Goal: Task Accomplishment & Management: Manage account settings

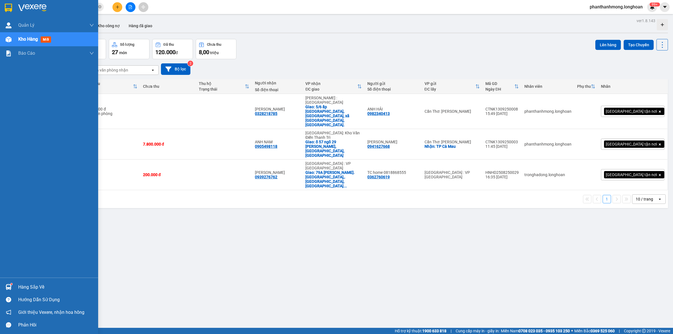
click at [17, 285] on div "Hàng sắp về" at bounding box center [49, 287] width 98 height 13
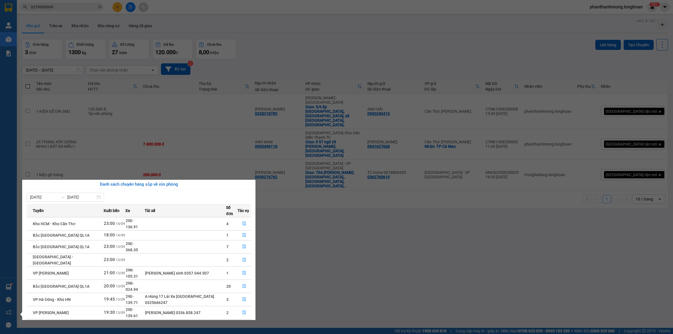
click at [306, 260] on section "Kết quả tìm kiếm ( 1 ) Bộ lọc Mã ĐH Trạng thái Món hàng Thu hộ Tổng cước Chưa c…" at bounding box center [336, 167] width 673 height 334
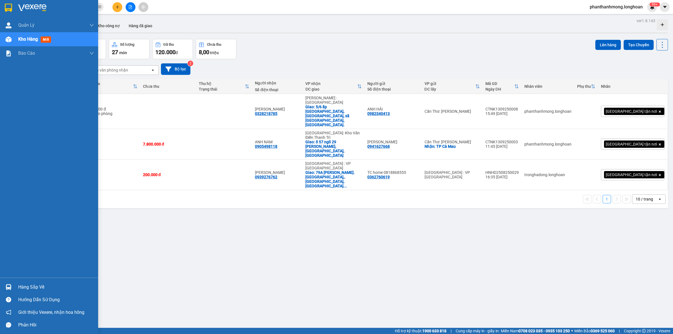
click at [9, 4] on img at bounding box center [8, 8] width 7 height 8
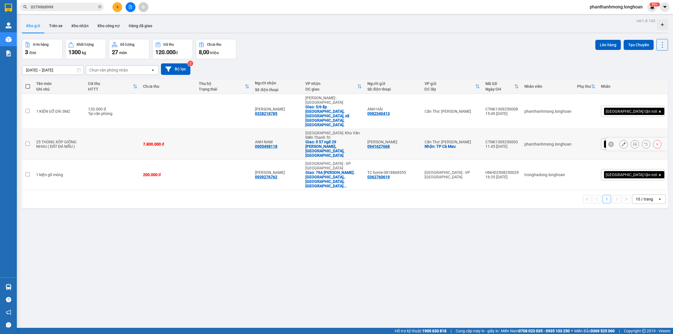
click at [619, 139] on button at bounding box center [623, 144] width 8 height 10
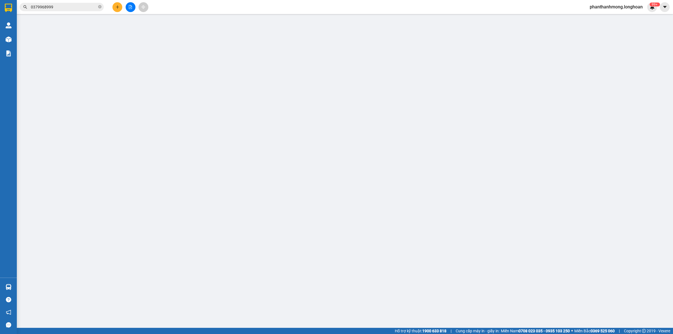
type input "0941627668"
type input "DUY TRINH"
checkbox input "true"
type input "TP Cà Mau"
type input "0905498118"
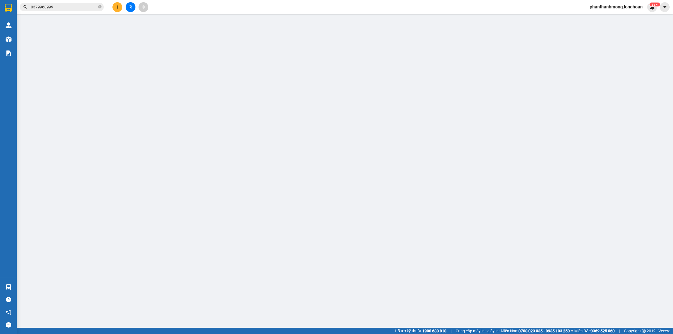
type input "ANH NAM"
checkbox input "true"
type input "ố 57 ngõ 29 khương hạ, khương đình, hà nội"
type input "7.800.000"
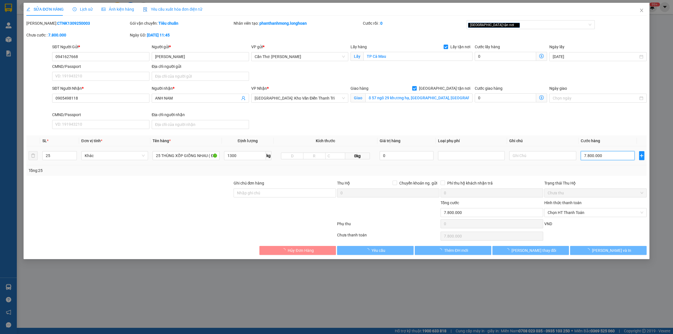
click at [594, 153] on input "7.800.000" at bounding box center [607, 155] width 54 height 9
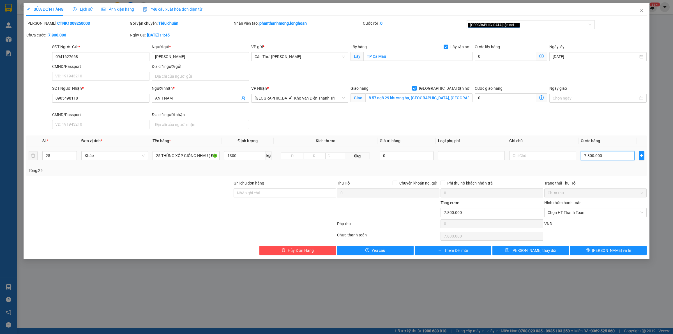
type input "9"
type input "90"
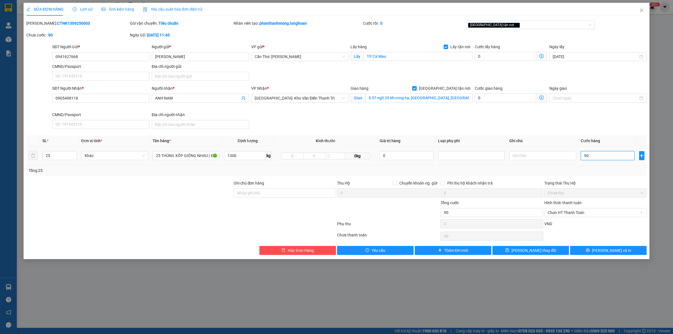
type input "900"
type input "9.000"
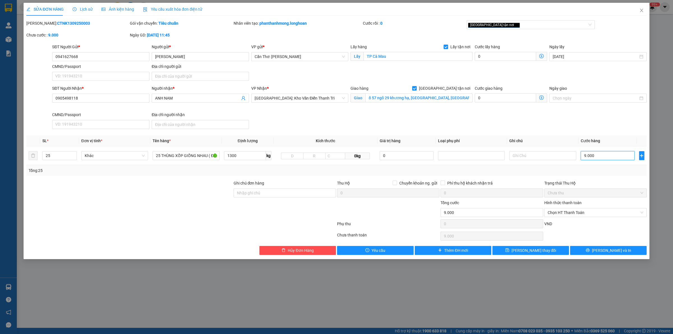
type input "90.000"
type input "900.000"
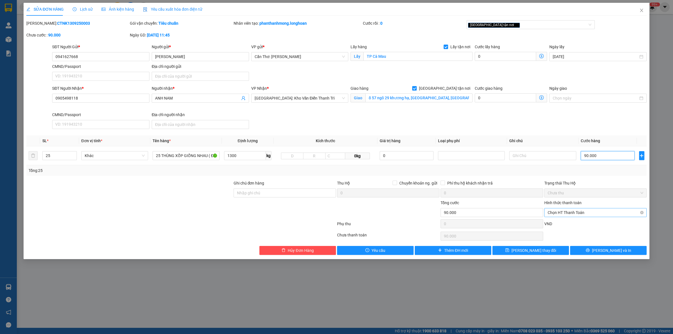
type input "900.000"
type input "9.000.000"
click at [240, 155] on input "1300" at bounding box center [245, 155] width 42 height 9
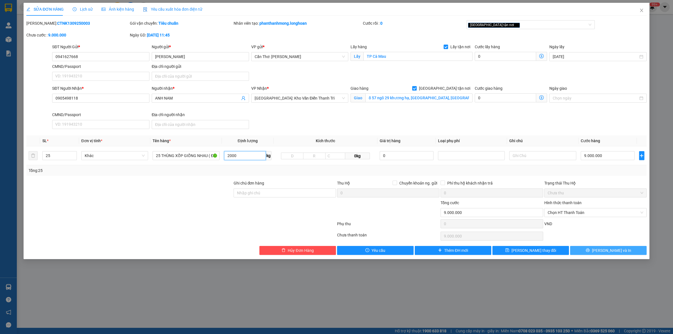
type input "2000"
click at [612, 251] on span "[PERSON_NAME] và In" at bounding box center [611, 250] width 39 height 6
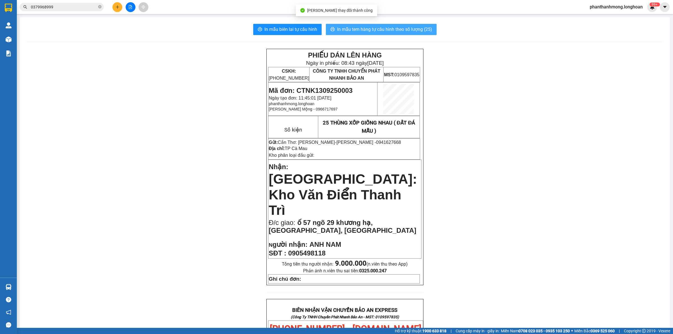
click at [377, 29] on span "In mẫu tem hàng tự cấu hình theo số lượng (25)" at bounding box center [384, 29] width 95 height 7
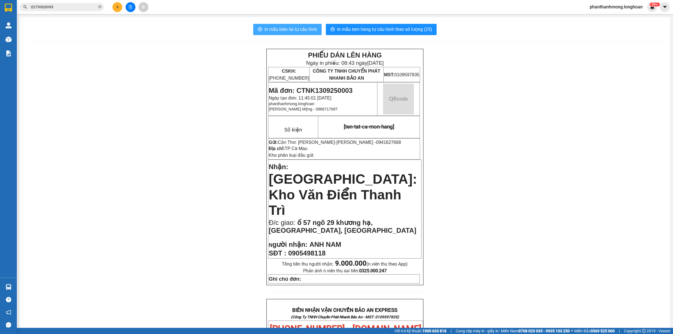
click at [313, 29] on span "In mẫu biên lai tự cấu hình" at bounding box center [290, 29] width 53 height 7
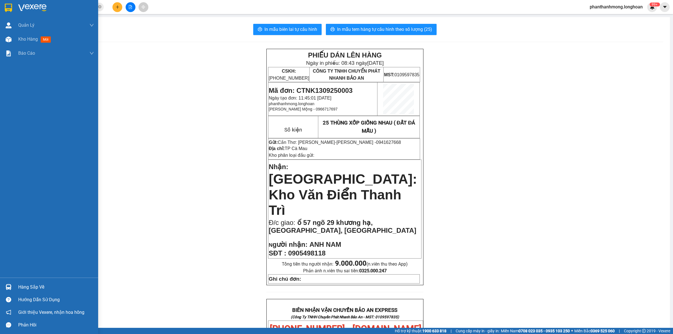
click at [2, 10] on div at bounding box center [49, 9] width 98 height 18
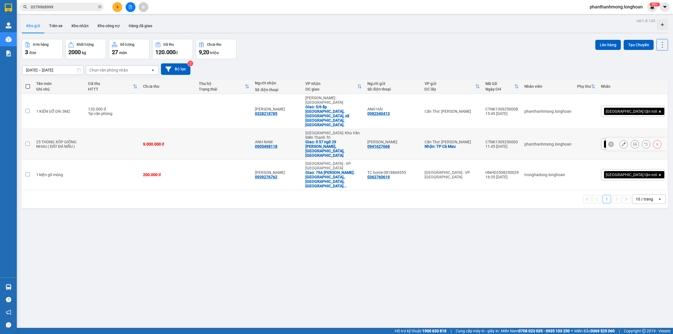
click at [633, 142] on icon at bounding box center [635, 144] width 4 height 4
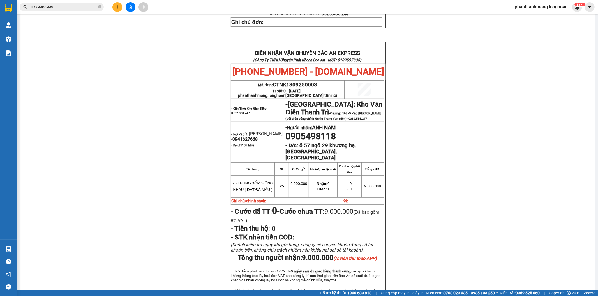
scroll to position [270, 0]
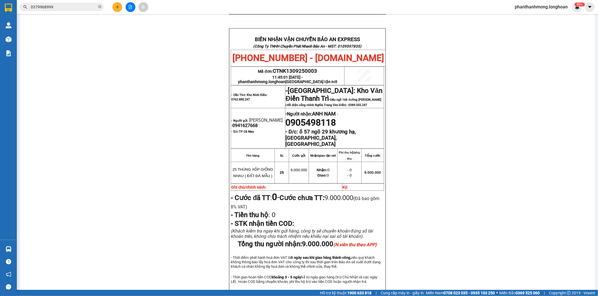
click at [76, 8] on input "0379968999" at bounding box center [64, 7] width 66 height 6
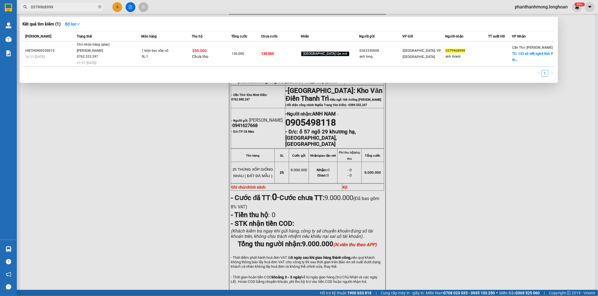
click at [76, 8] on input "0379968999" at bounding box center [64, 7] width 66 height 6
click at [99, 7] on icon "close-circle" at bounding box center [99, 6] width 3 height 3
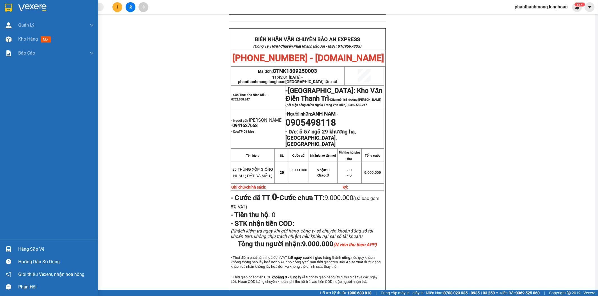
click at [7, 8] on img at bounding box center [8, 8] width 7 height 8
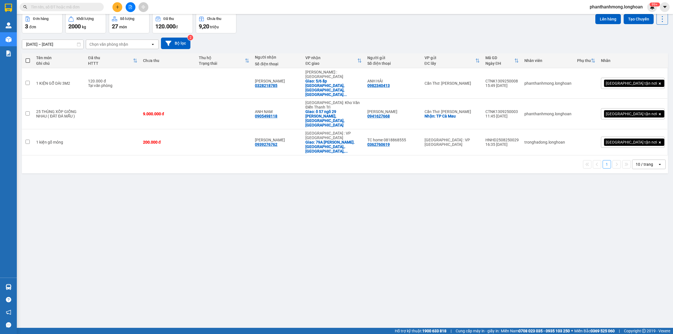
scroll to position [26, 0]
click at [625, 17] on button "Tạo Chuyến" at bounding box center [638, 19] width 30 height 10
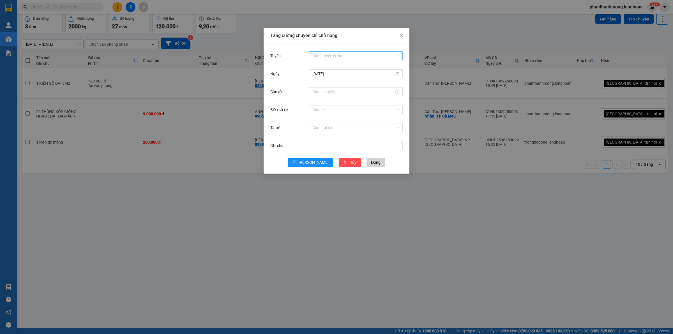
click at [341, 59] on input "Tuyến" at bounding box center [353, 56] width 83 height 8
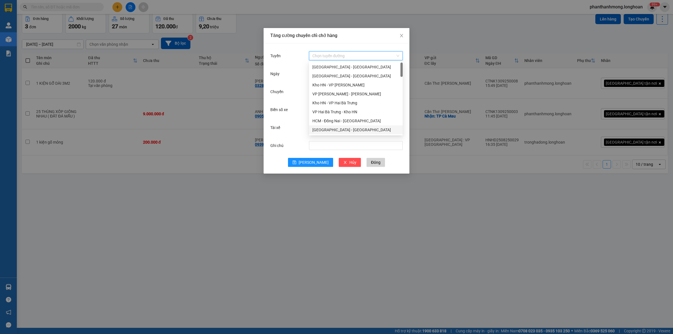
scroll to position [70, 0]
click at [341, 103] on div "Kho Cần Thơ - Kho HCM" at bounding box center [355, 104] width 87 height 6
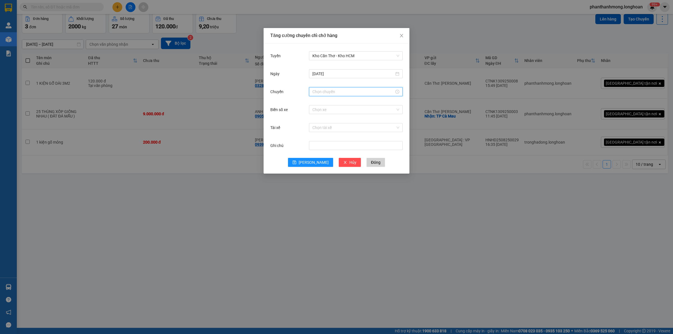
click at [349, 93] on input "Chuyến" at bounding box center [353, 92] width 82 height 6
click at [316, 135] on div "09" at bounding box center [317, 138] width 16 height 8
type input "09:00"
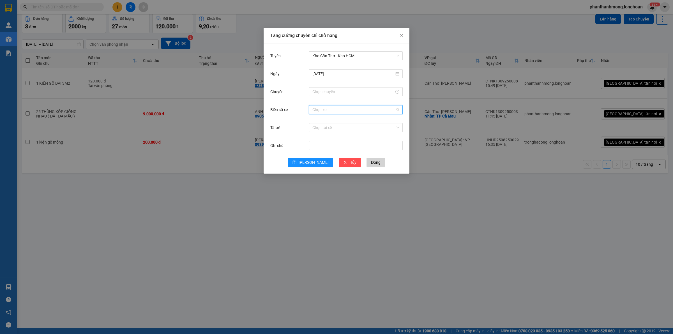
click at [356, 112] on input "Biển số xe" at bounding box center [353, 109] width 83 height 8
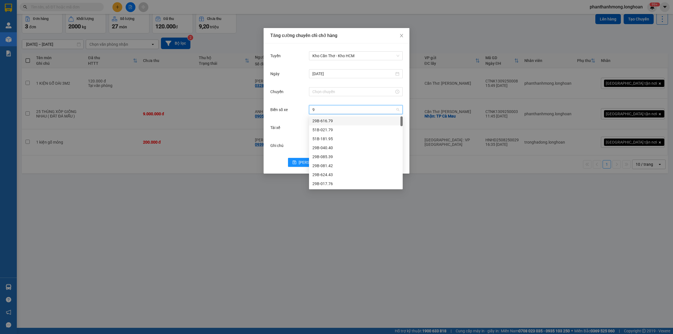
type input "91"
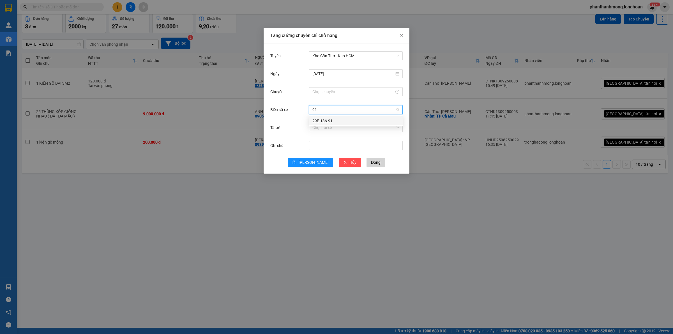
click at [348, 121] on div "29E-136.91" at bounding box center [355, 121] width 87 height 6
click at [342, 125] on input "Tài xế" at bounding box center [353, 127] width 83 height 8
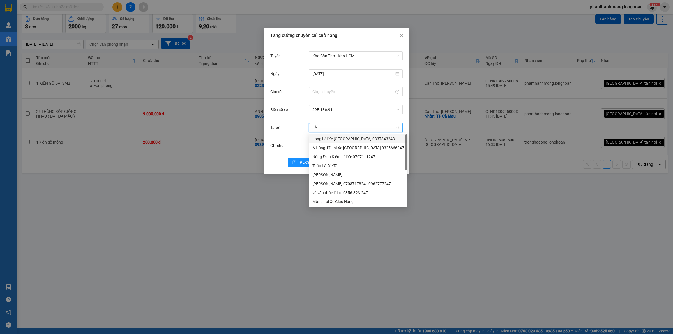
type input "LÂN"
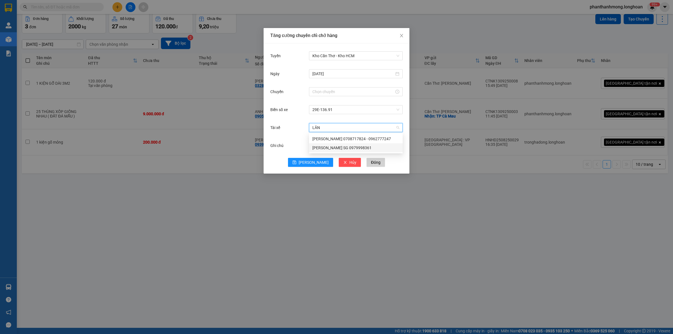
click at [351, 146] on div "HOÀNG LÂN SG 0979998361" at bounding box center [355, 148] width 87 height 6
click at [342, 91] on input "Chuyến" at bounding box center [353, 92] width 82 height 6
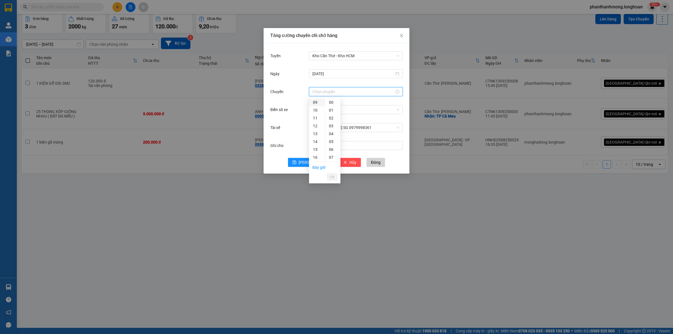
drag, startPoint x: 317, startPoint y: 101, endPoint x: 315, endPoint y: 104, distance: 3.7
click at [317, 101] on div "09" at bounding box center [317, 102] width 16 height 8
type input "09:00"
click at [330, 176] on span "OK" at bounding box center [331, 177] width 5 height 6
click at [296, 162] on icon "save" at bounding box center [294, 162] width 4 height 4
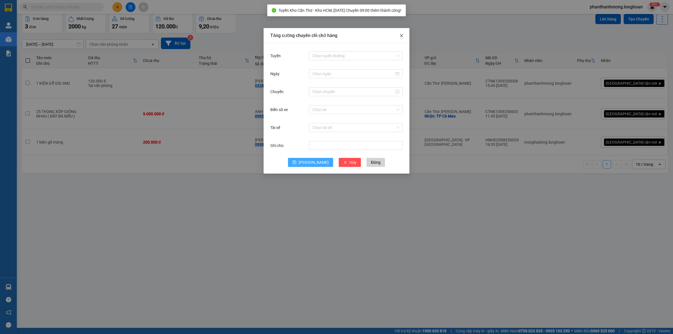
click at [399, 36] on icon "close" at bounding box center [401, 35] width 4 height 4
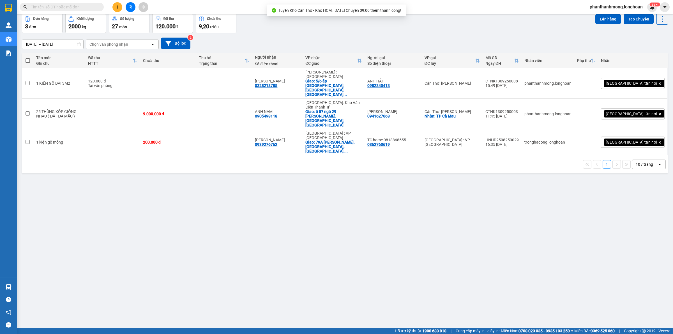
click at [29, 61] on span at bounding box center [28, 60] width 4 height 4
click at [28, 58] on input "checkbox" at bounding box center [28, 58] width 0 height 0
checkbox input "true"
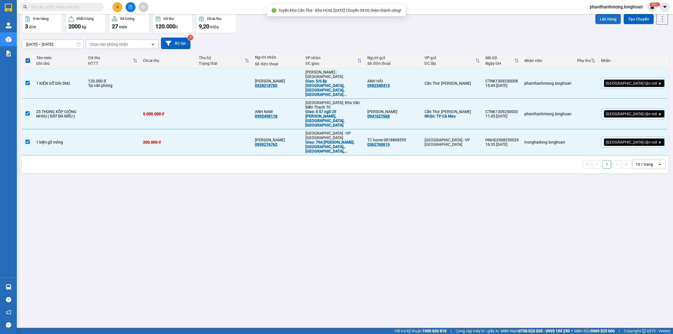
click at [603, 17] on button "Lên hàng" at bounding box center [608, 19] width 26 height 10
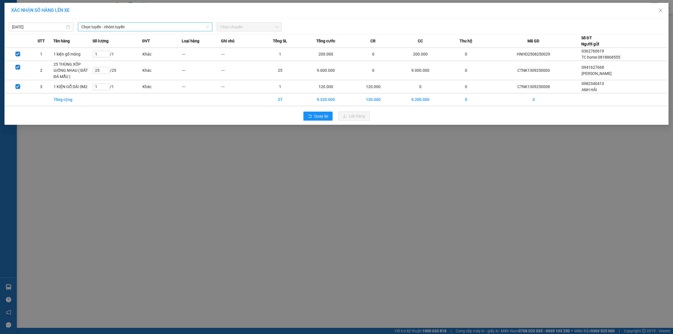
click at [114, 27] on span "Chọn tuyến - nhóm tuyến" at bounding box center [145, 27] width 128 height 8
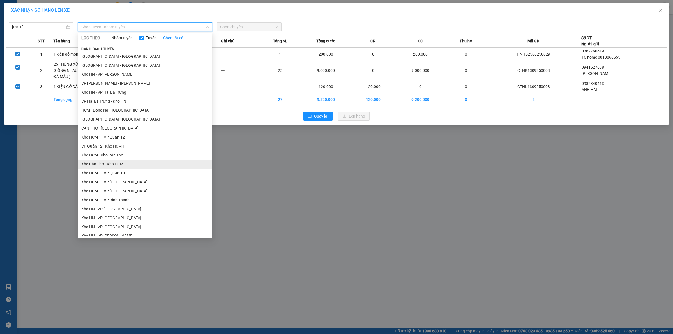
click at [121, 163] on li "Kho Cần Thơ - Kho HCM" at bounding box center [145, 163] width 134 height 9
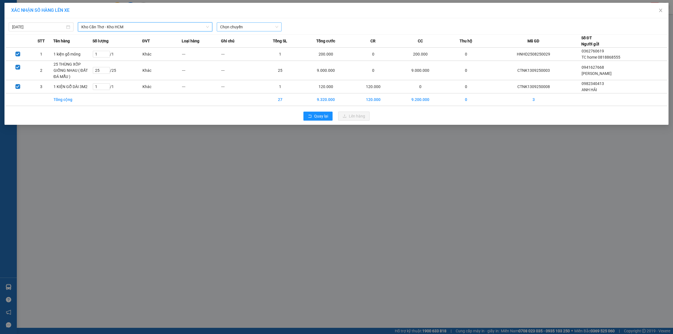
click at [260, 24] on span "Chọn chuyến" at bounding box center [249, 27] width 58 height 8
click at [245, 50] on div "09:00 (TC) - 29E-136.91" at bounding box center [242, 47] width 44 height 6
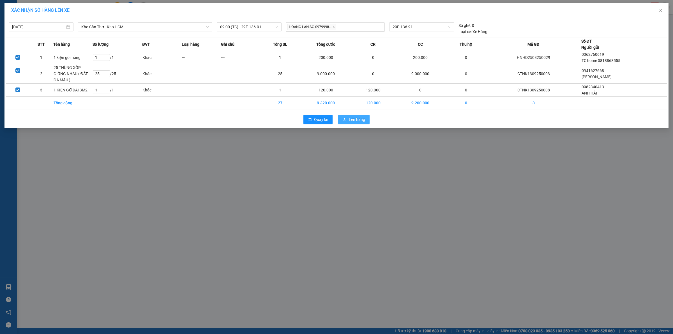
click at [349, 116] on span "Lên hàng" at bounding box center [357, 119] width 16 height 6
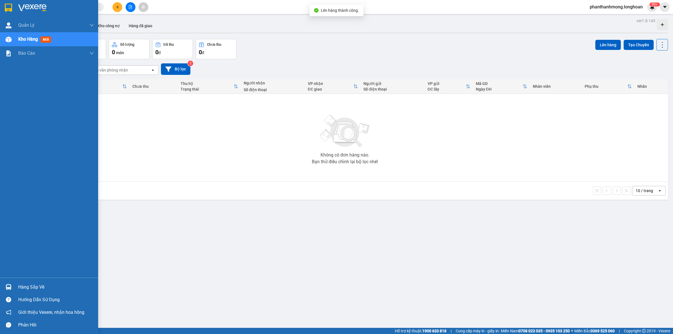
click at [16, 10] on div at bounding box center [49, 9] width 98 height 18
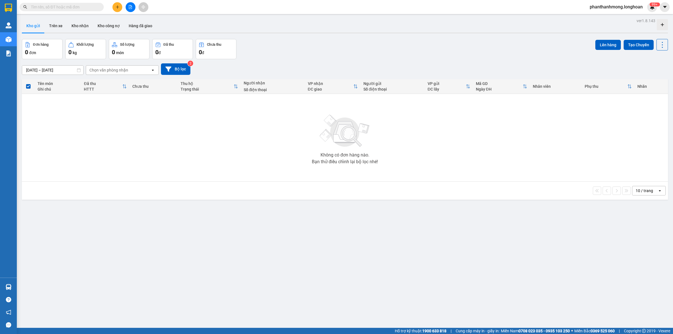
click at [71, 4] on input "text" at bounding box center [64, 7] width 66 height 6
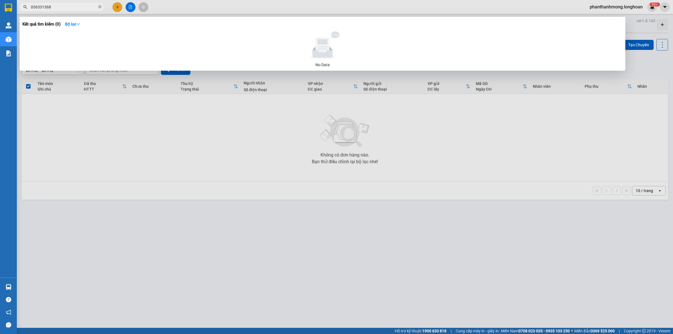
click at [83, 8] on input "036331368" at bounding box center [64, 7] width 66 height 6
click at [82, 8] on input "036331368" at bounding box center [64, 7] width 66 height 6
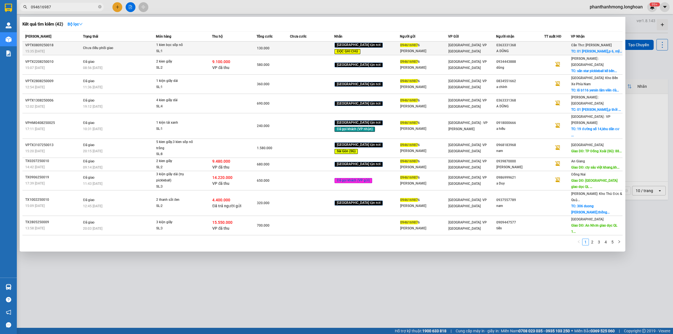
type input "094616987"
click at [181, 45] on div "1 kien bọc sốp nổ" at bounding box center [177, 45] width 42 height 6
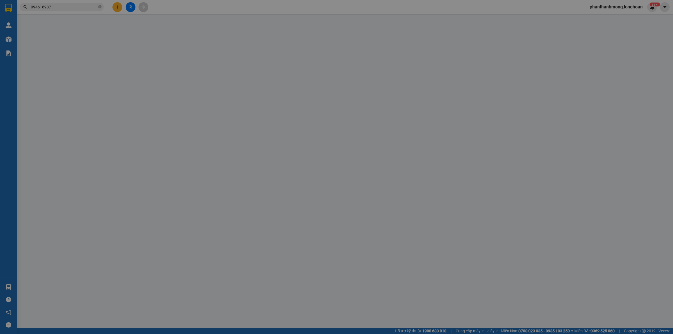
type input "0946169876"
type input "anh khánh"
type input "so 1 ngõ 61 ô chợ dừa hn"
type input "0363331368"
type input "A DŨNG"
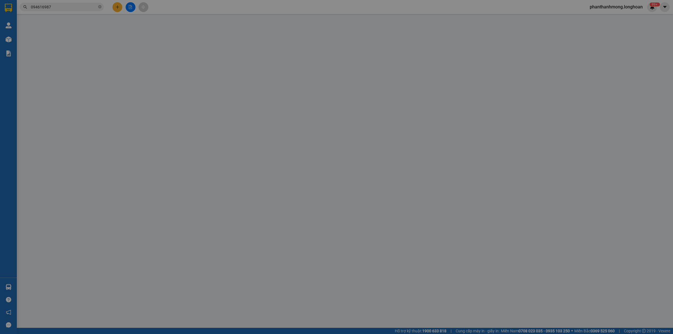
checkbox input "true"
type input "01 phan lương trực,p 6, mỹ thọ tiền giang(KHÁCH NHẬN Ở ĐỒNG THÁP)"
type input "ĐƠN NÀY KHÁCH BÁO NHẬN Ở [GEOGRAPHIC_DATA]"
type input "130.000"
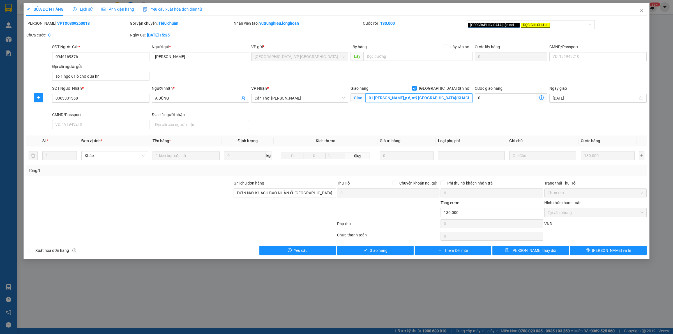
click at [439, 98] on input "01 phan lương trực,p 6, mỹ thọ tiền giang(KHÁCH NHẬN Ở ĐỒNG THÁP)" at bounding box center [418, 97] width 107 height 9
type input "247 [PERSON_NAME], [GEOGRAPHIC_DATA], [GEOGRAPHIC_DATA]"
click at [594, 253] on button "[PERSON_NAME] và In" at bounding box center [608, 250] width 77 height 9
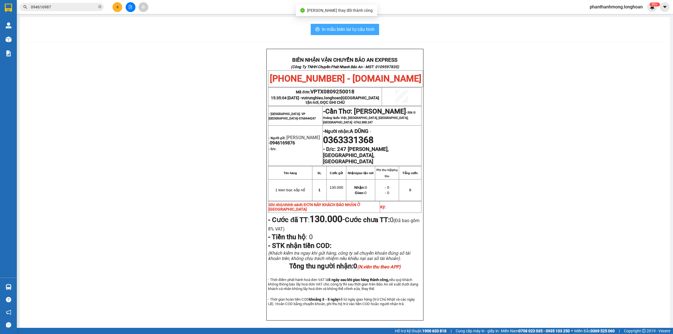
click at [367, 27] on span "In mẫu biên lai tự cấu hình" at bounding box center [348, 29] width 53 height 7
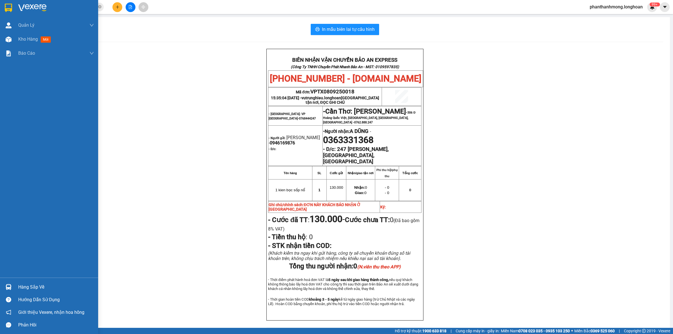
click at [9, 4] on img at bounding box center [8, 8] width 7 height 8
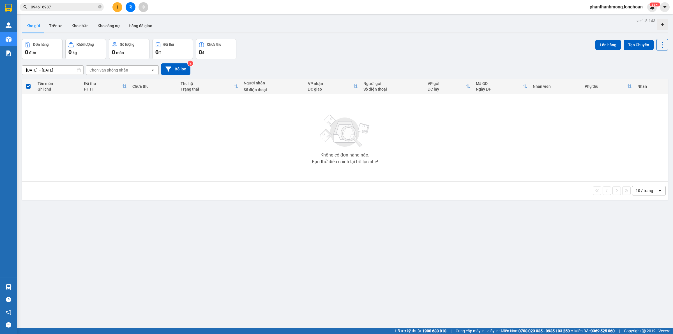
click at [84, 8] on input "094616987" at bounding box center [64, 7] width 66 height 6
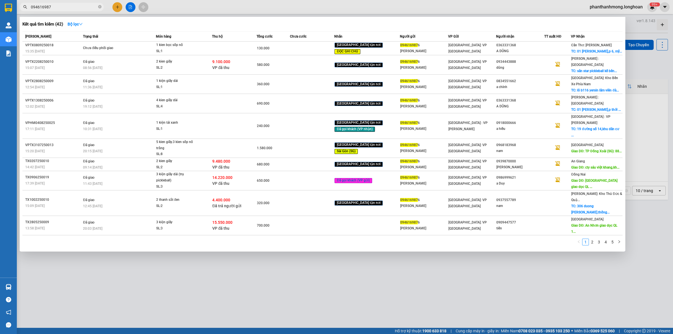
click at [84, 8] on input "094616987" at bounding box center [64, 7] width 66 height 6
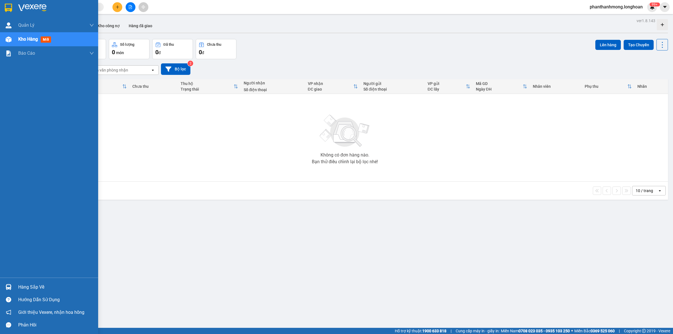
click at [11, 11] on img at bounding box center [8, 8] width 7 height 8
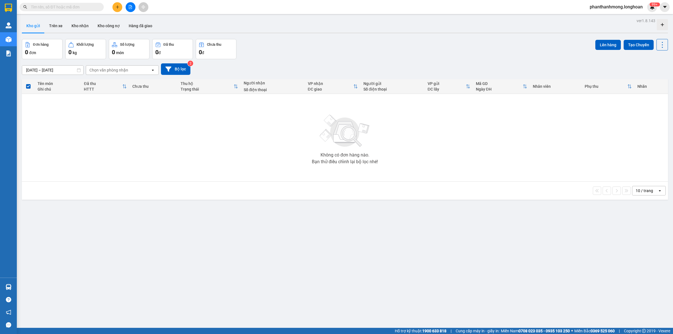
click at [79, 9] on input "text" at bounding box center [64, 7] width 66 height 6
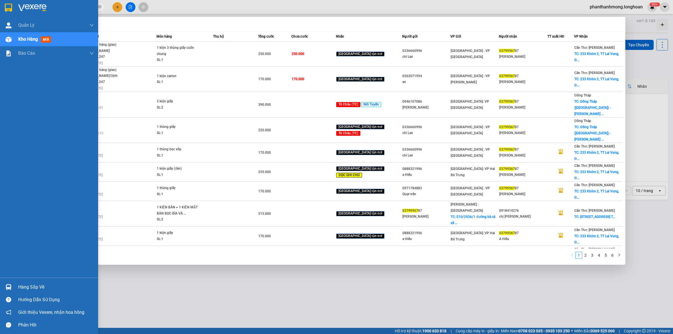
type input "03799567"
click at [3, 6] on div at bounding box center [49, 9] width 98 height 18
click at [36, 39] on span "Kho hàng" at bounding box center [28, 38] width 20 height 5
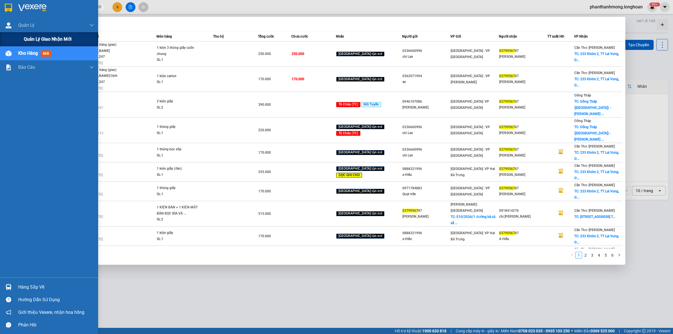
drag, startPoint x: 53, startPoint y: 31, endPoint x: 54, endPoint y: 36, distance: 5.1
click at [53, 32] on div "Quản Lý" at bounding box center [56, 25] width 76 height 14
click at [54, 37] on span "Quản lý giao nhận mới" at bounding box center [48, 39] width 48 height 7
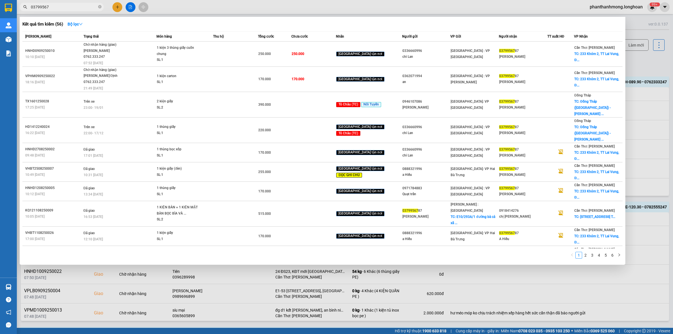
click at [219, 14] on div at bounding box center [336, 167] width 673 height 334
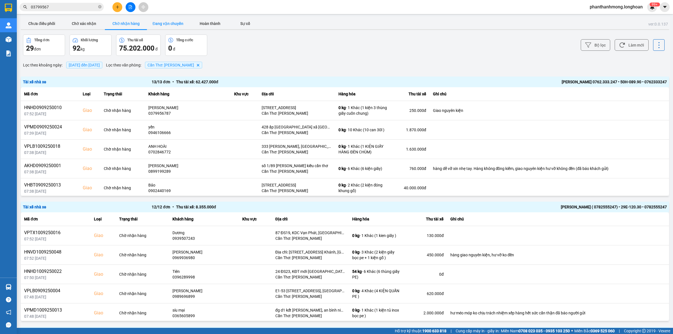
click at [171, 21] on button "Đang vận chuyển" at bounding box center [168, 23] width 42 height 11
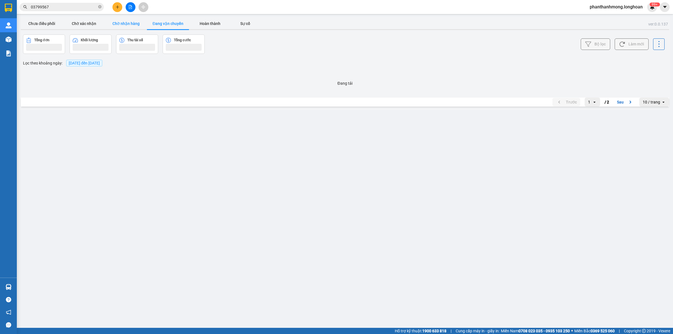
click at [135, 23] on button "Chờ nhận hàng" at bounding box center [126, 23] width 42 height 11
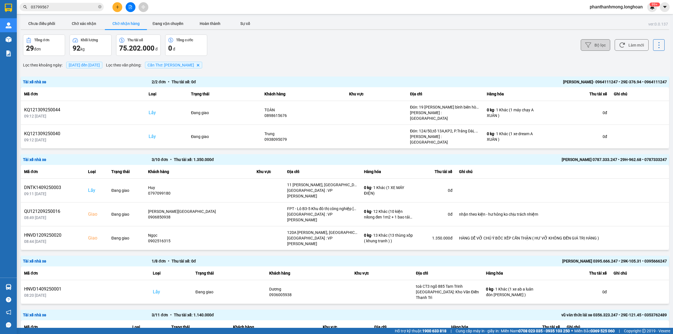
click at [599, 43] on button "Bộ lọc" at bounding box center [594, 44] width 29 height 11
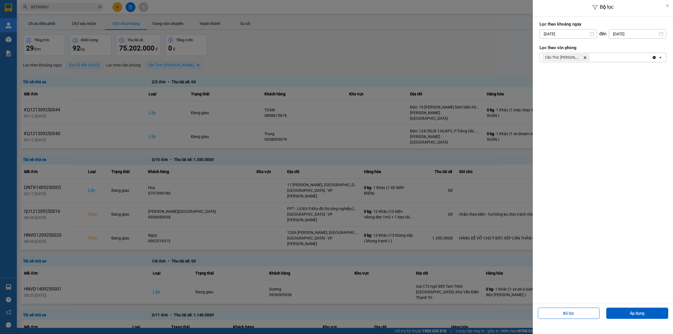
click at [576, 35] on input "[DATE]" at bounding box center [567, 33] width 57 height 9
click at [566, 78] on div "3" at bounding box center [565, 74] width 8 height 7
type input "[DATE]"
click at [640, 316] on button "Áp dụng" at bounding box center [637, 312] width 62 height 11
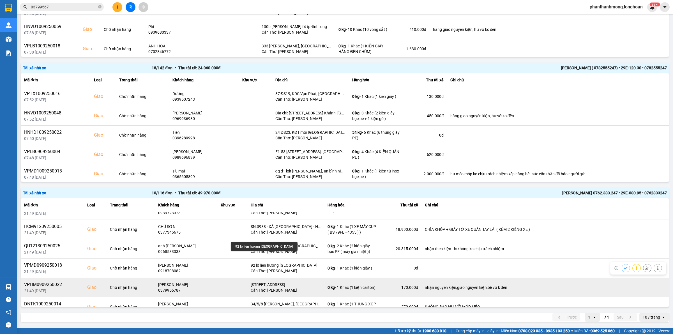
scroll to position [99, 0]
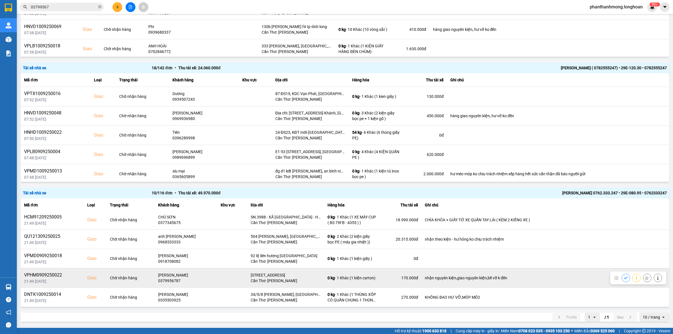
click at [645, 277] on icon at bounding box center [647, 278] width 4 height 4
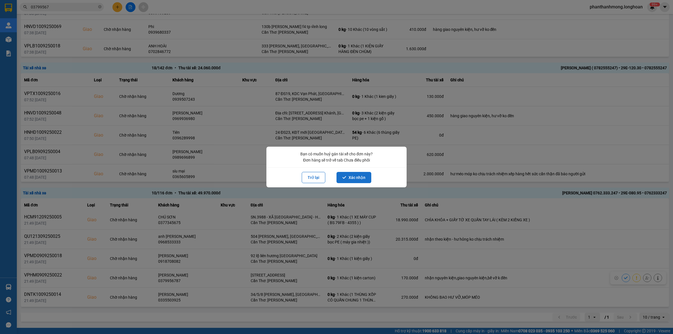
click at [357, 181] on button "Xác nhận" at bounding box center [353, 177] width 35 height 11
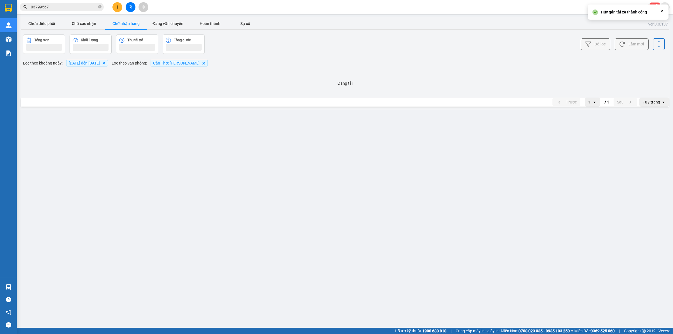
scroll to position [0, 0]
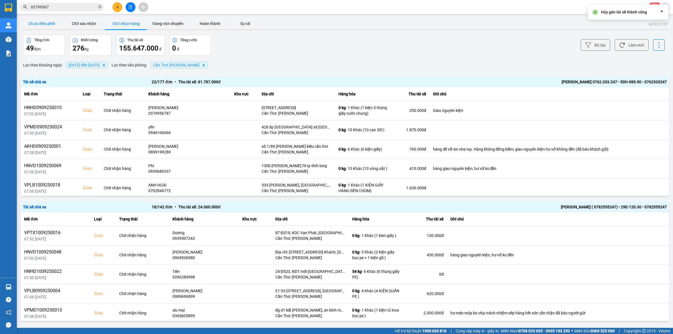
click at [47, 20] on button "Chưa điều phối" at bounding box center [42, 23] width 42 height 11
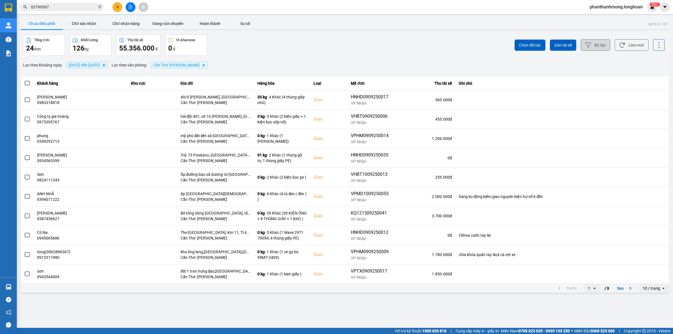
click at [597, 44] on button "Bộ lọc" at bounding box center [594, 44] width 29 height 11
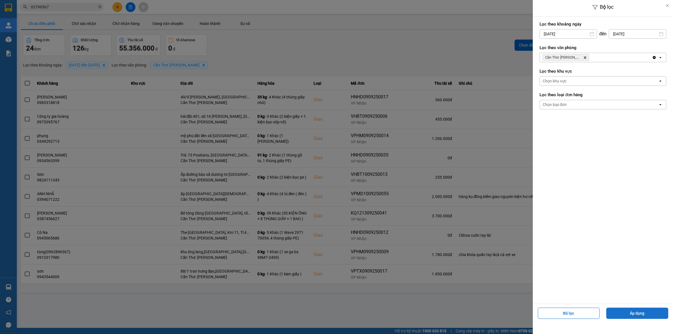
click at [629, 318] on button "Áp dụng" at bounding box center [637, 312] width 62 height 11
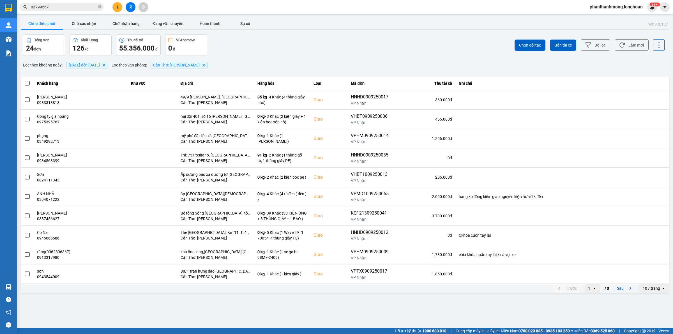
click at [648, 288] on div "10 / trang" at bounding box center [650, 288] width 17 height 6
click at [652, 275] on div "100 / trang" at bounding box center [654, 277] width 20 height 6
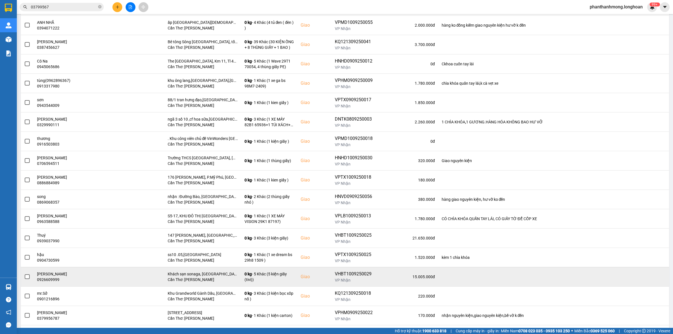
scroll to position [241, 0]
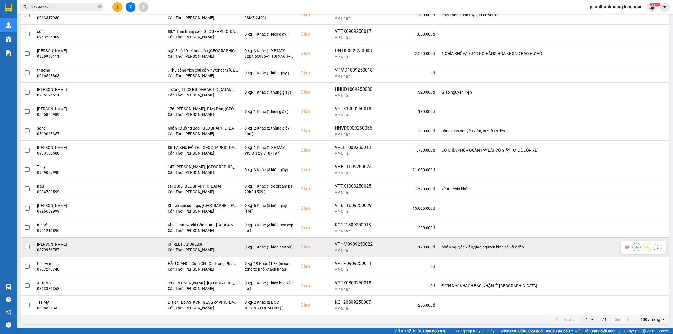
click at [27, 247] on span at bounding box center [27, 246] width 5 height 5
click at [24, 244] on input "checkbox" at bounding box center [24, 244] width 0 height 0
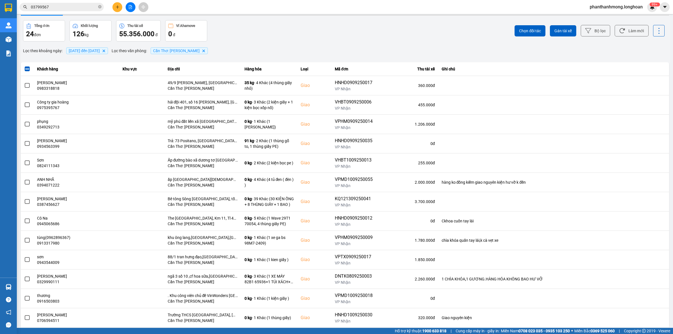
scroll to position [0, 0]
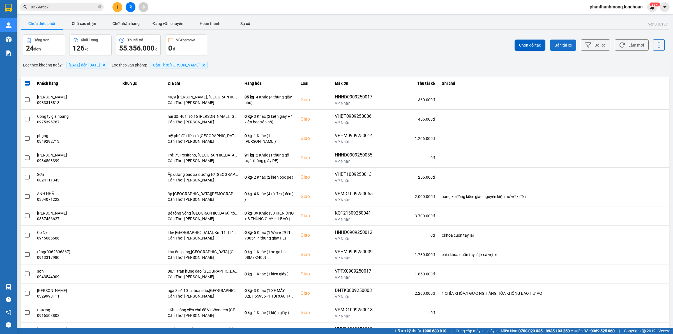
click at [566, 47] on span "Gán tài xế" at bounding box center [562, 45] width 17 height 6
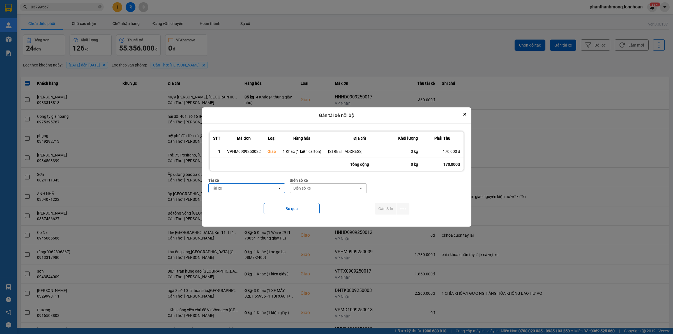
click at [260, 189] on div "Tài xế" at bounding box center [242, 188] width 69 height 9
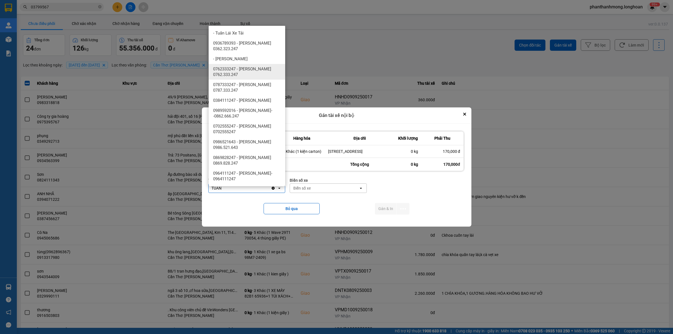
type input "TUAN"
click at [262, 69] on span "0762333247 - [PERSON_NAME] 0762.333.247" at bounding box center [248, 71] width 70 height 11
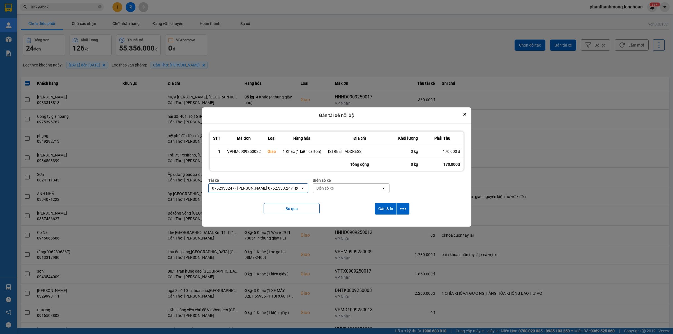
click at [345, 189] on div "Biển số xe" at bounding box center [347, 188] width 69 height 9
type input "2030"
click at [342, 188] on div "2030" at bounding box center [344, 188] width 62 height 9
click at [342, 188] on div "Biển số xe" at bounding box center [347, 188] width 69 height 9
type input "90"
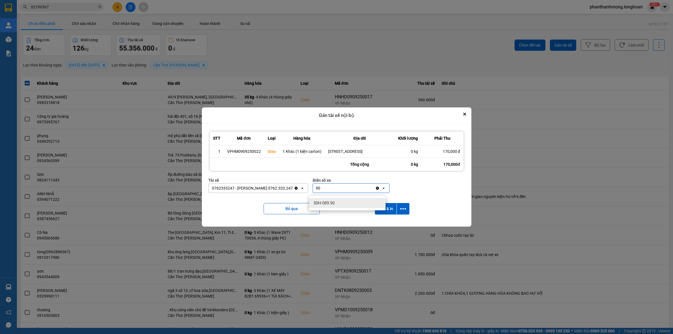
click at [331, 200] on span "50H-089.90" at bounding box center [323, 203] width 21 height 6
click at [401, 212] on icon "dialog" at bounding box center [403, 209] width 6 height 6
click at [384, 225] on span "Chỉ gán tài" at bounding box center [380, 227] width 18 height 6
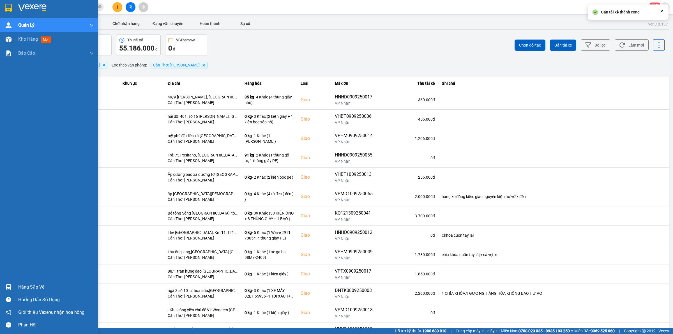
click at [5, 6] on img at bounding box center [8, 8] width 7 height 8
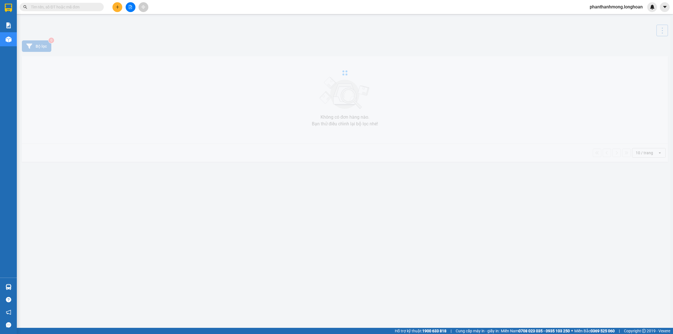
click at [41, 11] on div "Kết quả tìm kiếm ( 0 ) Bộ lọc No Data" at bounding box center [54, 7] width 109 height 10
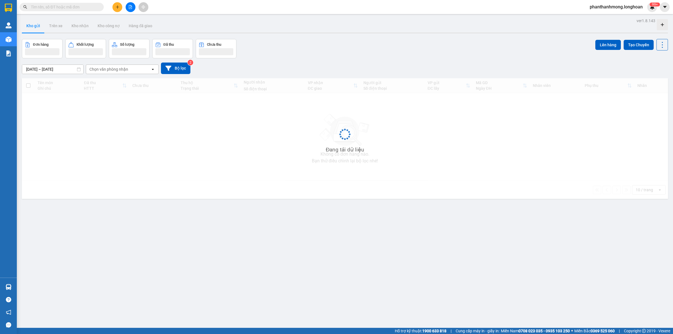
click at [44, 7] on input "text" at bounding box center [64, 7] width 66 height 6
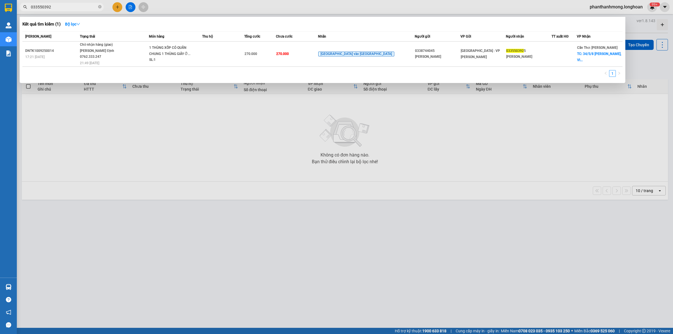
type input "033550392"
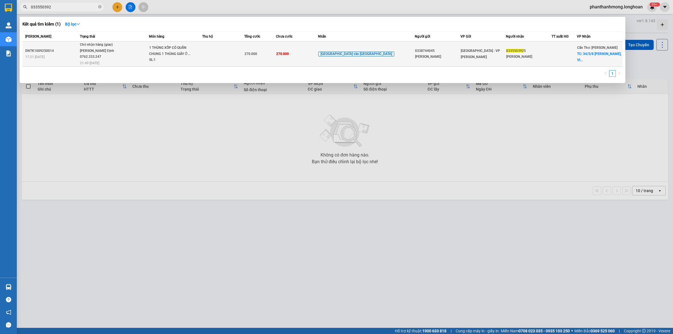
click at [460, 56] on div "[GEOGRAPHIC_DATA] : VP [PERSON_NAME]" at bounding box center [482, 54] width 45 height 12
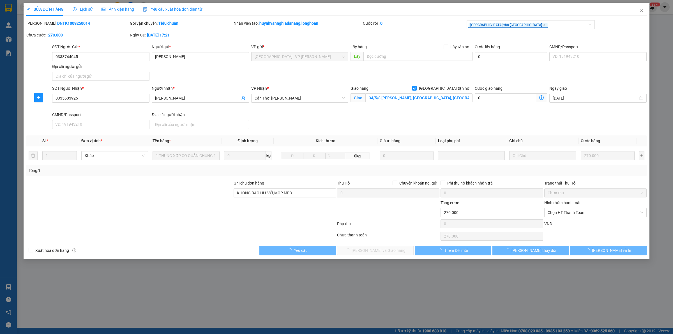
type input "0338744045"
type input "[PERSON_NAME]"
type input "0335503925"
type input "[PERSON_NAME]"
checkbox input "true"
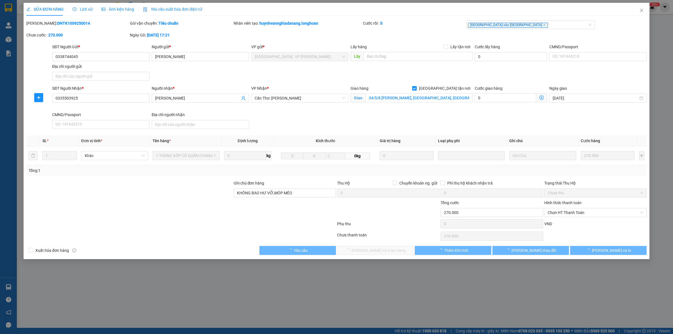
type input "34/5/8 [PERSON_NAME], [GEOGRAPHIC_DATA], [GEOGRAPHIC_DATA], [GEOGRAPHIC_DATA]"
type input "KHÔNG BAO HƯ VỠ,MÓP MÉO"
type input "270.000"
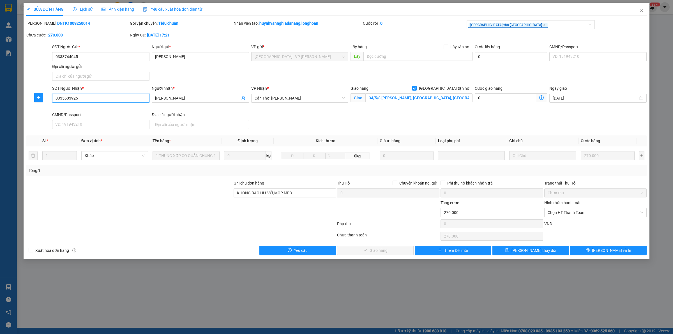
click at [116, 101] on input "0335503925" at bounding box center [100, 98] width 97 height 9
click at [112, 100] on input "0335503925" at bounding box center [100, 98] width 97 height 9
click at [208, 101] on input "[PERSON_NAME]" at bounding box center [197, 98] width 85 height 6
paste input "0335503925"
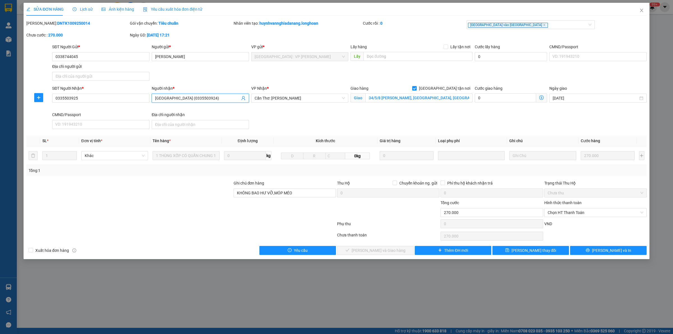
click at [207, 97] on input "[GEOGRAPHIC_DATA] (0335503924)" at bounding box center [197, 98] width 85 height 6
type input "[GEOGRAPHIC_DATA] (0335503924)"
click at [313, 194] on input "KHÔNG BAO HƯ VỠ,MÓP MÉO" at bounding box center [284, 192] width 102 height 9
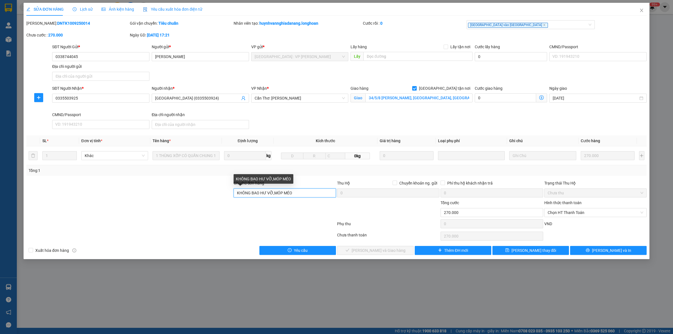
click at [313, 194] on input "KHÔNG BAO HƯ VỠ,MÓP MÉO" at bounding box center [284, 192] width 102 height 9
paste input "[GEOGRAPHIC_DATA] (0335503924)"
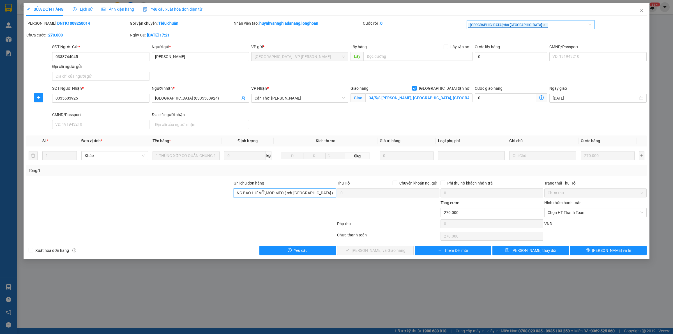
click at [519, 24] on div "[GEOGRAPHIC_DATA] vào [GEOGRAPHIC_DATA]" at bounding box center [528, 24] width 120 height 7
type input "KHÔNG BAO HƯ VỠ,MÓP MÉO ( sdt [GEOGRAPHIC_DATA] (0335503924)"
type input "d"
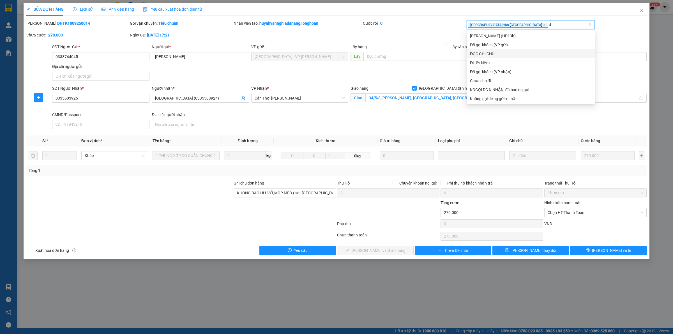
click at [501, 51] on div "ĐỌC GHI CHÚ" at bounding box center [531, 54] width 122 height 6
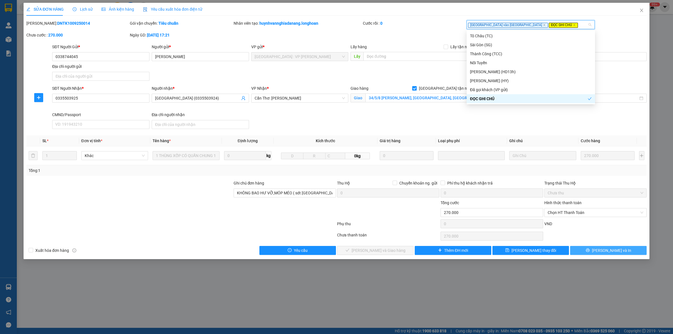
click at [612, 250] on span "[PERSON_NAME] và In" at bounding box center [611, 250] width 39 height 6
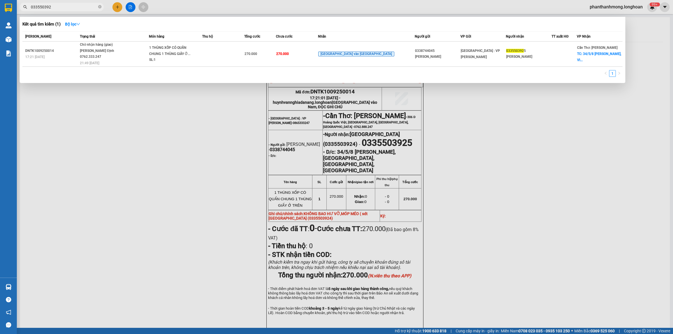
click at [65, 6] on input "033550392" at bounding box center [64, 7] width 66 height 6
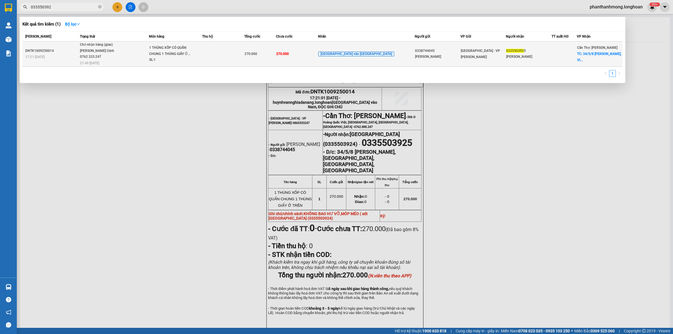
click at [191, 55] on div "1 THÙNG XỐP CÓ QUẤN CHUNG 1 THÙNG GIẤY Ở..." at bounding box center [170, 51] width 42 height 12
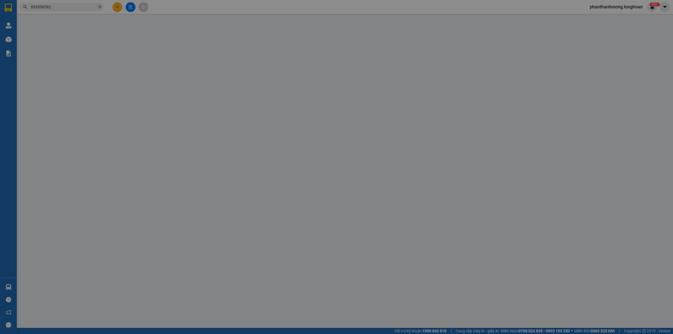
type input "0338744045"
type input "[PERSON_NAME]"
type input "0335503925"
type input "[GEOGRAPHIC_DATA] (0335503924)"
checkbox input "true"
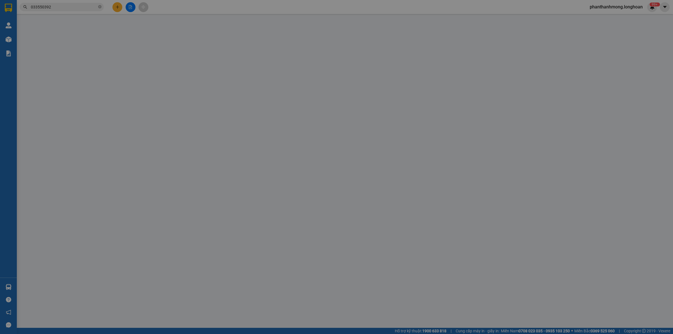
type input "34/5/8 [PERSON_NAME], [GEOGRAPHIC_DATA], [GEOGRAPHIC_DATA], [GEOGRAPHIC_DATA]"
type input "KHÔNG BAO HƯ VỠ,MÓP MÉO ( sdt [GEOGRAPHIC_DATA] (0335503924)"
type input "270.000"
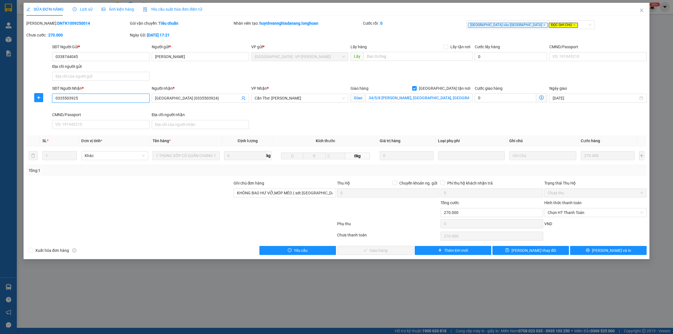
click at [97, 94] on input "0335503925" at bounding box center [100, 98] width 97 height 9
type input "0335503924"
click at [527, 249] on span "[PERSON_NAME] thay đổi" at bounding box center [533, 250] width 45 height 6
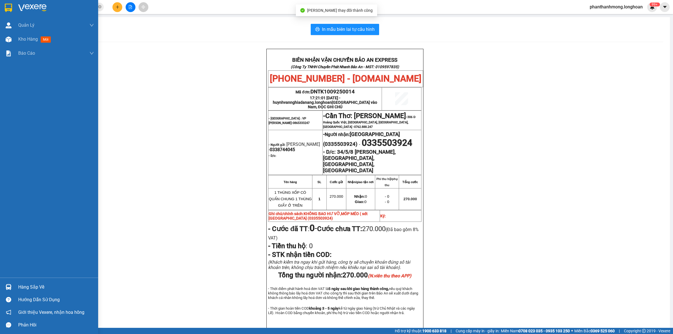
drag, startPoint x: 16, startPoint y: 6, endPoint x: 13, endPoint y: 7, distance: 3.0
click at [16, 6] on div at bounding box center [49, 9] width 98 height 18
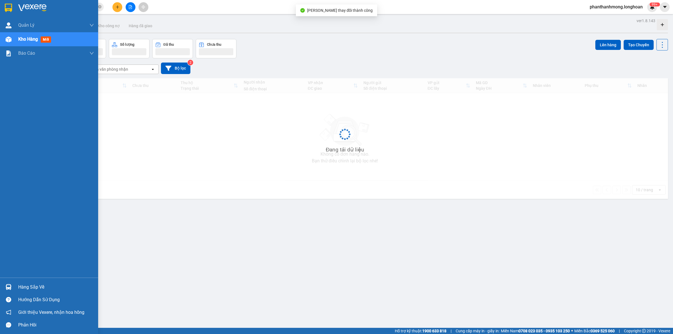
click at [10, 8] on img at bounding box center [8, 8] width 7 height 8
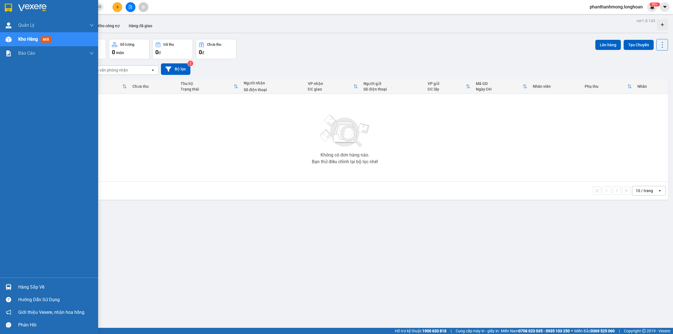
click at [9, 4] on img at bounding box center [8, 8] width 7 height 8
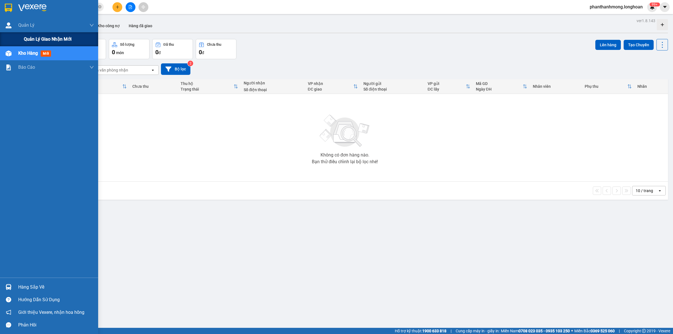
click at [40, 34] on div "Quản lý giao nhận mới" at bounding box center [59, 39] width 70 height 14
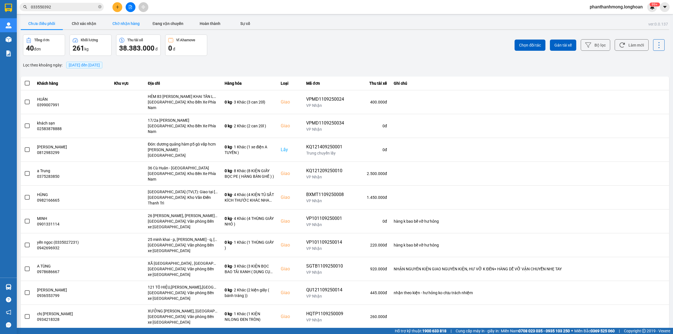
click at [125, 22] on button "Chờ nhận hàng" at bounding box center [126, 23] width 42 height 11
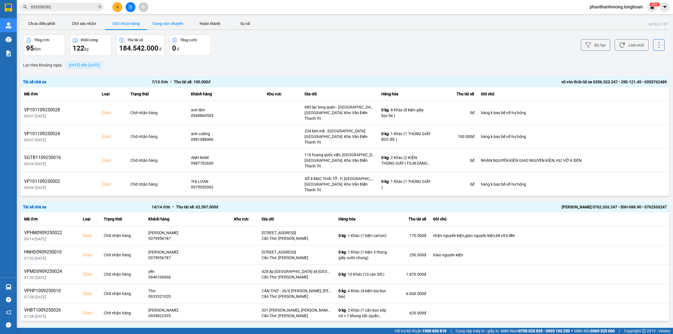
click at [169, 21] on button "Đang vận chuyển" at bounding box center [168, 23] width 42 height 11
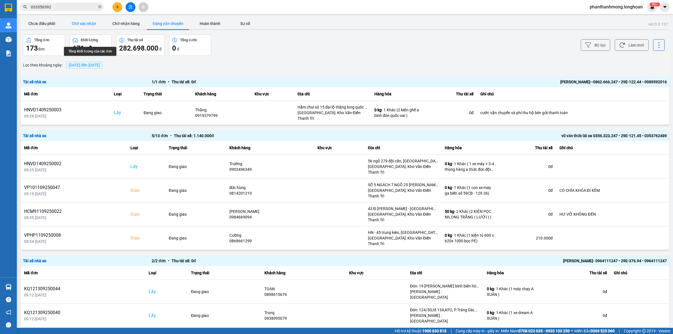
click at [87, 23] on button "Chờ xác nhận" at bounding box center [84, 23] width 42 height 11
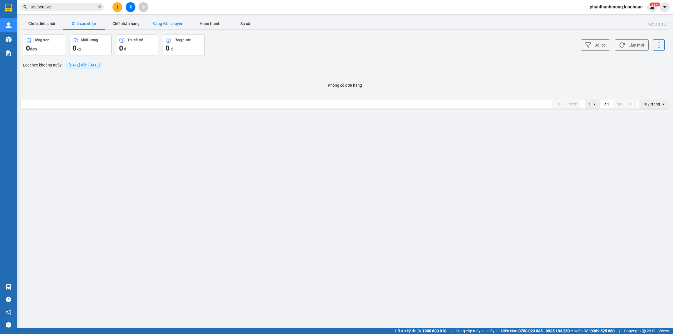
click at [151, 20] on button "Đang vận chuyển" at bounding box center [168, 23] width 42 height 11
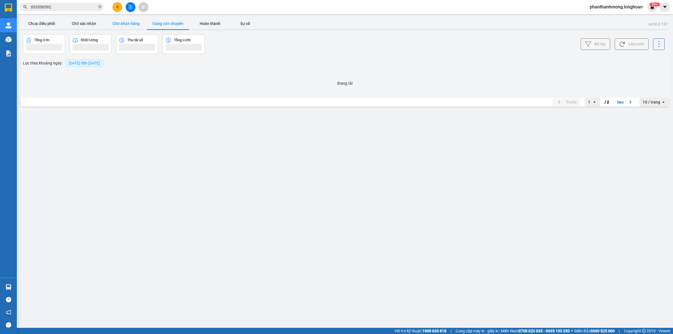
click at [113, 22] on button "Chờ nhận hàng" at bounding box center [126, 23] width 42 height 11
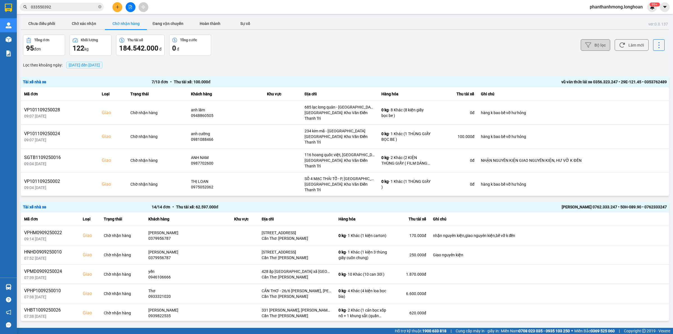
click at [593, 47] on button "Bộ lọc" at bounding box center [594, 44] width 29 height 11
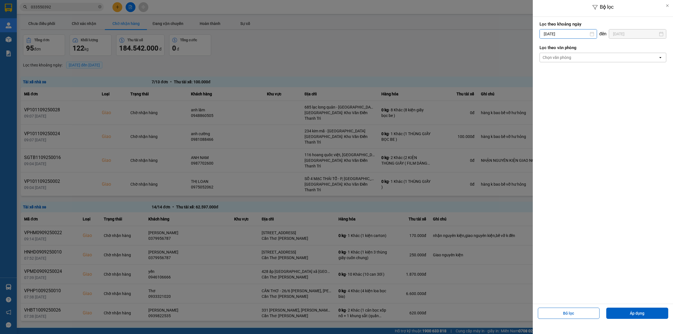
click at [572, 34] on input "[DATE]" at bounding box center [567, 33] width 57 height 9
click at [566, 80] on div "3" at bounding box center [564, 74] width 11 height 11
type input "[DATE]"
click at [572, 58] on div "Chọn văn phòng" at bounding box center [598, 57] width 118 height 9
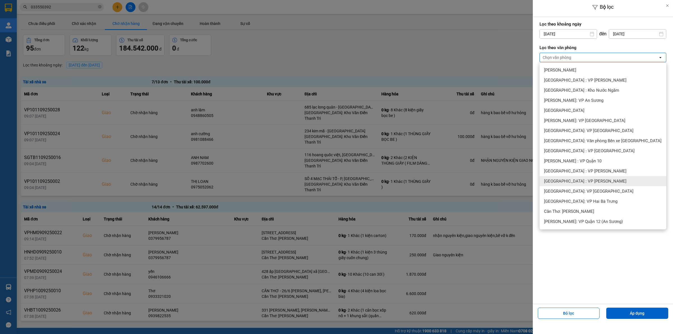
scroll to position [105, 0]
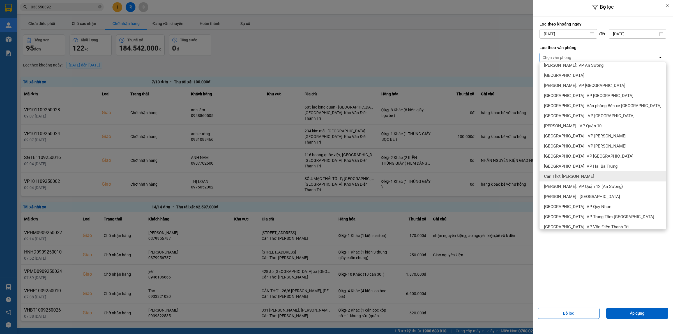
click at [580, 173] on div "Cần Thơ: [PERSON_NAME]" at bounding box center [602, 176] width 127 height 10
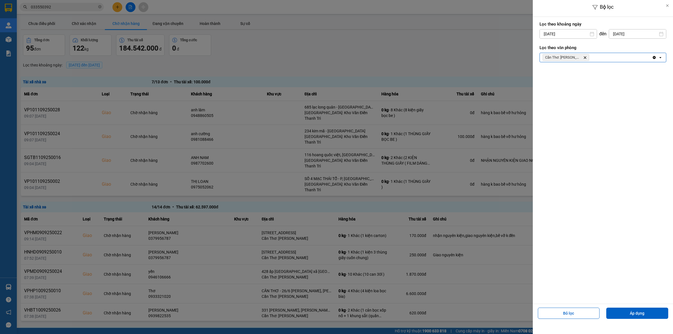
click at [628, 307] on div "Bỏ lọc Áp dụng" at bounding box center [602, 315] width 137 height 20
click at [628, 312] on button "Áp dụng" at bounding box center [637, 312] width 62 height 11
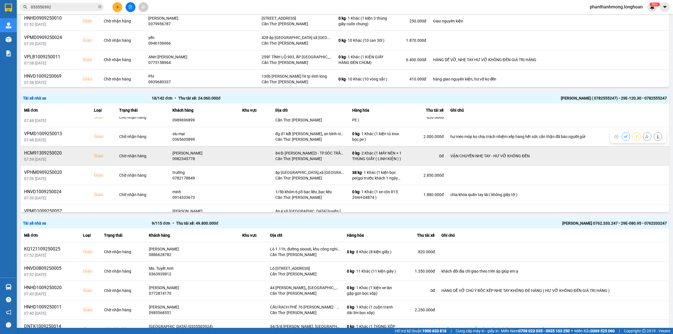
scroll to position [70, 0]
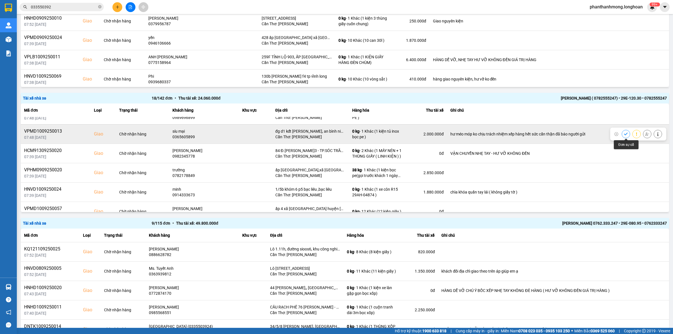
click at [645, 132] on icon at bounding box center [647, 134] width 4 height 4
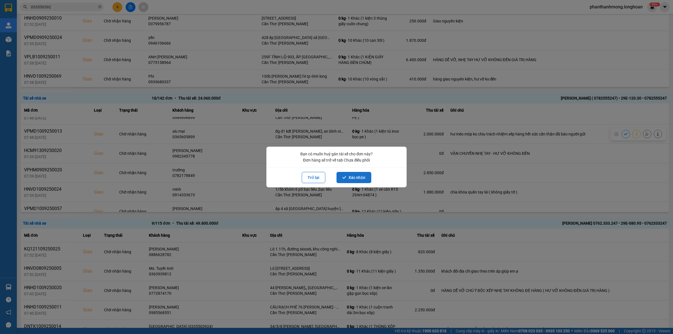
click at [355, 176] on button "Xác nhận" at bounding box center [353, 177] width 35 height 11
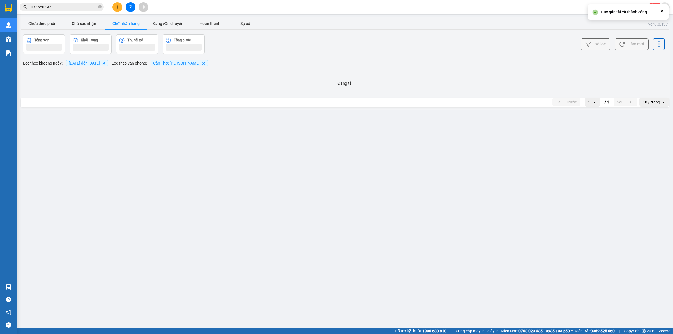
scroll to position [0, 0]
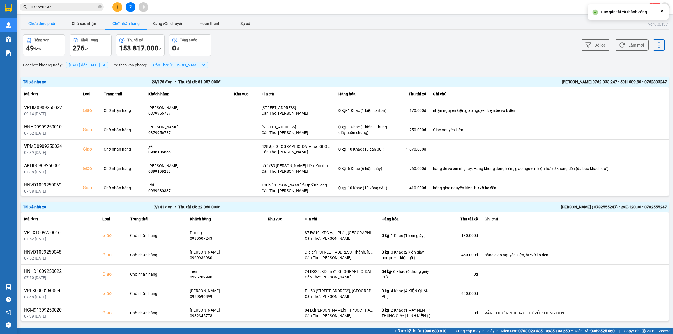
click at [47, 23] on button "Chưa điều phối" at bounding box center [42, 23] width 42 height 11
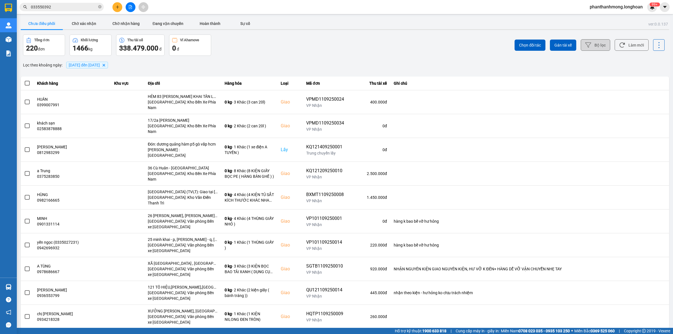
click at [607, 44] on button "Bộ lọc" at bounding box center [594, 44] width 29 height 11
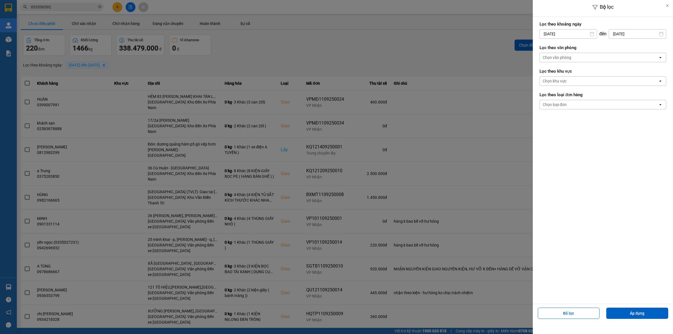
click at [561, 34] on input "[DATE]" at bounding box center [567, 33] width 57 height 9
click at [626, 66] on form "Lọc theo khoảng [DATE] Press the down arrow key to interact with the calendar a…" at bounding box center [602, 67] width 127 height 94
click at [629, 58] on div "Chọn văn phòng" at bounding box center [598, 57] width 118 height 9
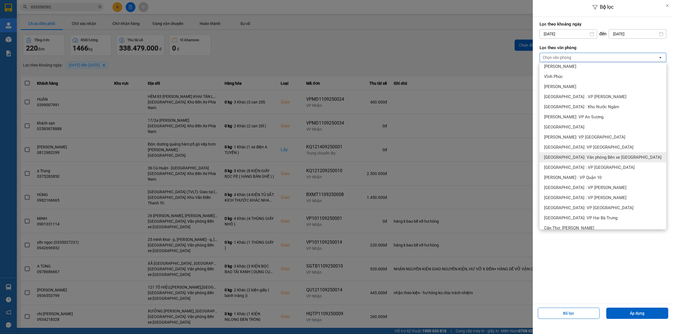
scroll to position [70, 0]
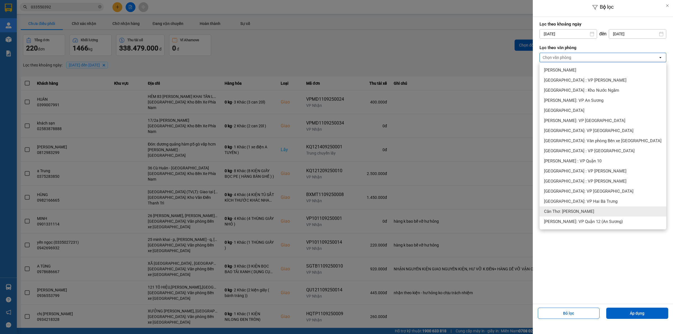
click at [582, 211] on span "Cần Thơ: [PERSON_NAME]" at bounding box center [569, 211] width 50 height 6
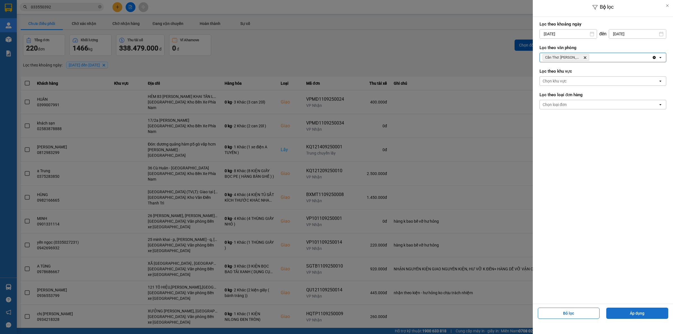
click at [622, 309] on button "Áp dụng" at bounding box center [637, 312] width 62 height 11
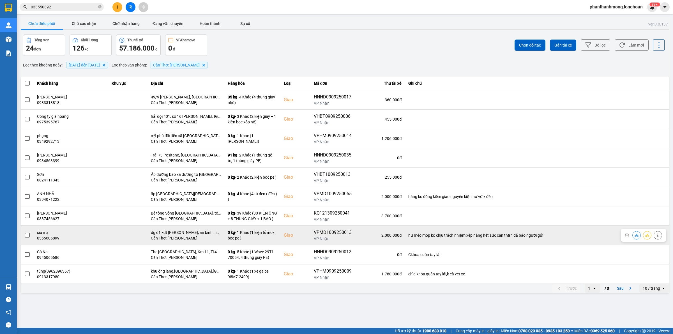
click at [26, 238] on label at bounding box center [27, 235] width 6 height 6
click at [24, 232] on input "checkbox" at bounding box center [24, 232] width 0 height 0
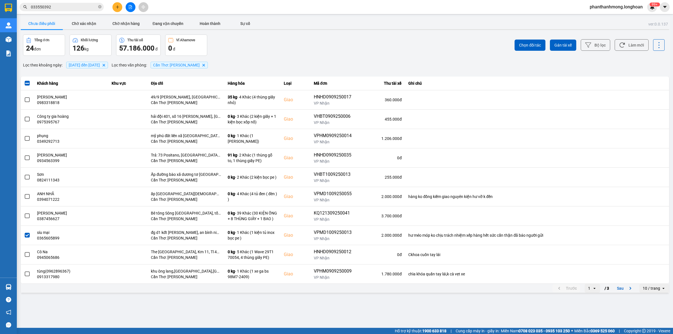
click at [564, 51] on div "Chọn đối tác Gán tài xế Bộ lọc Làm mới" at bounding box center [504, 44] width 321 height 21
click at [560, 48] on button "Gán tài xế" at bounding box center [563, 45] width 26 height 11
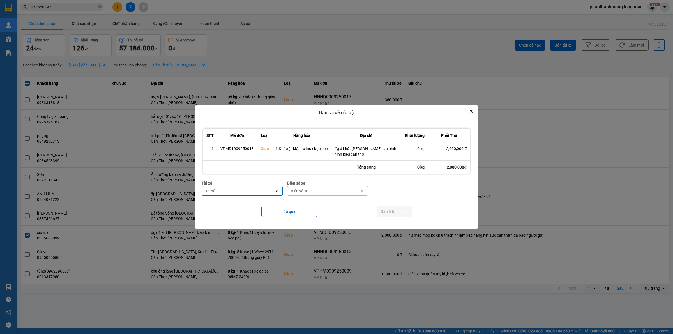
click at [256, 191] on div "Tài xế" at bounding box center [238, 190] width 73 height 9
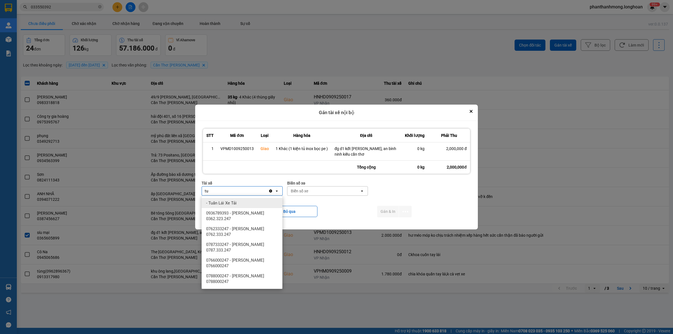
type input "t"
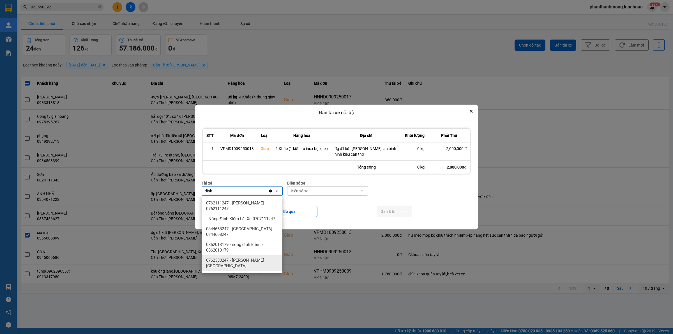
type input "dinh"
click at [243, 267] on span "0762333247 - [PERSON_NAME][GEOGRAPHIC_DATA]" at bounding box center [243, 262] width 74 height 11
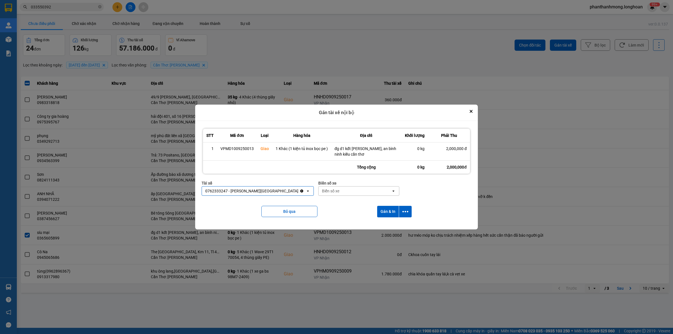
click at [322, 192] on div "Biển số xe" at bounding box center [330, 191] width 17 height 6
type input "95"
click at [328, 222] on span "29E-080.95" at bounding box center [321, 223] width 20 height 6
click at [402, 210] on icon "dialog" at bounding box center [405, 211] width 6 height 6
click at [386, 224] on span "Chỉ gán tài" at bounding box center [383, 227] width 18 height 6
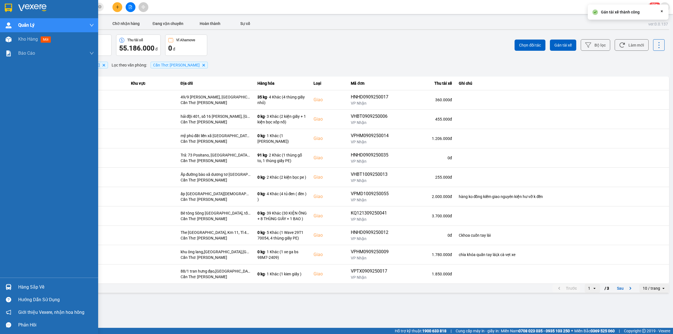
click at [6, 11] on img at bounding box center [8, 8] width 7 height 8
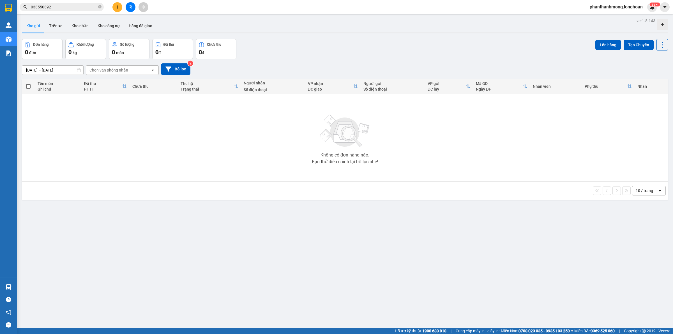
click at [58, 8] on input "033550392" at bounding box center [64, 7] width 66 height 6
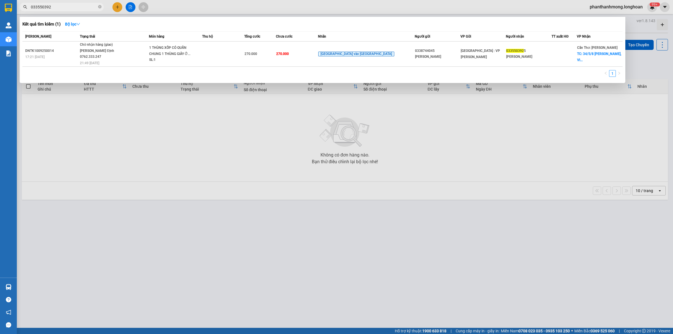
click at [58, 8] on input "033550392" at bounding box center [64, 7] width 66 height 6
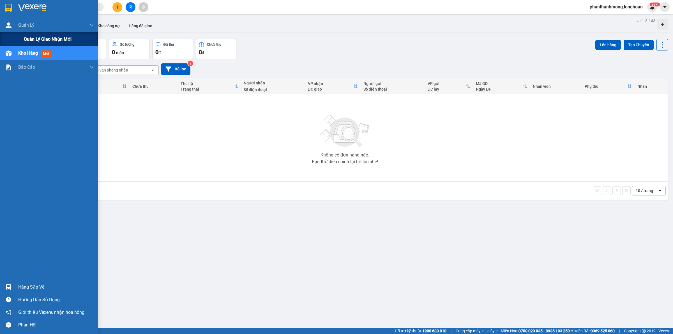
click at [37, 37] on span "Quản lý giao nhận mới" at bounding box center [48, 39] width 48 height 7
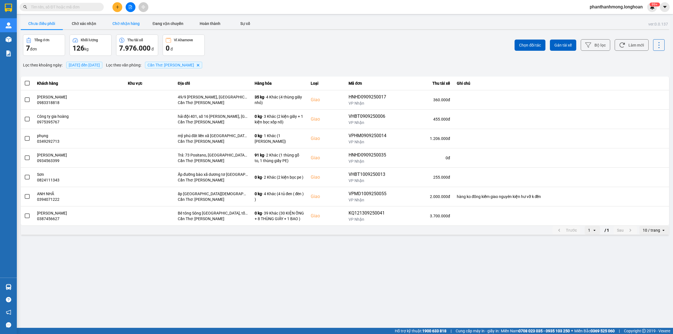
click at [125, 22] on button "Chờ nhận hàng" at bounding box center [126, 23] width 42 height 11
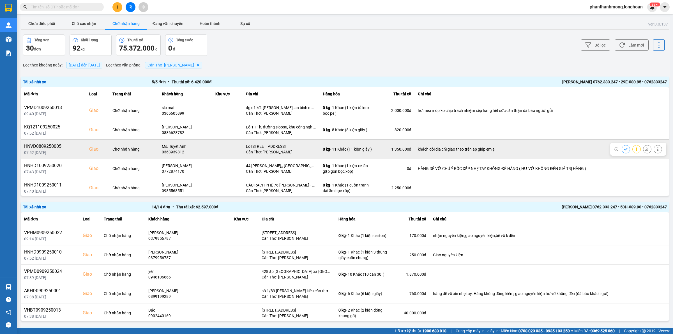
click at [645, 150] on icon at bounding box center [647, 148] width 4 height 3
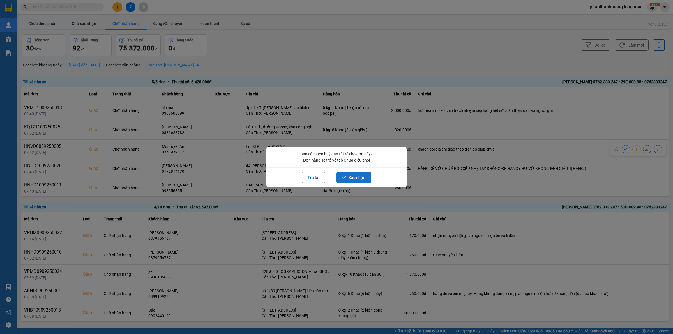
click at [350, 177] on button "Xác nhận" at bounding box center [353, 177] width 35 height 11
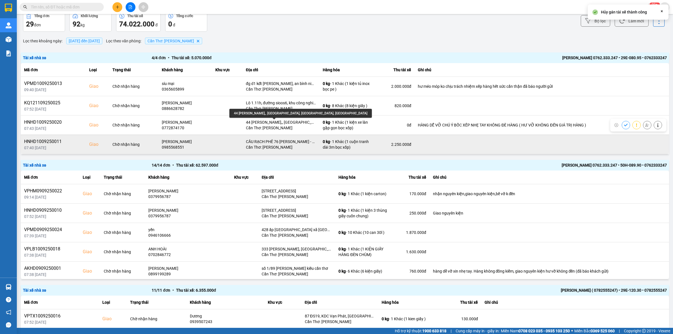
scroll to position [35, 0]
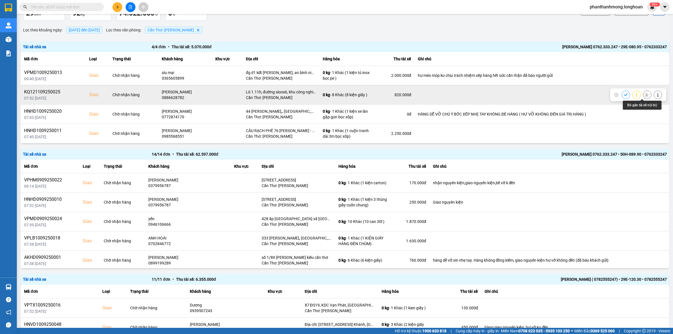
click at [645, 96] on icon at bounding box center [647, 95] width 4 height 4
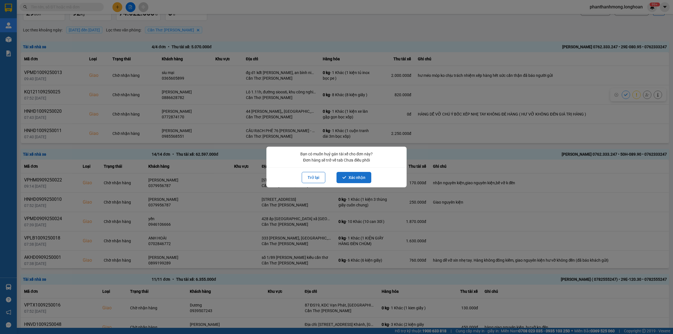
click at [350, 177] on button "Xác nhận" at bounding box center [353, 177] width 35 height 11
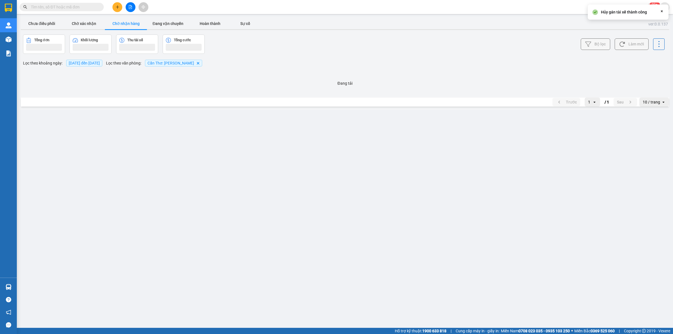
scroll to position [0, 0]
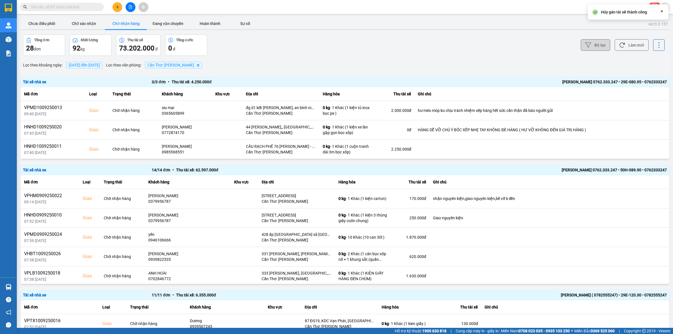
click at [592, 41] on button "Bộ lọc" at bounding box center [594, 44] width 29 height 11
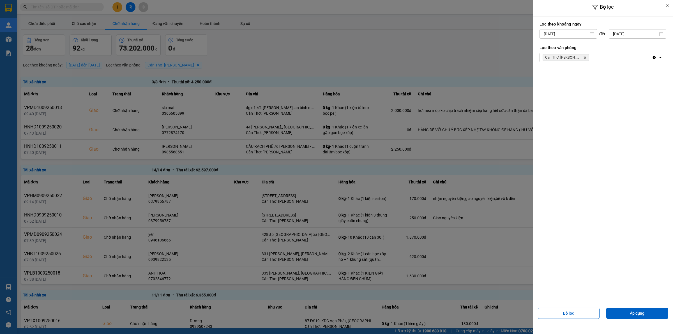
click at [568, 36] on input "[DATE]" at bounding box center [567, 33] width 57 height 9
click at [571, 84] on div "11" at bounding box center [576, 87] width 11 height 11
type input "[DATE]"
click at [570, 80] on div "Lọc theo khoảng [DATE] Press the down arrow key to interact with the calendar a…" at bounding box center [602, 160] width 140 height 287
click at [636, 313] on button "Áp dụng" at bounding box center [637, 312] width 62 height 11
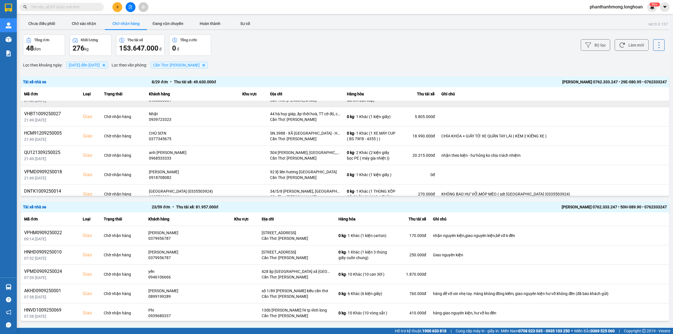
scroll to position [60, 0]
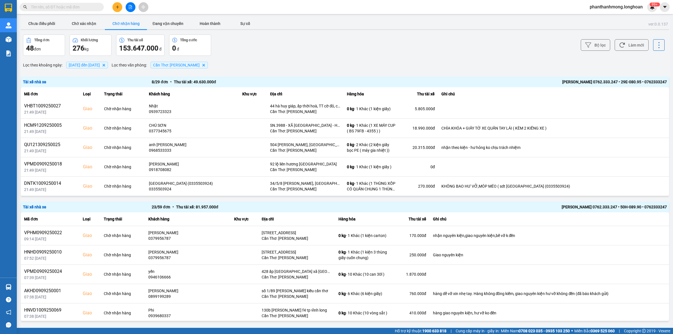
click at [553, 80] on div "[PERSON_NAME] 0762.333.247 • 29E-080.95 • 0762333247" at bounding box center [537, 82] width 257 height 6
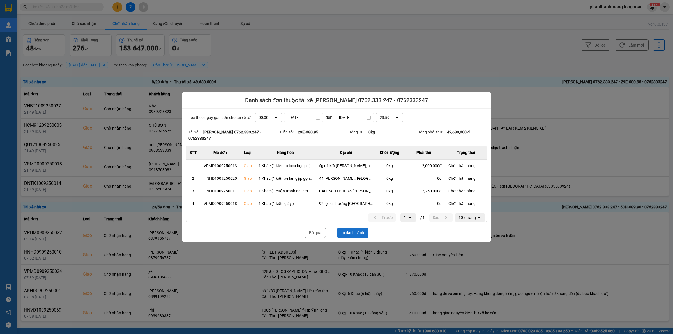
click at [347, 231] on button "In danh sách" at bounding box center [352, 233] width 31 height 10
click at [320, 235] on button "Bỏ qua" at bounding box center [314, 233] width 21 height 10
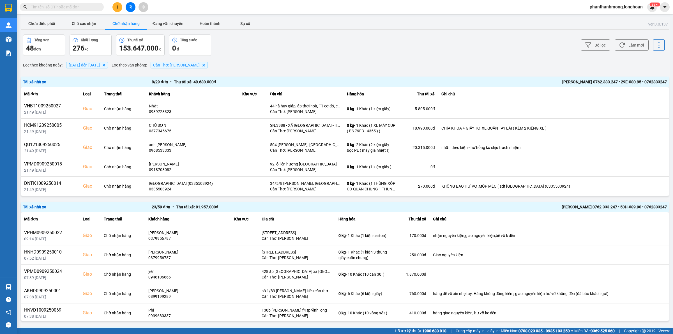
click at [68, 8] on input "text" at bounding box center [64, 7] width 66 height 6
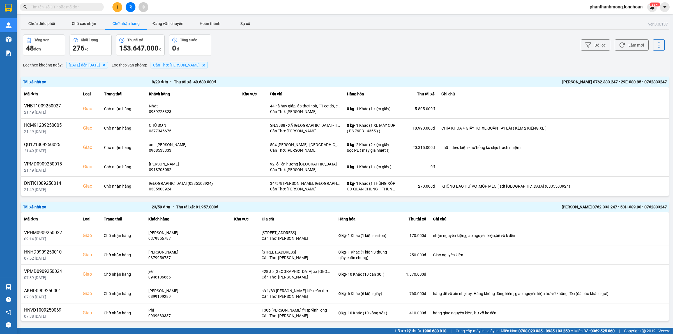
click at [65, 9] on input "text" at bounding box center [64, 7] width 66 height 6
paste input "VPHM0909250020"
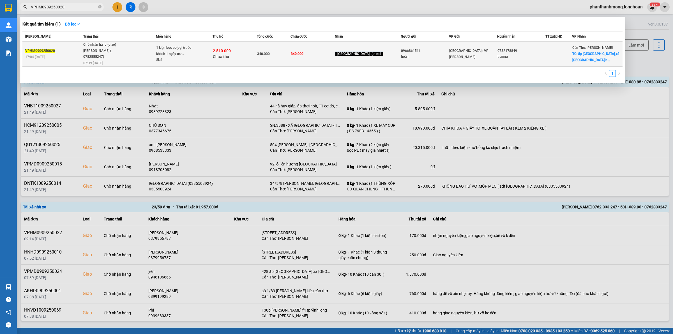
type input "VPHM0909250020"
click at [290, 57] on div "340.000" at bounding box center [273, 54] width 33 height 6
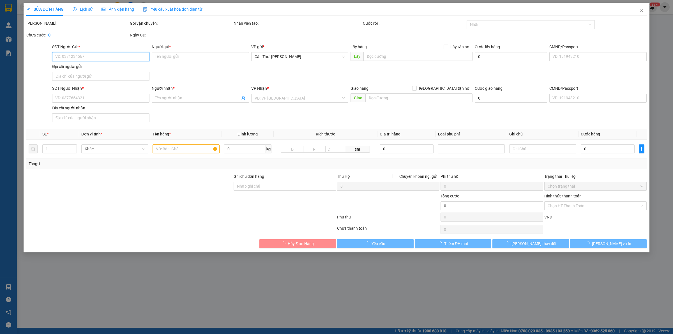
type input "0966861516"
type input "hoàn"
type input "0782178849"
type input "trường"
checkbox input "true"
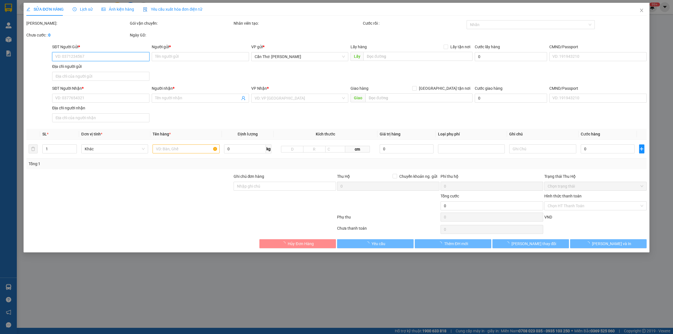
type input "ấp [GEOGRAPHIC_DATA],xã [GEOGRAPHIC_DATA],[GEOGRAPHIC_DATA],[GEOGRAPHIC_DATA]"
type input "340.000"
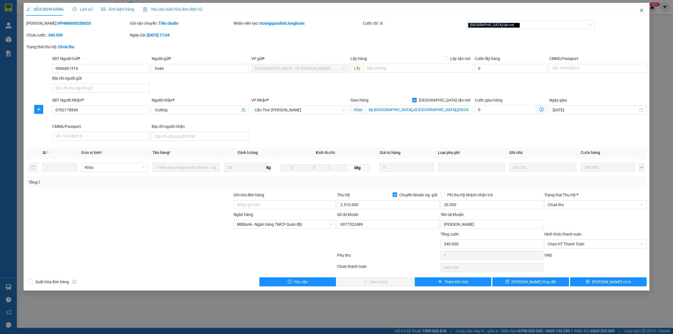
click at [640, 13] on span "Close" at bounding box center [641, 11] width 16 height 16
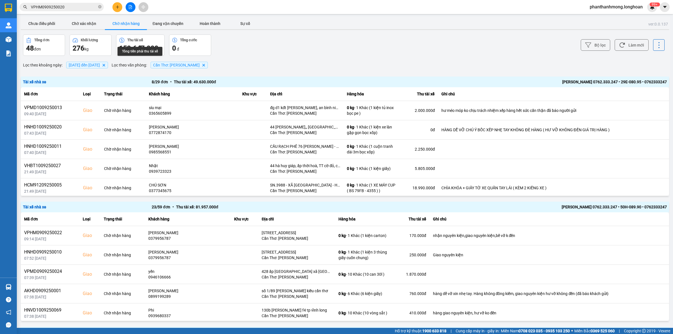
click at [44, 78] on div "Tài xế nhà xe 8 / 29 đơn • Thu tài xế: 49.630.000 đ [PERSON_NAME][GEOGRAPHIC_DA…" at bounding box center [345, 82] width 648 height 11
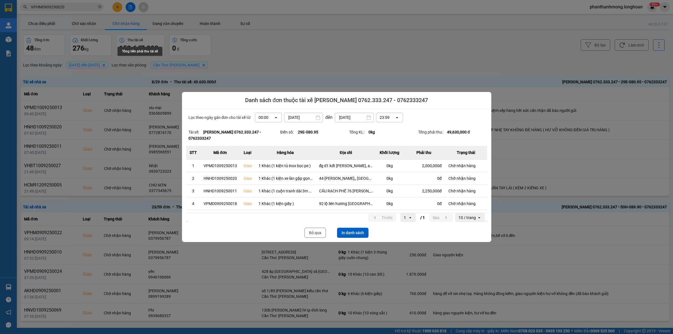
click at [13, 9] on div at bounding box center [336, 167] width 673 height 334
click at [304, 233] on div "Bỏ qua In danh sách" at bounding box center [336, 233] width 301 height 10
drag, startPoint x: 307, startPoint y: 232, endPoint x: 280, endPoint y: 213, distance: 33.3
click at [310, 233] on button "Bỏ qua" at bounding box center [314, 233] width 21 height 10
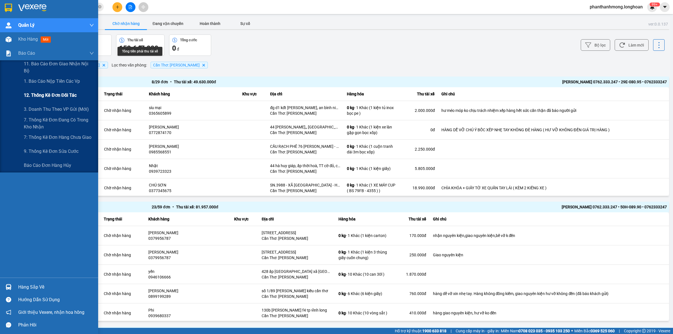
click at [41, 94] on span "12. Thống kê đơn đối tác" at bounding box center [50, 95] width 53 height 7
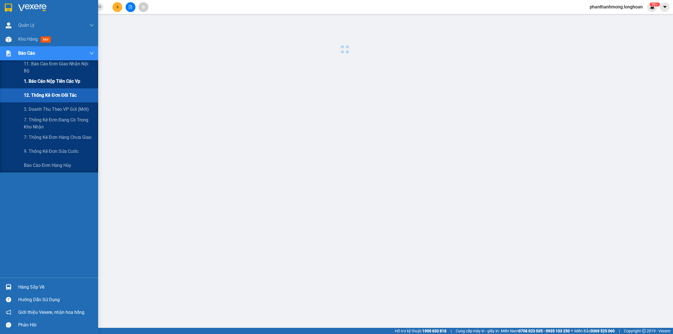
click at [48, 75] on div "1. Báo cáo nộp tiền các vp" at bounding box center [59, 81] width 70 height 14
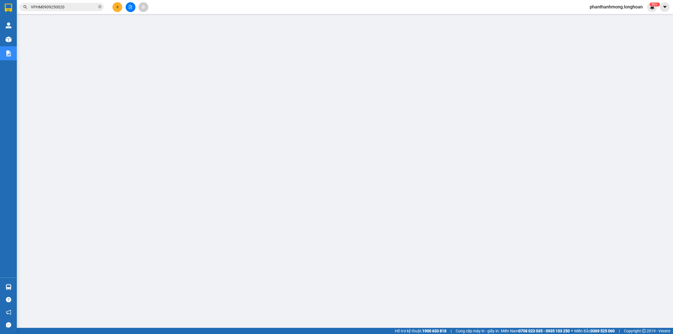
click at [237, 333] on div "Hỗ trợ kỹ thuật: 1900 633 818 | Cung cấp máy in - giấy in: [GEOGRAPHIC_DATA] 07…" at bounding box center [335, 331] width 670 height 6
click at [78, 3] on span "VPHM0909250020" at bounding box center [62, 7] width 84 height 8
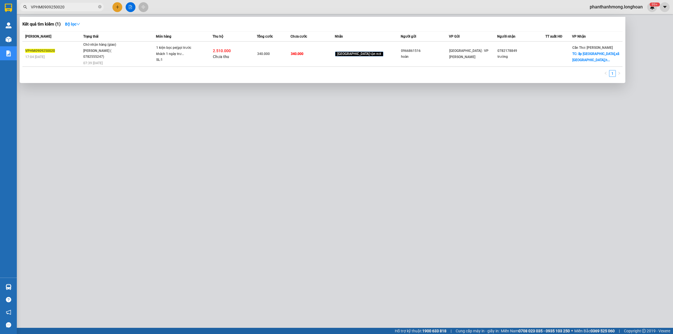
click at [77, 6] on input "VPHM0909250020" at bounding box center [64, 7] width 66 height 6
paste input "0908381935"
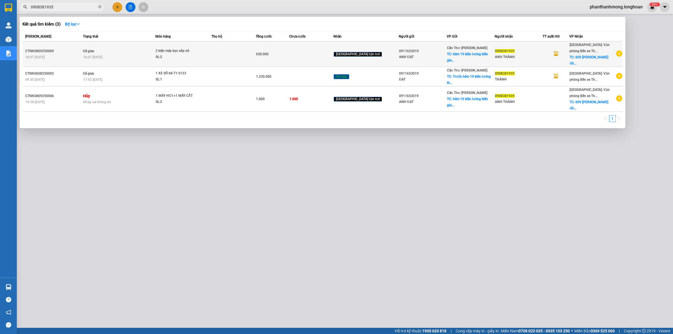
type input "0908381935"
click at [616, 53] on icon "plus-circle" at bounding box center [619, 53] width 6 height 6
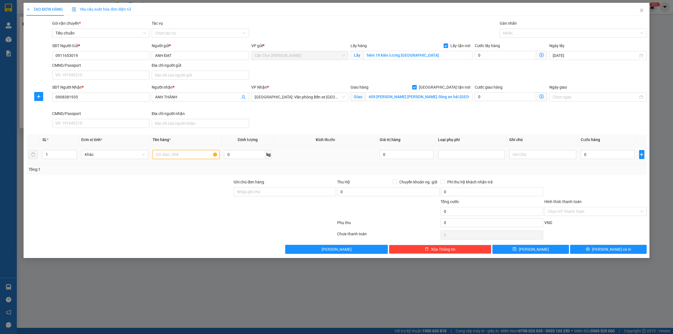
click at [173, 151] on input "text" at bounding box center [185, 154] width 67 height 9
click at [599, 155] on input "0" at bounding box center [607, 154] width 54 height 9
click at [596, 240] on div "Chọn HT Thanh Toán" at bounding box center [594, 234] width 103 height 11
click at [589, 248] on icon "printer" at bounding box center [587, 249] width 4 height 4
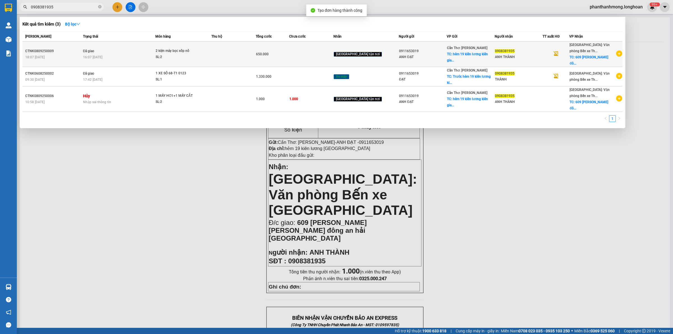
click at [452, 53] on div "Cần Thơ: Kho Ninh Kiều TC: hẻm 19 kiên lương kiên gia..." at bounding box center [470, 54] width 47 height 18
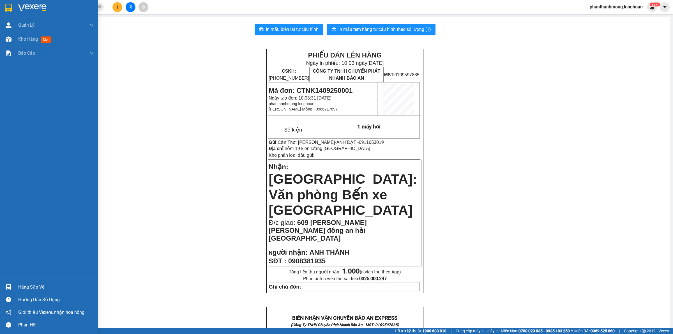
click at [6, 6] on img at bounding box center [8, 8] width 7 height 8
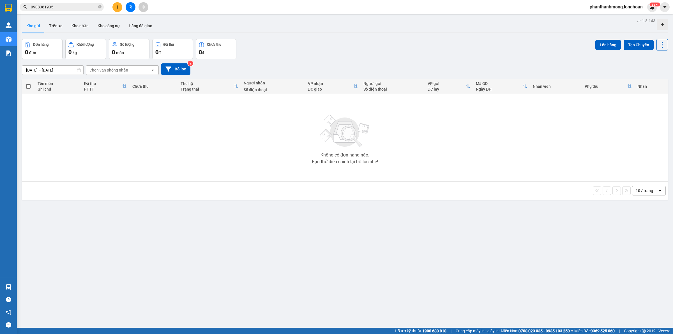
click at [32, 32] on div "Kho gửi Trên xe Kho nhận Kho công nợ Hàng đã giao" at bounding box center [345, 26] width 646 height 15
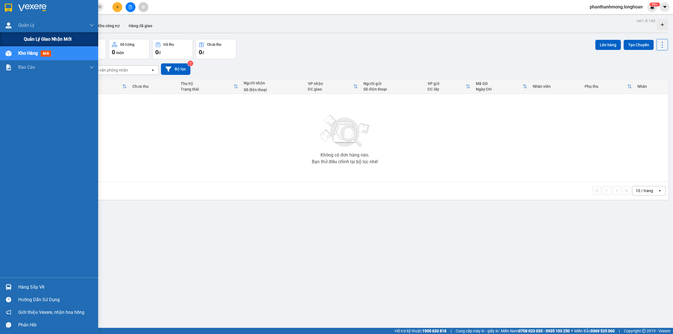
click at [23, 38] on div "Quản lý giao nhận mới" at bounding box center [49, 39] width 98 height 14
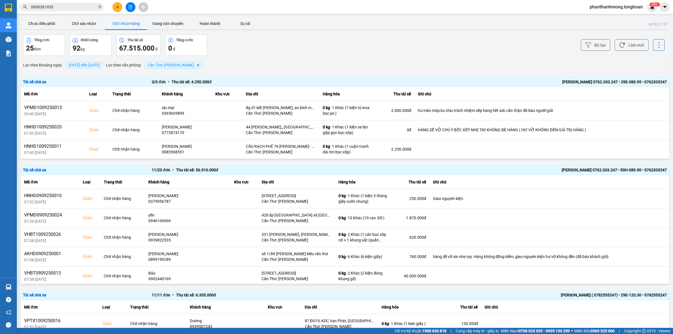
click at [37, 29] on div "Chưa điều phối Chờ xác nhận Chờ nhận hàng Đang vận chuyển Hoàn thành Sự cố" at bounding box center [345, 24] width 648 height 12
click at [38, 27] on button "Chưa điều phối" at bounding box center [42, 23] width 42 height 11
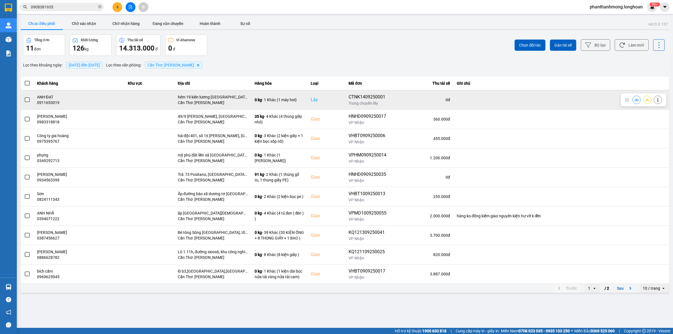
click at [25, 102] on span at bounding box center [27, 99] width 5 height 5
click at [24, 97] on input "checkbox" at bounding box center [24, 97] width 0 height 0
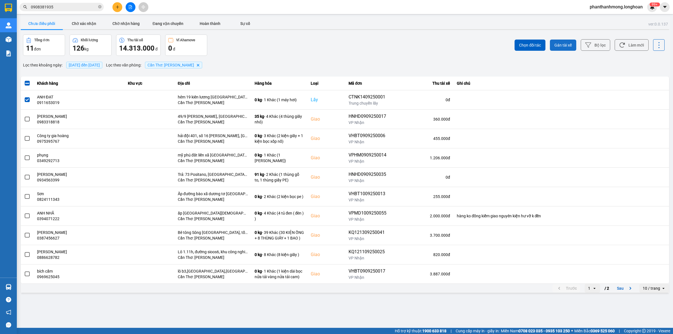
click at [551, 46] on div "Chọn đối tác Gán tài xế Bộ lọc Làm mới" at bounding box center [504, 44] width 321 height 21
click at [552, 45] on button "Gán tài xế" at bounding box center [563, 45] width 26 height 11
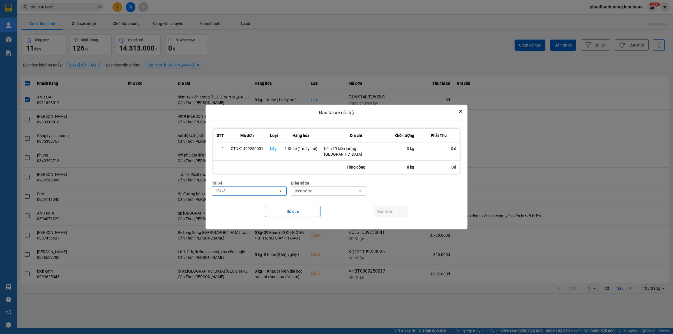
click at [268, 193] on div "Tài xế open" at bounding box center [249, 191] width 75 height 10
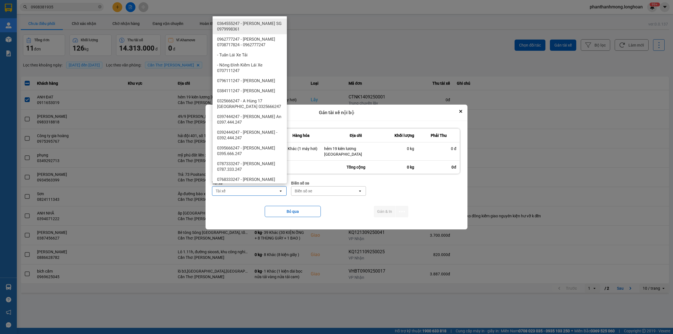
type input "h"
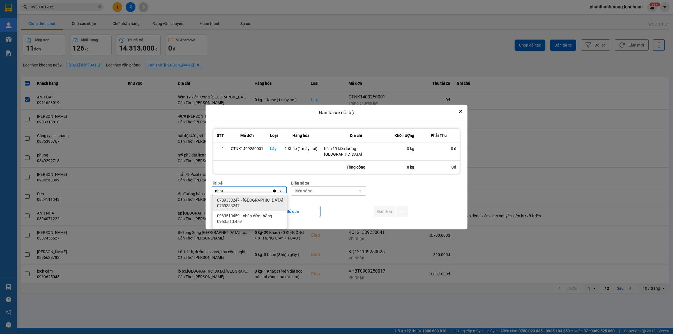
type input "nhat"
click at [258, 203] on span "0789333247 - [GEOGRAPHIC_DATA] 0789333247" at bounding box center [251, 202] width 68 height 11
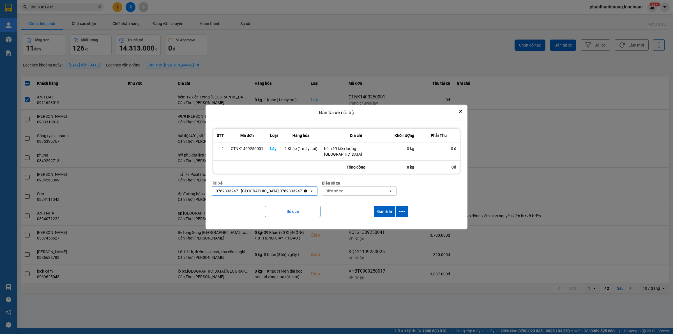
click at [341, 188] on div "Biển số xe" at bounding box center [333, 191] width 17 height 6
type input "778"
click at [353, 221] on div "29E-377.78" at bounding box center [362, 220] width 74 height 10
click at [404, 211] on icon "dialog" at bounding box center [402, 211] width 6 height 6
click at [380, 225] on span "Chỉ gán tài" at bounding box center [379, 224] width 18 height 6
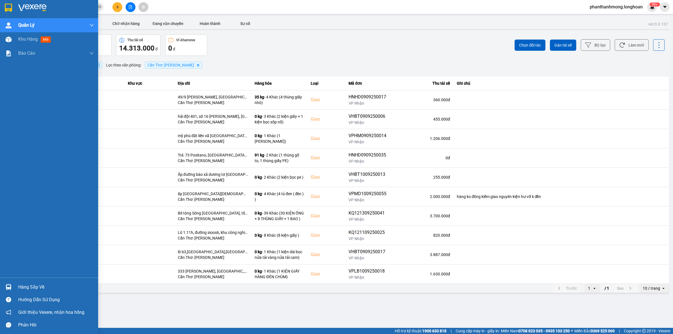
click at [6, 4] on img at bounding box center [8, 8] width 7 height 8
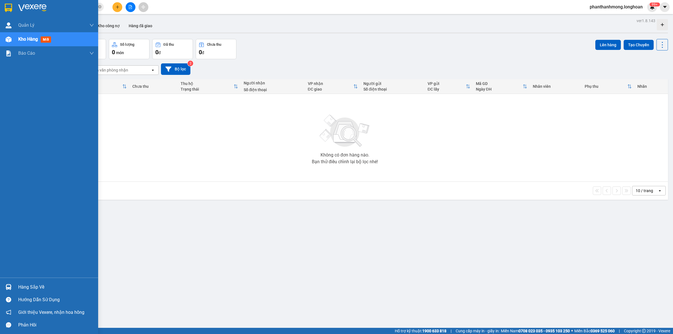
click at [3, 8] on div at bounding box center [49, 9] width 98 height 18
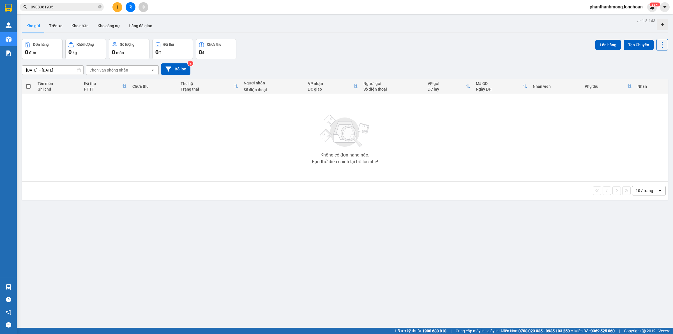
click at [117, 11] on button at bounding box center [117, 7] width 10 height 10
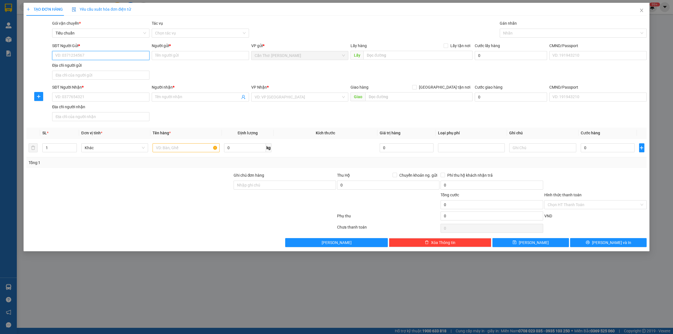
click at [117, 51] on input "SĐT Người Gửi *" at bounding box center [100, 55] width 97 height 9
paste input "0907672568"
type input "0907672568"
click at [183, 58] on input "Người gửi *" at bounding box center [200, 55] width 97 height 9
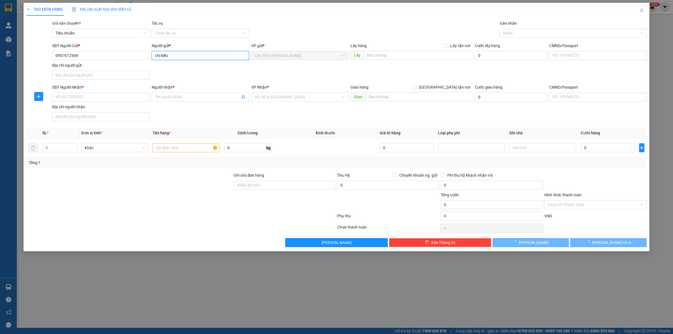
type input "chị kiều"
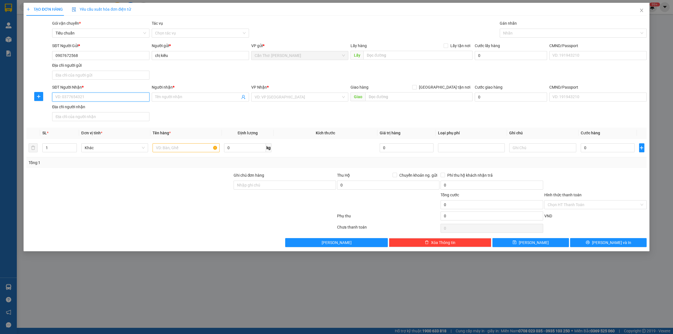
click at [114, 99] on input "SĐT Người Nhận *" at bounding box center [100, 96] width 97 height 9
paste input "0931423693"
type input "0931423693"
click at [181, 100] on span at bounding box center [200, 96] width 97 height 9
type input "CHỊ NGA"
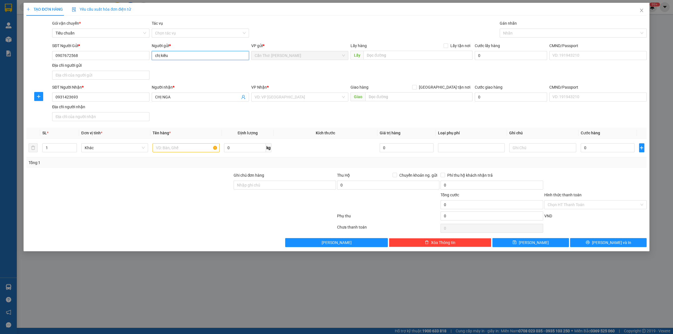
drag, startPoint x: 149, startPoint y: 61, endPoint x: 141, endPoint y: 63, distance: 9.0
click at [143, 62] on div "SĐT Người Gửi * 0907672568 Người gửi * chị kiều chị kiều VP gửi * Cần Thơ: …" at bounding box center [349, 62] width 596 height 39
type input "CHỊ KIỀU"
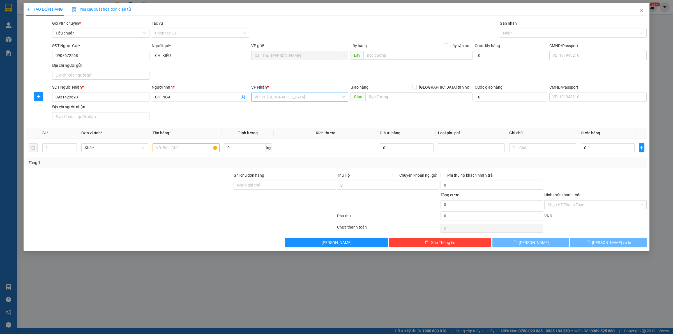
click at [316, 99] on input "search" at bounding box center [297, 97] width 87 height 8
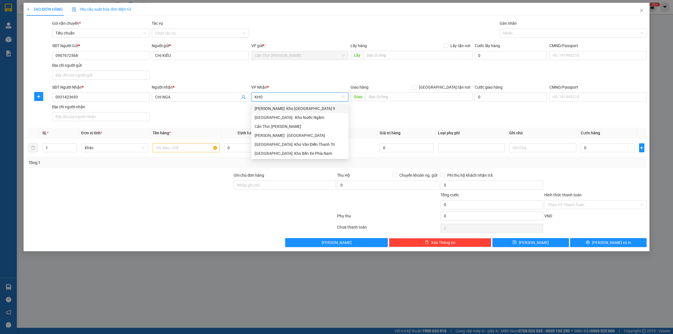
click at [284, 96] on input "KHO" at bounding box center [297, 97] width 87 height 8
type input "THANH"
click at [292, 109] on div "[GEOGRAPHIC_DATA] : VP [PERSON_NAME]" at bounding box center [299, 108] width 91 height 6
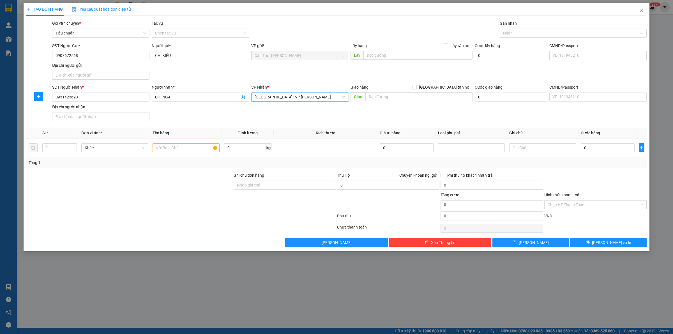
click at [302, 98] on span "[GEOGRAPHIC_DATA] : VP [PERSON_NAME]" at bounding box center [299, 97] width 91 height 8
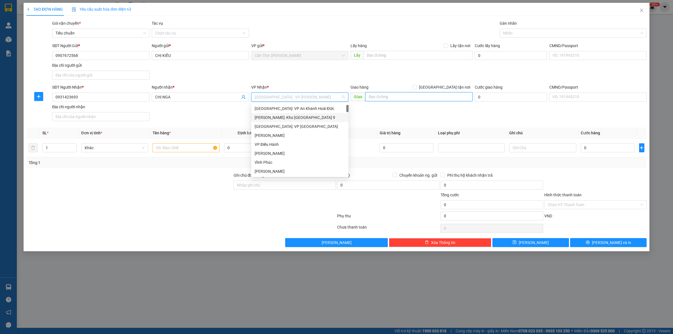
click at [374, 99] on input "text" at bounding box center [418, 96] width 107 height 9
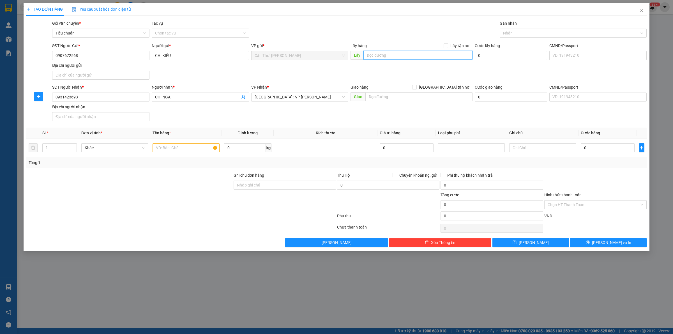
click at [397, 57] on input "text" at bounding box center [417, 55] width 109 height 9
paste input "Bên gửi L7 [PERSON_NAME], [GEOGRAPHIC_DATA] thứ, [GEOGRAPHIC_DATA]"
type input "Bên gửi L7 [PERSON_NAME], [GEOGRAPHIC_DATA] thứ, [GEOGRAPHIC_DATA]"
click at [447, 45] on input "Lấy tận nơi" at bounding box center [445, 45] width 4 height 4
checkbox input "true"
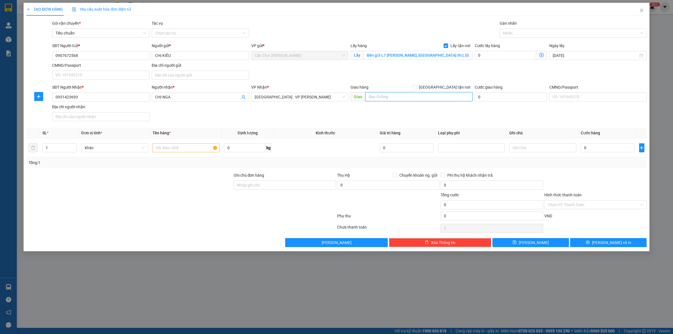
click at [455, 95] on input "text" at bounding box center [418, 96] width 107 height 9
paste input "Bên nhận 38 [GEOGRAPHIC_DATA], [GEOGRAPHIC_DATA], [GEOGRAPHIC_DATA]"
type input "Bên nhận 38 [GEOGRAPHIC_DATA], [GEOGRAPHIC_DATA], [GEOGRAPHIC_DATA]"
click at [449, 87] on span "[GEOGRAPHIC_DATA] tận nơi" at bounding box center [444, 87] width 56 height 6
click at [416, 87] on input "[GEOGRAPHIC_DATA] tận nơi" at bounding box center [414, 87] width 4 height 4
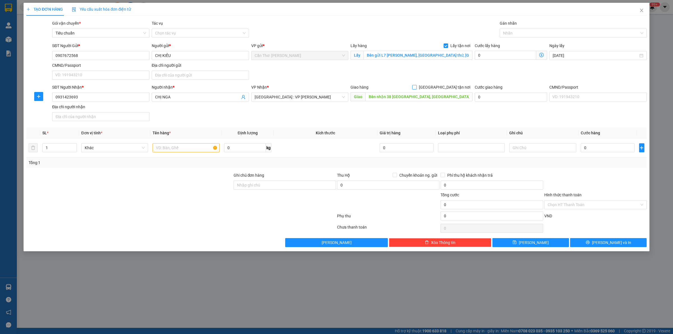
checkbox input "true"
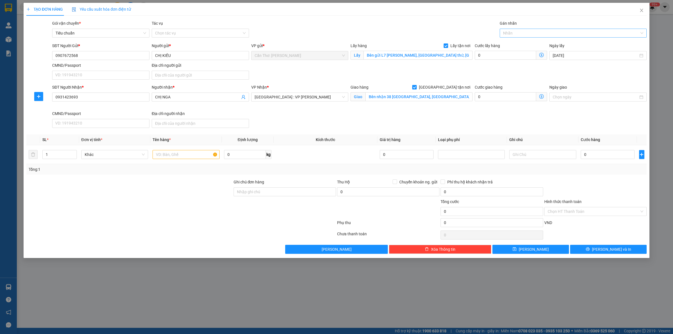
click at [524, 36] on div at bounding box center [570, 33] width 138 height 7
type input "GTN"
click at [518, 43] on div "[GEOGRAPHIC_DATA] tận nơi" at bounding box center [573, 44] width 140 height 6
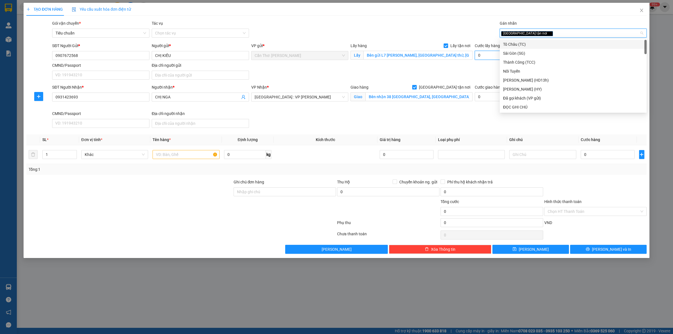
click at [483, 58] on input "0" at bounding box center [504, 55] width 61 height 9
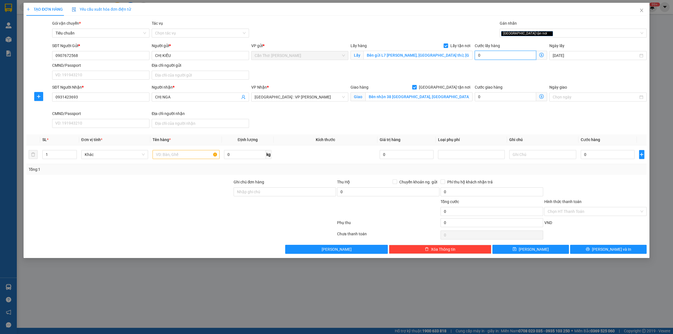
type input "1"
type input "10"
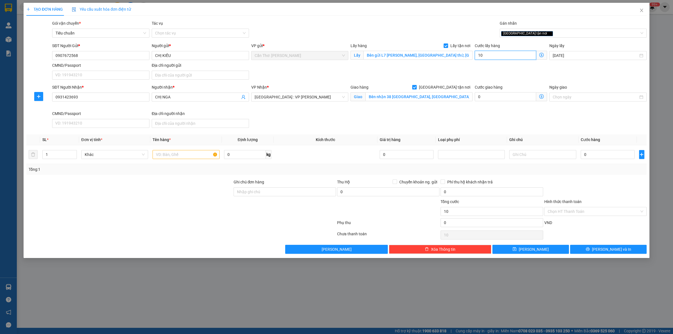
type input "100"
type input "1.000"
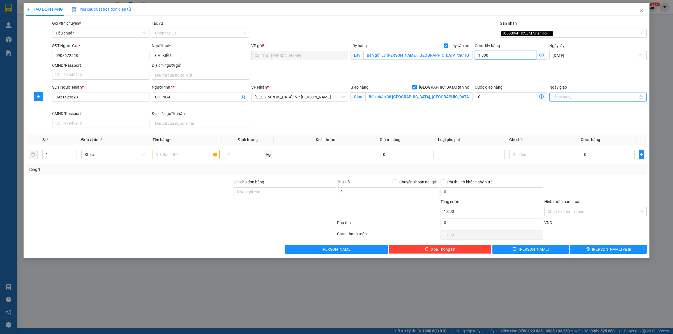
type input "10.000"
type input "100.000"
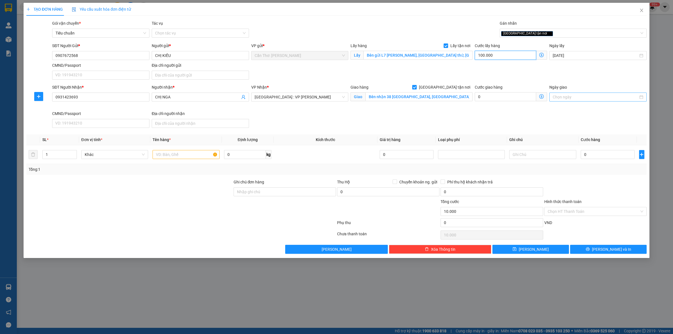
type input "100.000"
click at [611, 158] on input "0" at bounding box center [607, 154] width 54 height 9
type input "7"
type input "100.007"
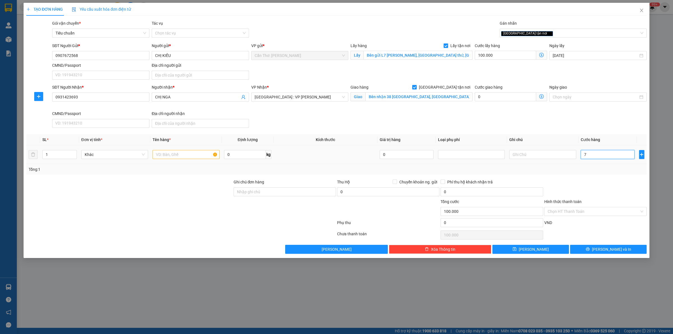
type input "100.007"
type input "75"
type input "100.075"
type input "750"
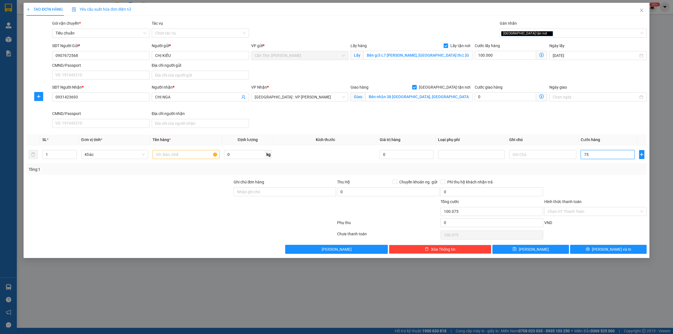
type input "100.750"
type input "7.500"
type input "107.500"
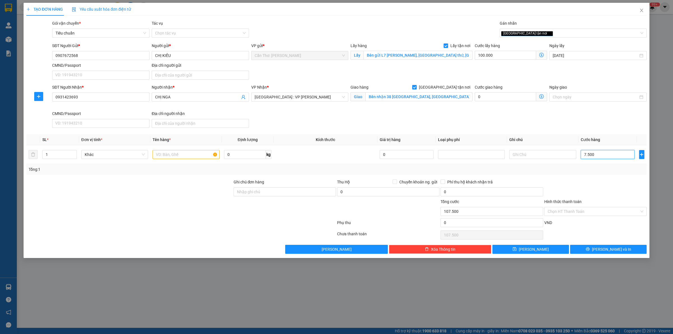
type input "75.000"
type input "175.000"
type input "750.000"
type input "850.000"
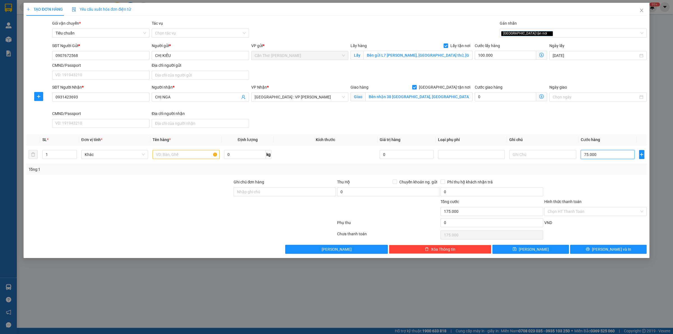
type input "850.000"
type input "750.000"
click at [164, 156] on input "text" at bounding box center [185, 154] width 67 height 9
type input "1"
type input "3 BỘ MÁY LẠNH"
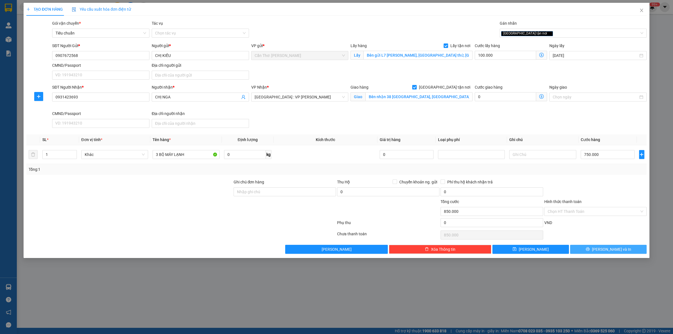
click at [587, 250] on button "[PERSON_NAME] và In" at bounding box center [608, 249] width 77 height 9
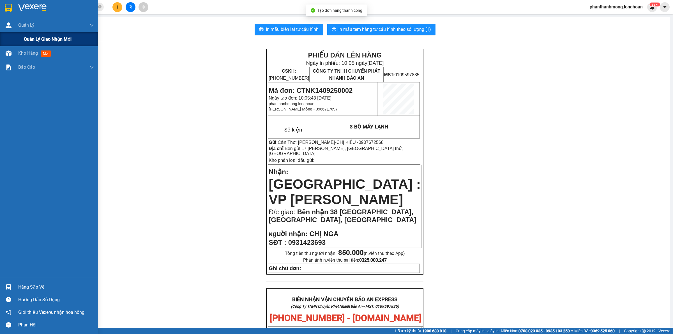
click at [35, 43] on span "Quản lý giao nhận mới" at bounding box center [48, 39] width 48 height 7
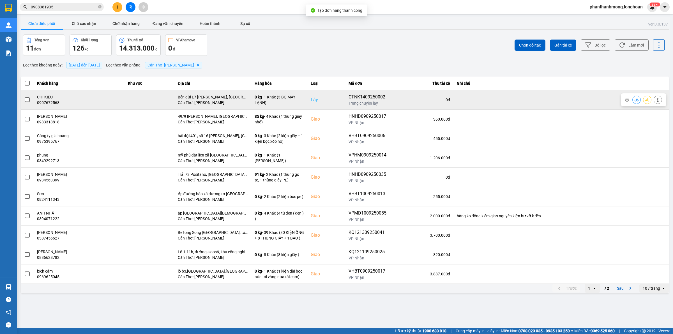
click at [27, 100] on span at bounding box center [27, 99] width 5 height 5
click at [24, 97] on input "checkbox" at bounding box center [24, 97] width 0 height 0
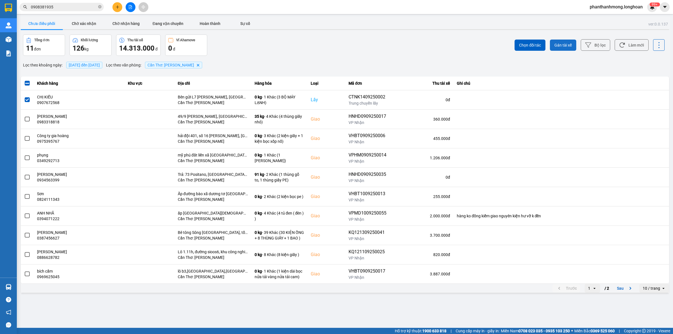
click at [565, 45] on span "Gán tài xế" at bounding box center [562, 45] width 17 height 6
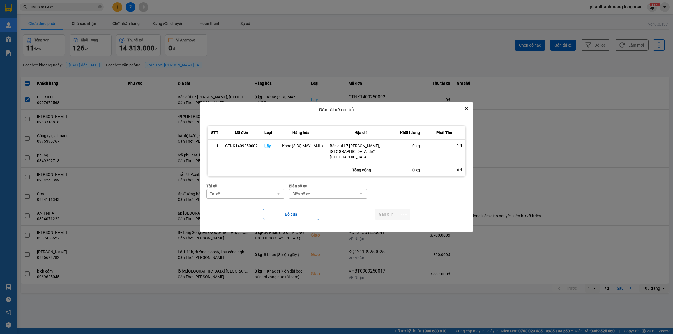
click at [237, 185] on div "Tài xế" at bounding box center [245, 186] width 78 height 6
click at [237, 189] on div "Tài xế" at bounding box center [241, 193] width 69 height 9
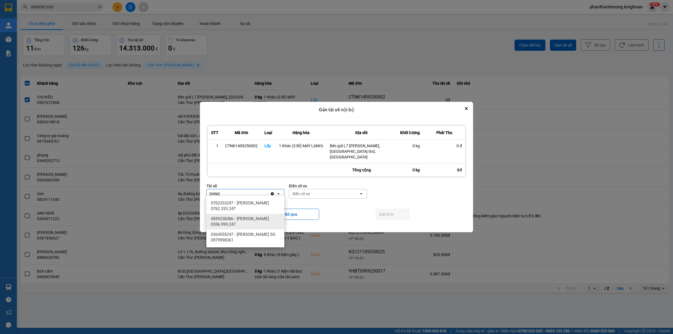
type input "DANG"
click at [256, 206] on span "0762333247 - [PERSON_NAME] 0762.333.247" at bounding box center [246, 205] width 71 height 11
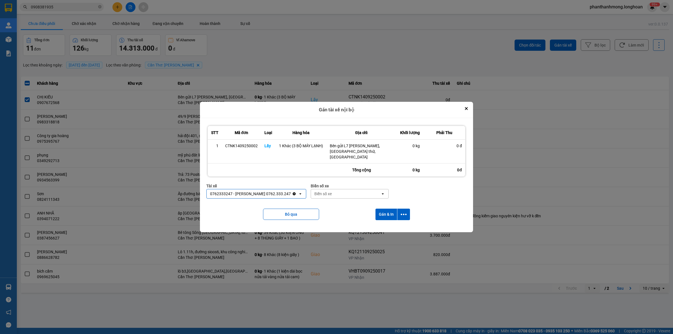
click at [311, 193] on div "Biển số xe" at bounding box center [345, 193] width 69 height 9
type input "90"
click at [331, 201] on span "50H-089.90" at bounding box center [321, 203] width 21 height 6
drag, startPoint x: 404, startPoint y: 210, endPoint x: 401, endPoint y: 214, distance: 5.4
click at [404, 211] on icon "dialog" at bounding box center [403, 214] width 6 height 6
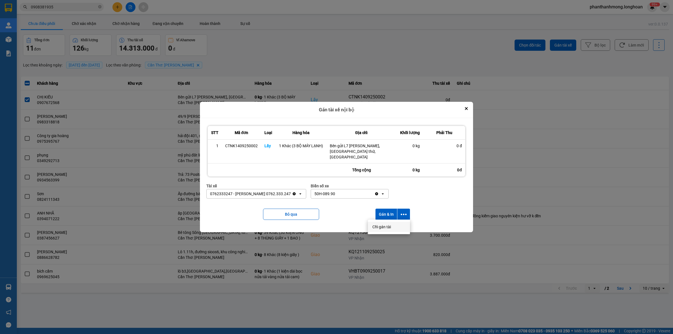
click at [388, 224] on span "Chỉ gán tài" at bounding box center [381, 227] width 18 height 6
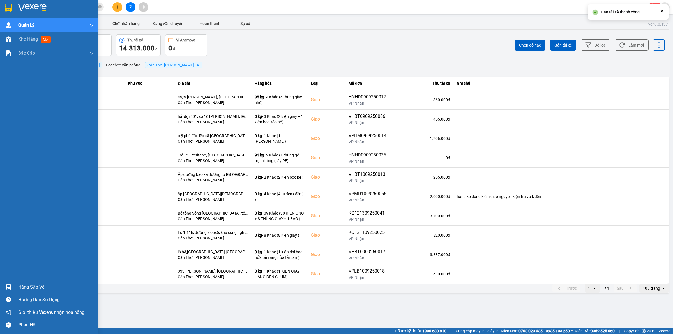
click at [6, 6] on img at bounding box center [8, 8] width 7 height 8
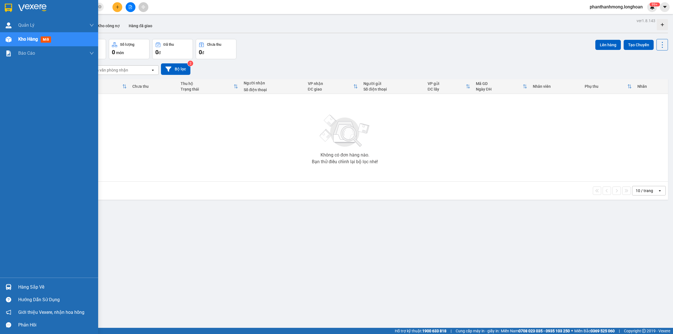
click at [6, 8] on img at bounding box center [8, 8] width 7 height 8
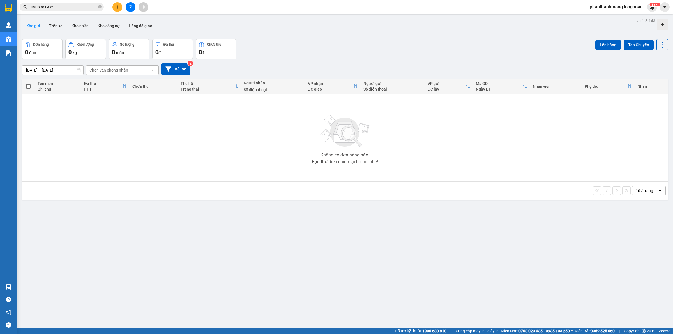
click at [83, 7] on input "0908381935" at bounding box center [64, 7] width 66 height 6
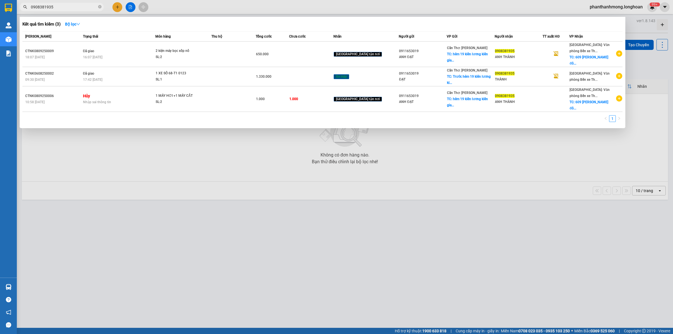
click at [102, 7] on span "0908381935" at bounding box center [62, 7] width 84 height 8
click at [101, 7] on icon "close-circle" at bounding box center [99, 6] width 3 height 3
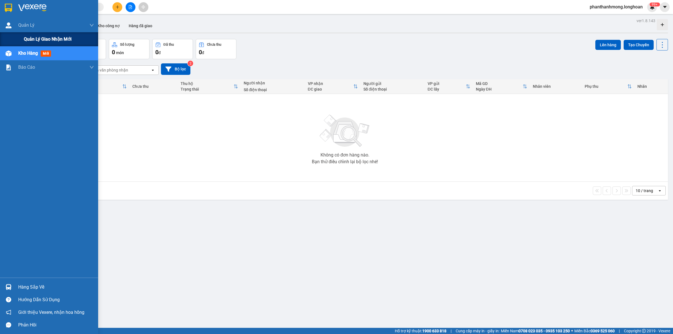
click at [31, 38] on span "Quản lý giao nhận mới" at bounding box center [48, 39] width 48 height 7
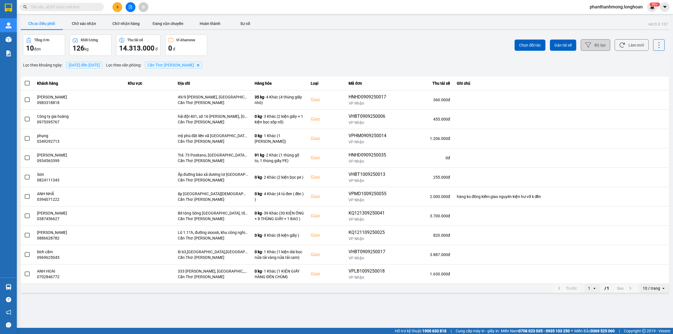
click at [600, 39] on button "Bộ lọc" at bounding box center [594, 44] width 29 height 11
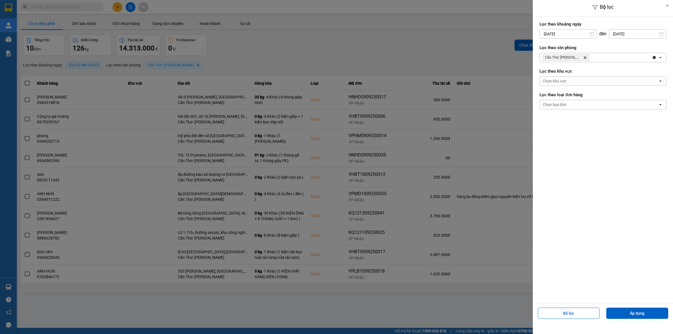
click at [576, 31] on input "[DATE]" at bounding box center [567, 33] width 57 height 9
click at [540, 74] on div "1" at bounding box center [543, 74] width 8 height 7
click at [635, 317] on button "Áp dụng" at bounding box center [637, 312] width 62 height 11
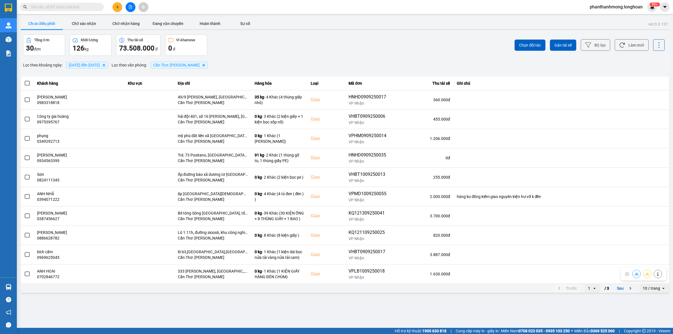
click at [654, 286] on div "10 / trang" at bounding box center [650, 288] width 17 height 6
drag, startPoint x: 649, startPoint y: 282, endPoint x: 648, endPoint y: 277, distance: 5.0
click at [649, 280] on li "100 / trang" at bounding box center [653, 277] width 29 height 10
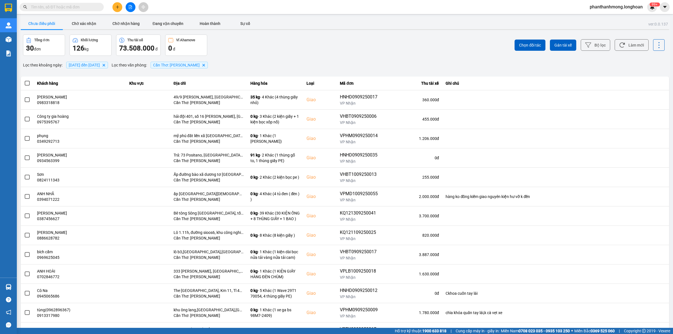
drag, startPoint x: 24, startPoint y: 205, endPoint x: 26, endPoint y: 207, distance: 3.0
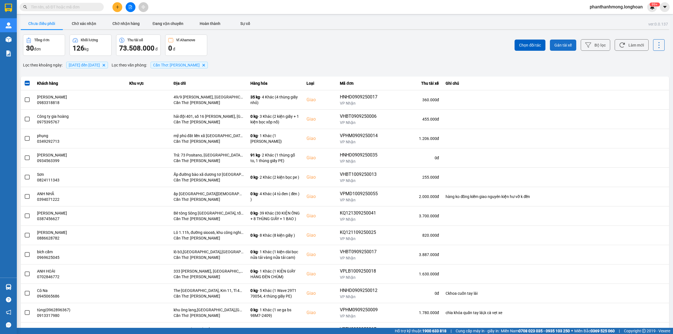
click at [562, 44] on span "Gán tài xế" at bounding box center [562, 45] width 17 height 6
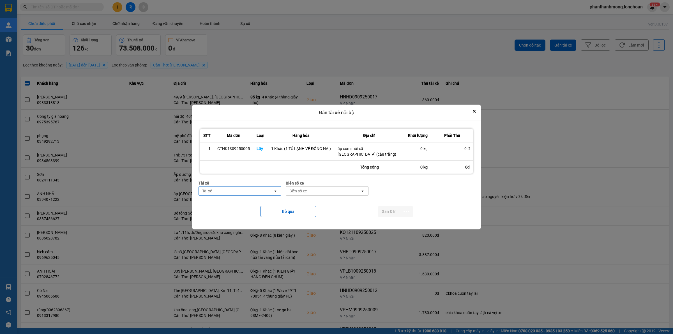
click at [264, 188] on div "Tài xế" at bounding box center [236, 190] width 74 height 9
type input "NHAT"
click at [257, 201] on span "0789333247 - [GEOGRAPHIC_DATA] 0789333247" at bounding box center [241, 202] width 76 height 11
click at [321, 189] on div "Biển số xe" at bounding box center [320, 191] width 17 height 6
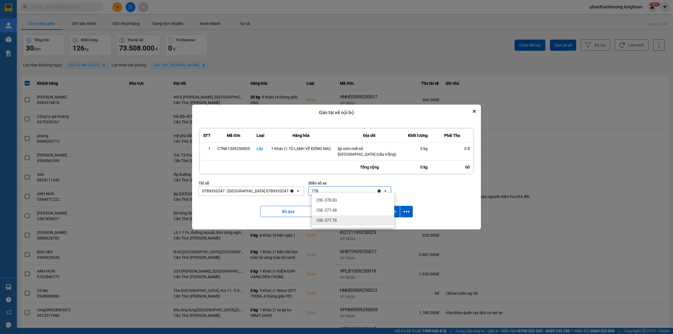
type input "778"
click at [349, 221] on div "29E-377.78" at bounding box center [353, 220] width 82 height 10
click at [404, 211] on icon "dialog" at bounding box center [406, 211] width 6 height 1
click at [384, 224] on span "Chỉ gán tài" at bounding box center [384, 224] width 18 height 6
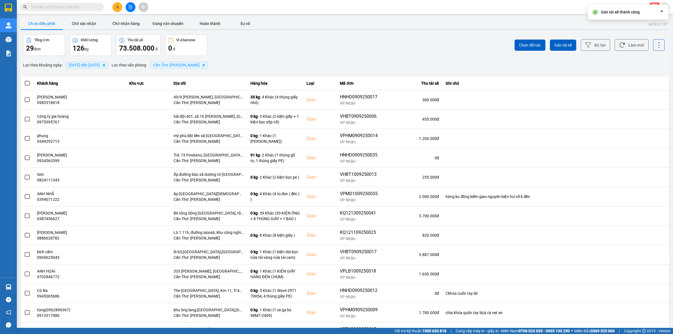
click at [208, 29] on div at bounding box center [345, 29] width 648 height 1
click at [170, 23] on button "Đang vận chuyển" at bounding box center [168, 23] width 42 height 11
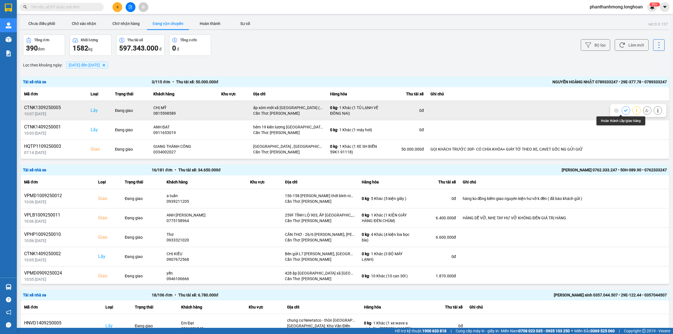
click at [622, 110] on button at bounding box center [626, 110] width 8 height 10
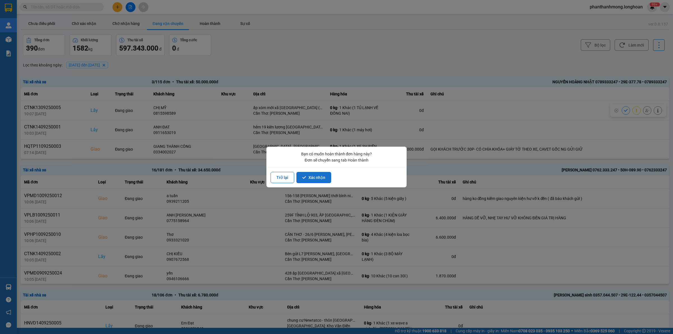
drag, startPoint x: 317, startPoint y: 180, endPoint x: 313, endPoint y: 180, distance: 4.0
click at [316, 180] on button "Xác nhận" at bounding box center [313, 177] width 35 height 11
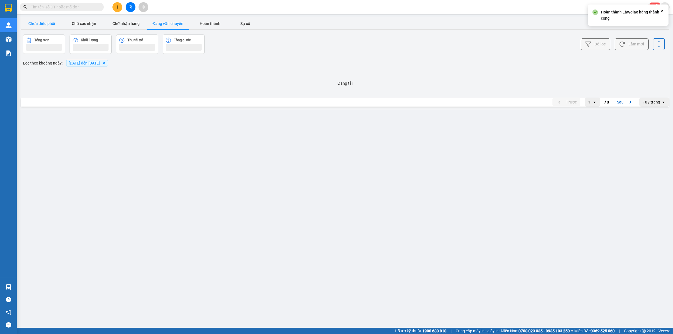
click at [44, 28] on button "Chưa điều phối" at bounding box center [42, 23] width 42 height 11
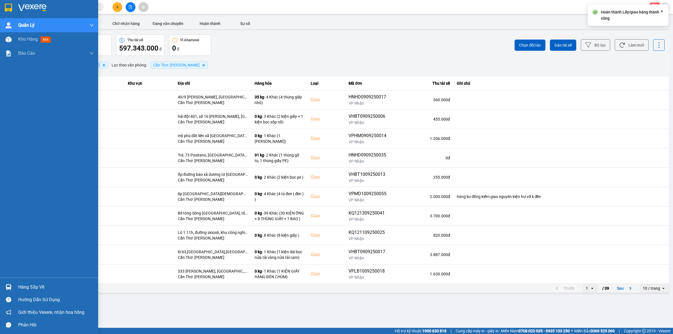
click at [8, 10] on img at bounding box center [8, 8] width 7 height 8
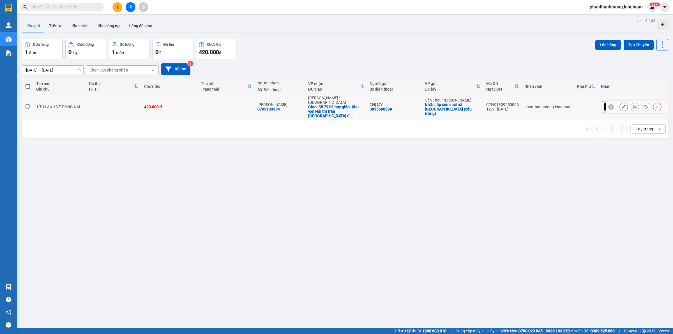
click at [656, 106] on icon at bounding box center [657, 107] width 3 height 3
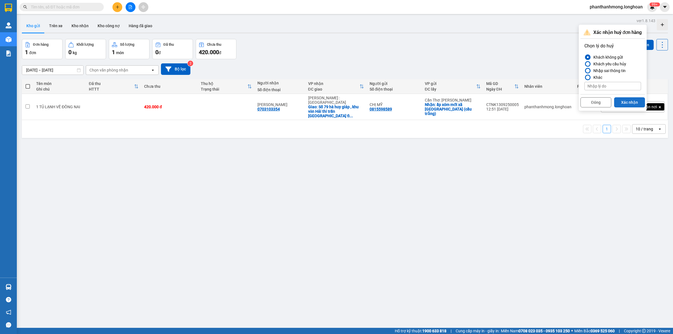
click at [635, 104] on button "Xác nhận" at bounding box center [629, 102] width 31 height 10
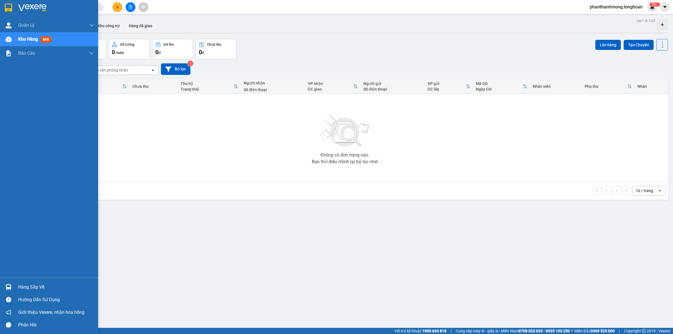
click at [4, 7] on div at bounding box center [9, 8] width 10 height 10
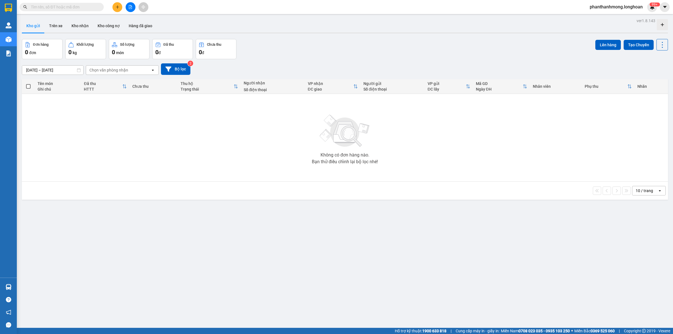
click at [112, 8] on div at bounding box center [130, 7] width 42 height 10
click at [117, 7] on icon "plus" at bounding box center [117, 7] width 3 height 0
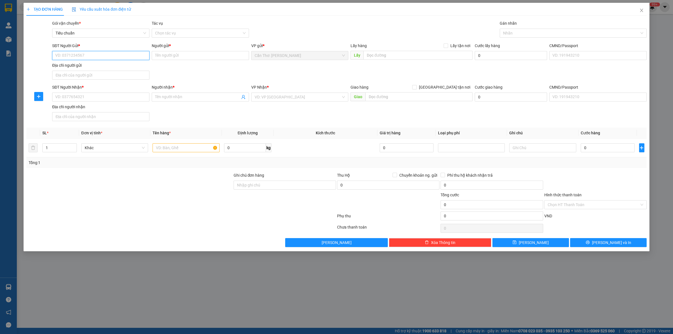
click at [97, 54] on input "SĐT Người Gửi *" at bounding box center [100, 55] width 97 height 9
paste input "0914559997"
type input "0914559997"
click at [186, 53] on input "Người gửi *" at bounding box center [200, 55] width 97 height 9
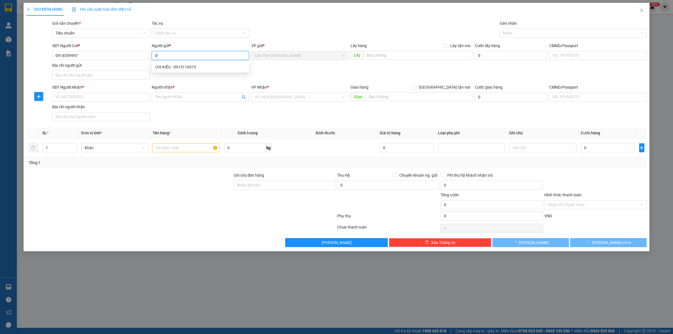
type input "D"
type input "ĐIỆN MÁY CÀ MAU"
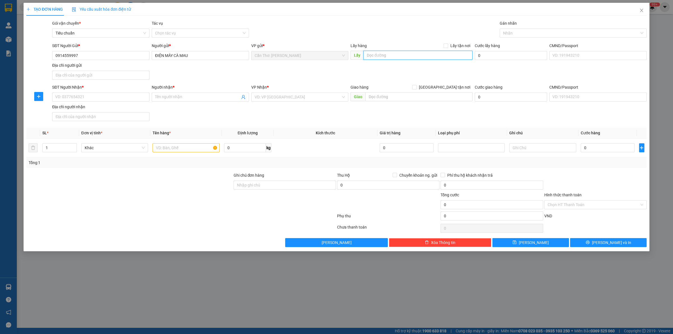
click at [422, 55] on input "text" at bounding box center [417, 55] width 109 height 9
paste input "🏠 Địa chỉ: [STREET_ADDRESS][PERSON_NAME]"
type input "🏠 Địa chỉ: [STREET_ADDRESS][PERSON_NAME]"
click at [446, 47] on input "Lấy tận nơi" at bounding box center [445, 45] width 4 height 4
checkbox input "true"
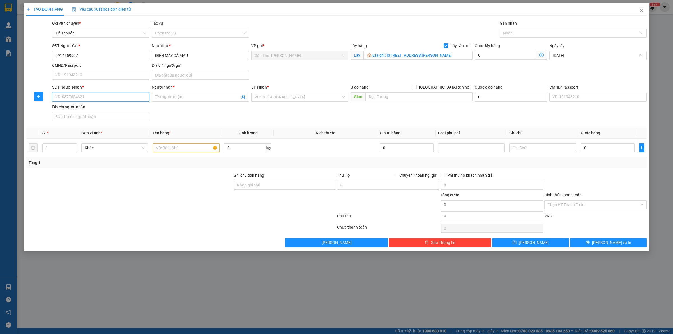
click at [103, 92] on input "SĐT Người Nhận *" at bounding box center [100, 96] width 97 height 9
click at [103, 99] on input "SĐT Người Nhận *" at bounding box center [100, 96] width 97 height 9
paste input "0978948144"
type input "0978948144"
click at [156, 98] on input "Người nhận *" at bounding box center [197, 97] width 85 height 6
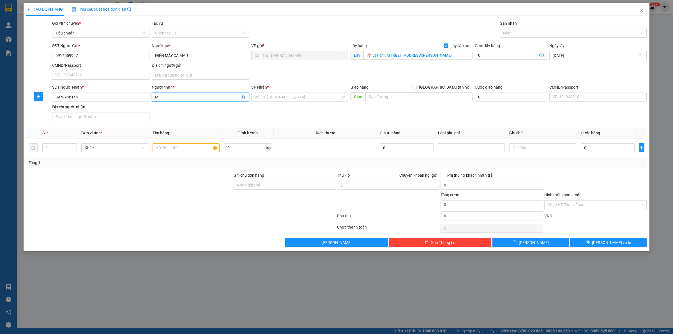
type input "M"
type input "I"
click at [277, 101] on div "VD: VP [GEOGRAPHIC_DATA]" at bounding box center [299, 96] width 97 height 9
type input "[PERSON_NAME]"
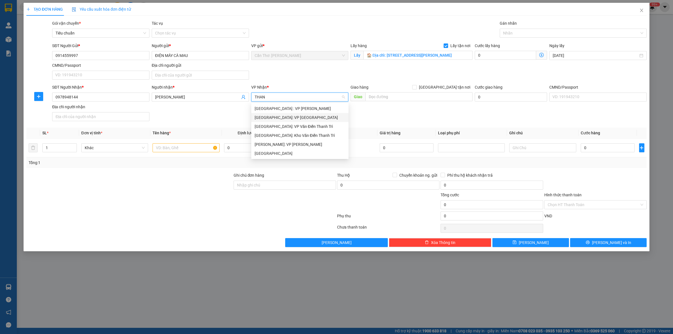
type input "THANH"
click at [297, 118] on div "[GEOGRAPHIC_DATA]: VP [GEOGRAPHIC_DATA]" at bounding box center [299, 117] width 91 height 6
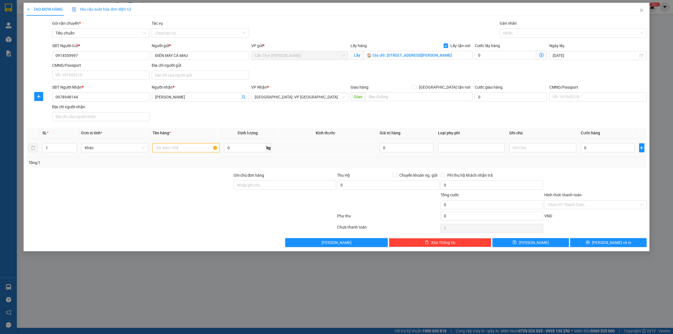
click at [172, 146] on input "text" at bounding box center [185, 147] width 67 height 9
type input "7 KIỆN BẾP"
drag, startPoint x: 54, startPoint y: 150, endPoint x: 33, endPoint y: 155, distance: 21.2
click at [34, 155] on tr "1 Khác 7 KIỆN BẾP 0 kg 0 0" at bounding box center [336, 147] width 620 height 19
type input "7"
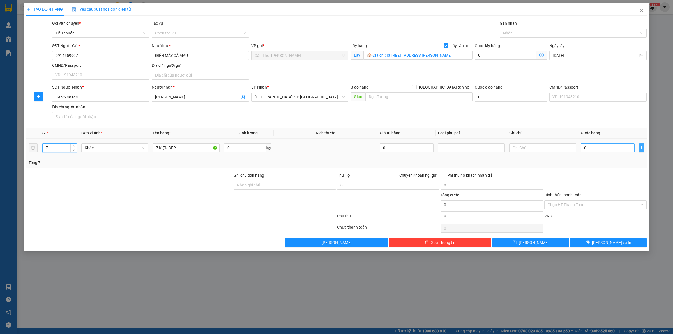
drag, startPoint x: 638, startPoint y: 150, endPoint x: 618, endPoint y: 147, distance: 20.2
click at [638, 150] on td at bounding box center [641, 147] width 10 height 19
click at [618, 147] on input "0" at bounding box center [607, 147] width 54 height 9
type input "1"
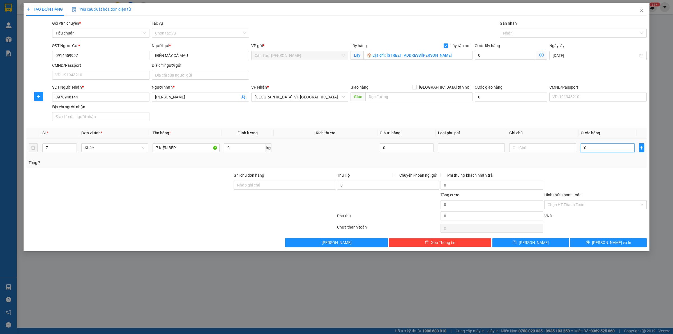
type input "1"
type input "14"
type input "140"
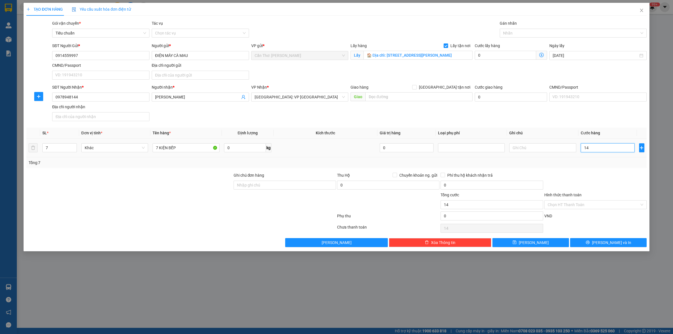
type input "140"
type input "1.400"
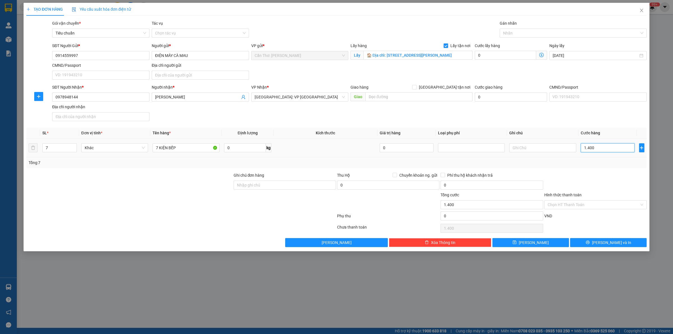
type input "14.000"
type input "140.000"
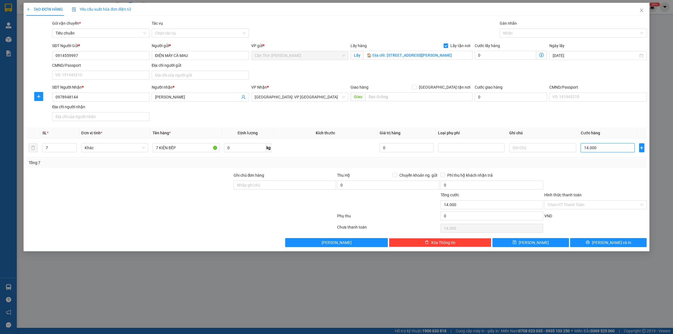
type input "140.000"
type input "1.400.000"
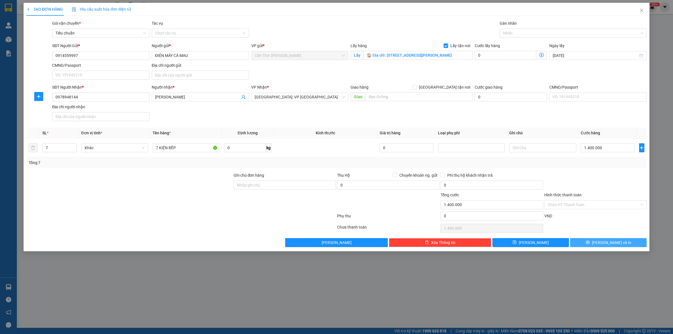
click at [596, 242] on button "[PERSON_NAME] và In" at bounding box center [608, 242] width 77 height 9
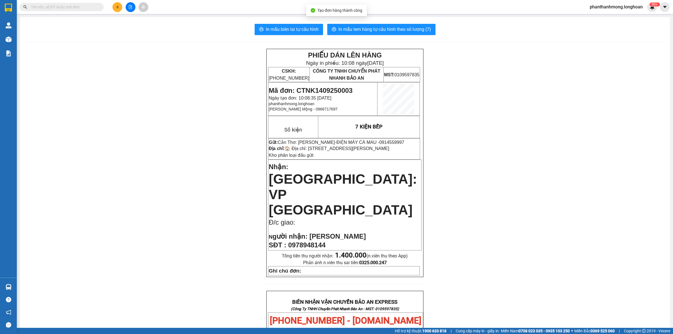
click at [13, 9] on div at bounding box center [8, 9] width 17 height 18
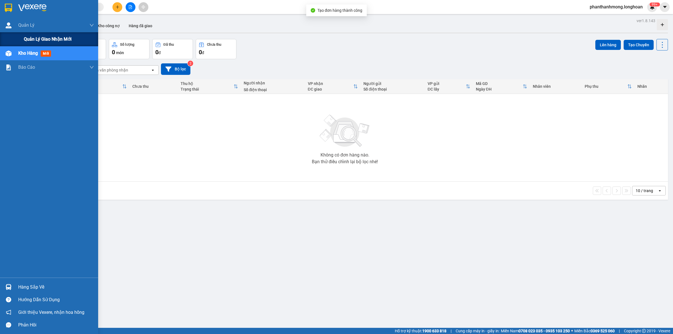
click at [40, 41] on span "Quản lý giao nhận mới" at bounding box center [48, 39] width 48 height 7
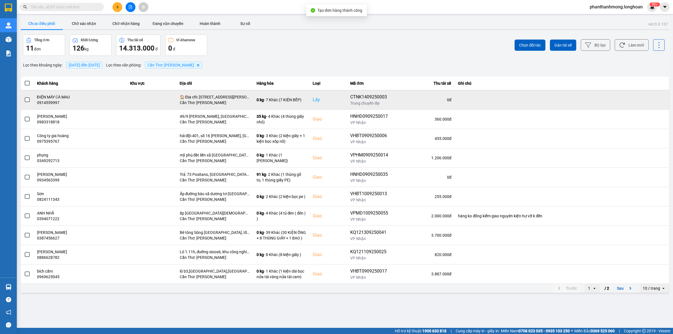
click at [27, 99] on span at bounding box center [27, 99] width 5 height 5
click at [24, 97] on input "checkbox" at bounding box center [24, 97] width 0 height 0
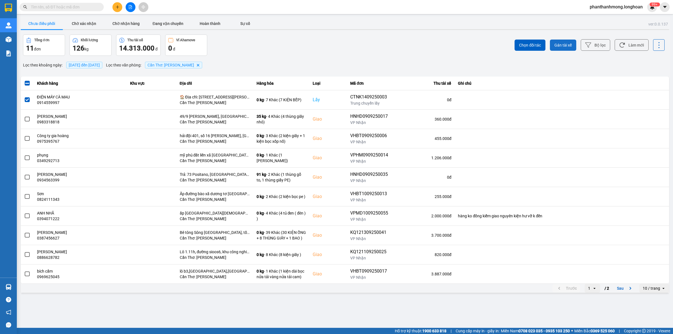
click at [557, 44] on span "Gán tài xế" at bounding box center [562, 45] width 17 height 6
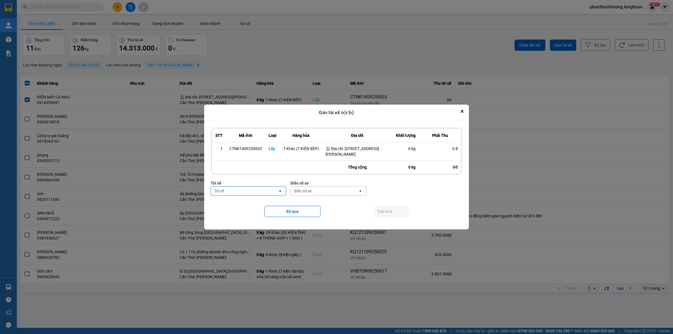
click at [263, 195] on div "Tài xế" at bounding box center [244, 190] width 67 height 9
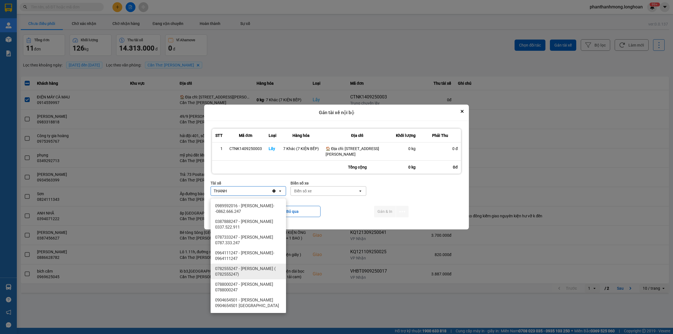
drag, startPoint x: 261, startPoint y: 271, endPoint x: 264, endPoint y: 267, distance: 5.2
click at [261, 271] on span "0782555247 - [PERSON_NAME] ( 0782555247)" at bounding box center [249, 271] width 69 height 11
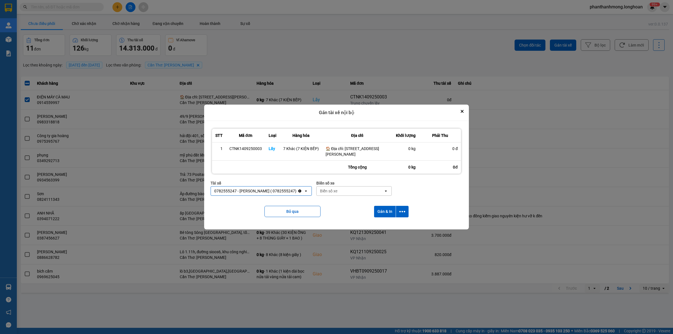
click at [337, 194] on div "Biển số xe" at bounding box center [328, 191] width 17 height 6
click at [352, 206] on div "29E-120.30" at bounding box center [362, 206] width 75 height 10
click at [403, 214] on icon "dialog" at bounding box center [402, 211] width 6 height 6
click at [378, 231] on span "Chỉ gán tài" at bounding box center [379, 230] width 18 height 6
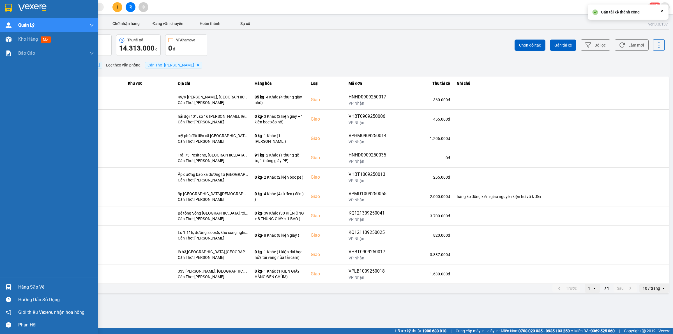
click at [9, 5] on img at bounding box center [8, 8] width 7 height 8
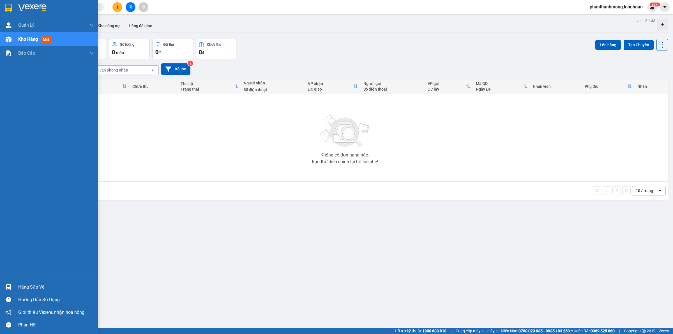
click at [12, 7] on img at bounding box center [8, 8] width 7 height 8
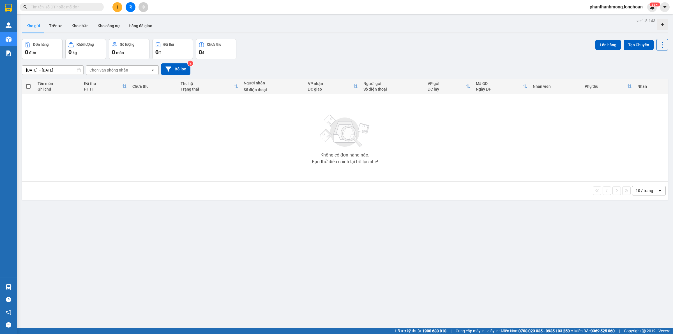
click at [544, 313] on div "ver 1.8.143 Kho gửi Trên xe Kho nhận Kho công nợ Hàng đã giao Đơn hàng 0 đơn Kh…" at bounding box center [345, 184] width 650 height 334
click at [546, 313] on div "ver 1.8.143 Kho gửi Trên xe Kho nhận Kho công nợ Hàng đã giao Đơn hàng 0 đơn Kh…" at bounding box center [345, 184] width 650 height 334
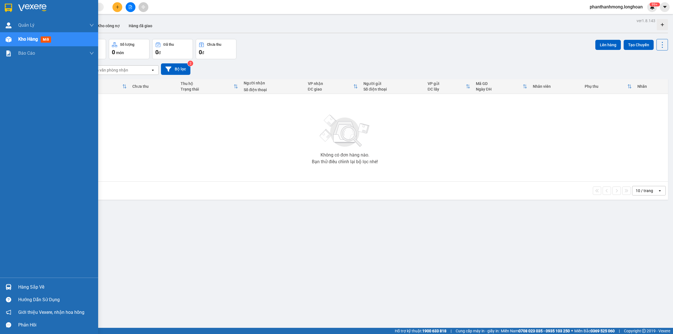
click at [5, 4] on img at bounding box center [8, 8] width 7 height 8
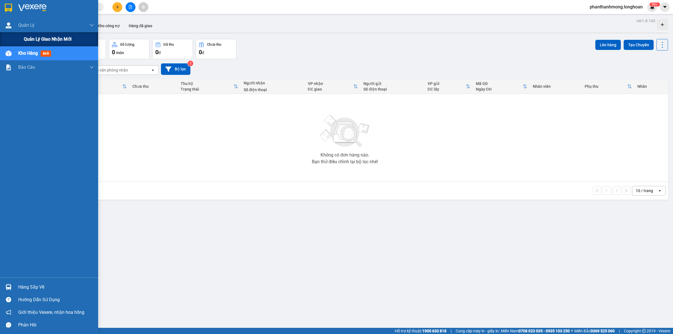
click at [44, 44] on div "Quản lý giao nhận mới" at bounding box center [59, 39] width 70 height 14
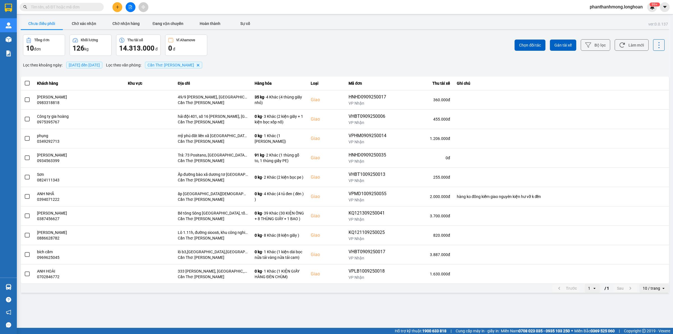
click at [648, 287] on div "10 / trang" at bounding box center [650, 288] width 17 height 6
click at [650, 279] on div "100 / trang" at bounding box center [654, 277] width 20 height 6
click at [562, 43] on span "Gán tài xế" at bounding box center [562, 45] width 17 height 6
click at [584, 41] on button "Bộ lọc" at bounding box center [594, 44] width 29 height 11
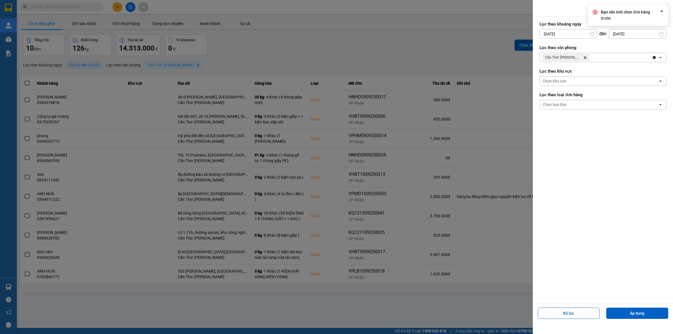
click at [567, 36] on input "[DATE]" at bounding box center [567, 33] width 57 height 9
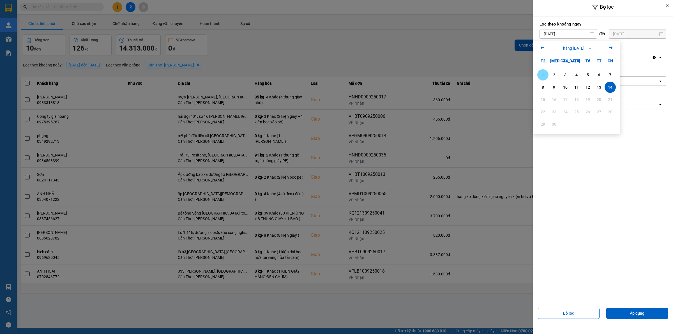
click at [539, 74] on div "1" at bounding box center [543, 74] width 8 height 7
click at [640, 319] on div "Bỏ lọc Áp dụng" at bounding box center [602, 315] width 137 height 20
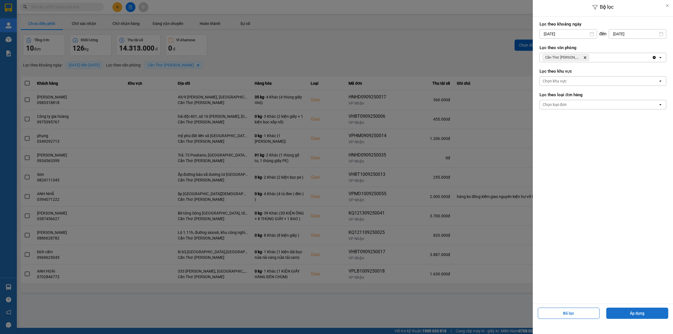
click at [644, 313] on button "Áp dụng" at bounding box center [637, 312] width 62 height 11
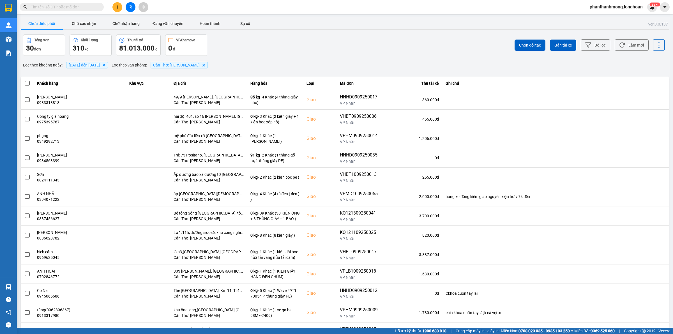
click at [53, 7] on input "text" at bounding box center [64, 7] width 66 height 6
click at [59, 7] on input "V" at bounding box center [64, 7] width 66 height 6
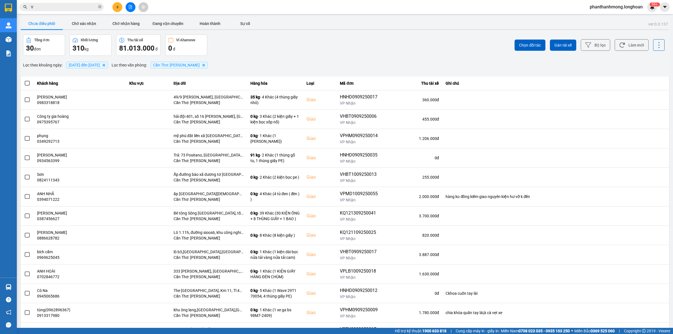
paste input "KQ120809250007"
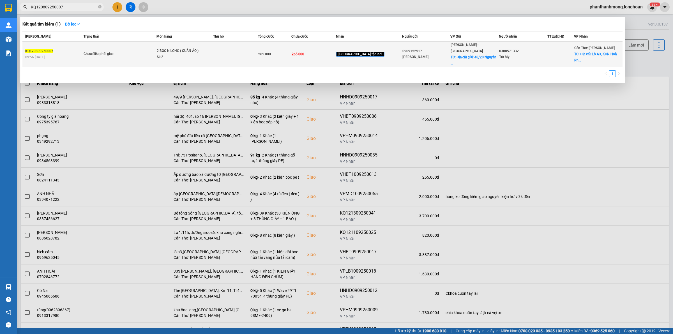
type input "KQ120809250007"
click at [178, 48] on div "2 BỌC NILONG ( QUẦN ÁO )" at bounding box center [178, 51] width 42 height 6
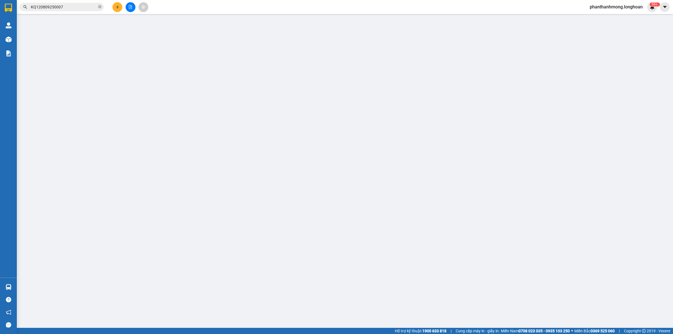
type input "0909152517"
type input "[PERSON_NAME]"
checkbox input "true"
type input "Địa chỉ gửi: [STREET_ADDRESS][PERSON_NAME]"
type input "0388571332"
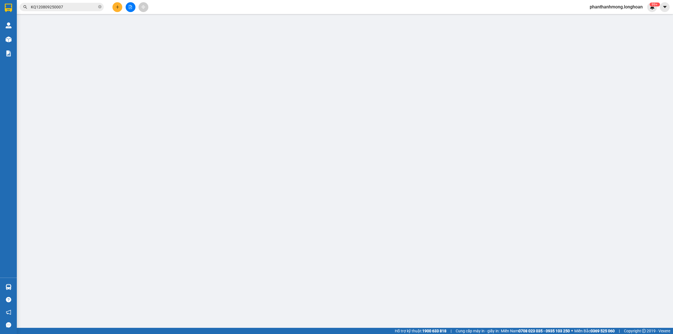
type input "Trà My"
checkbox input "true"
type input "Địa chỉ: Lô A3, KCN [GEOGRAPHIC_DATA], xã [GEOGRAPHIC_DATA], huyện [GEOGRAPHIC_…"
type input "265.000"
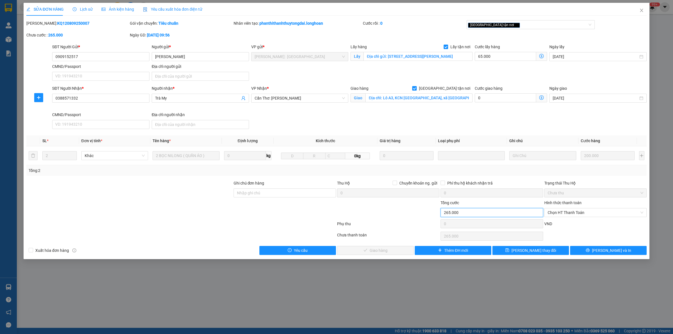
click at [458, 214] on input "265.000" at bounding box center [491, 212] width 102 height 9
click at [642, 9] on icon "close" at bounding box center [641, 10] width 4 height 4
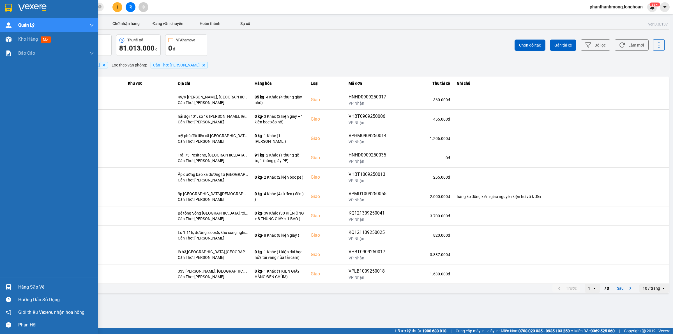
click at [6, 11] on img at bounding box center [8, 8] width 7 height 8
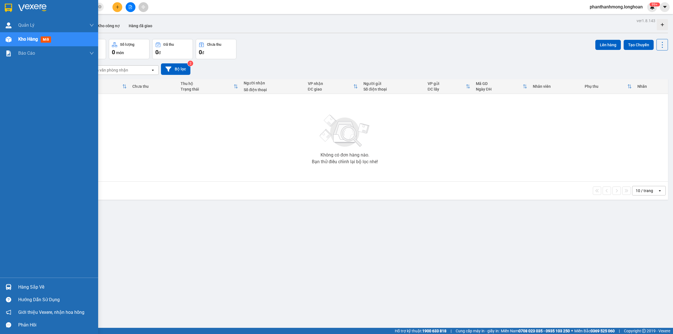
drag, startPoint x: 2, startPoint y: 4, endPoint x: 4, endPoint y: 9, distance: 5.1
click at [2, 6] on div at bounding box center [49, 9] width 98 height 18
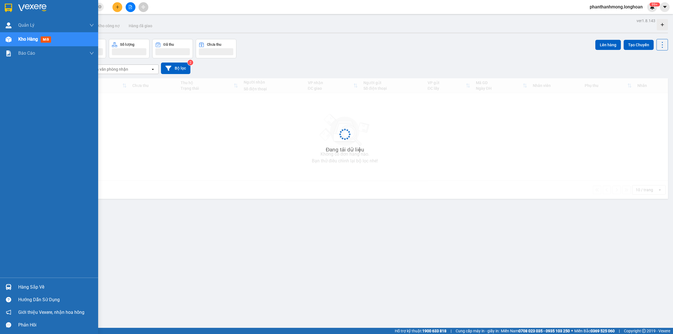
click at [4, 9] on div at bounding box center [9, 8] width 10 height 10
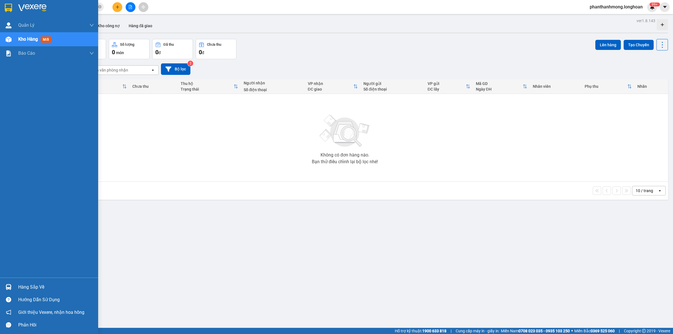
click at [2, 6] on div at bounding box center [49, 9] width 98 height 18
click at [36, 282] on div "Hàng sắp về" at bounding box center [49, 287] width 98 height 13
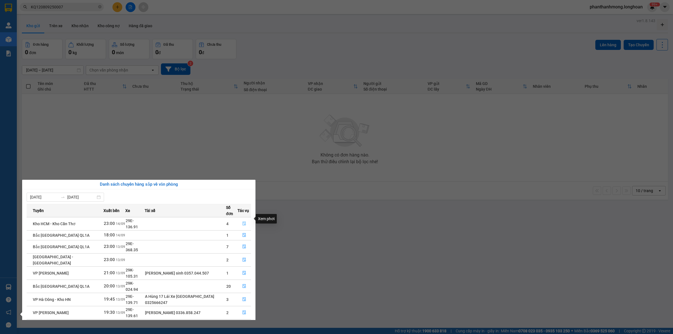
click at [244, 221] on icon "file-done" at bounding box center [244, 223] width 4 height 4
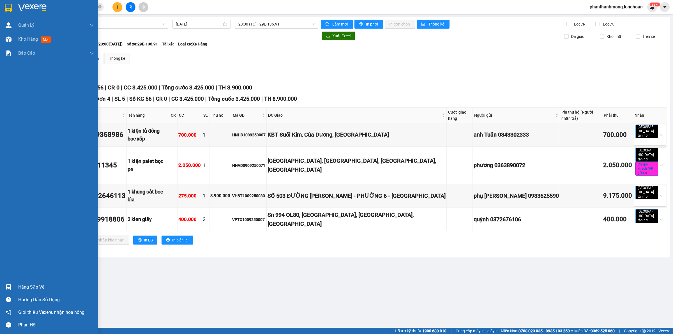
click at [10, 4] on img at bounding box center [8, 8] width 7 height 8
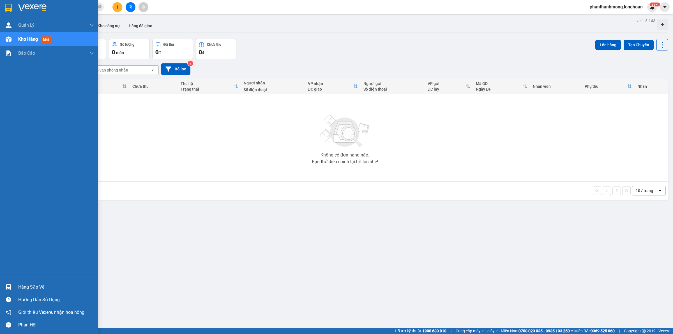
click at [11, 6] on img at bounding box center [8, 8] width 7 height 8
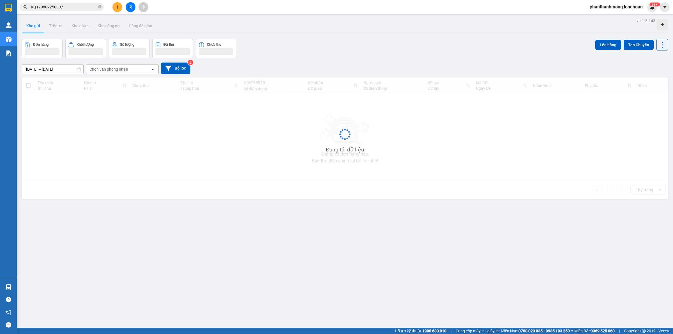
click at [115, 193] on div "Đang tải dữ liệu" at bounding box center [345, 138] width 646 height 121
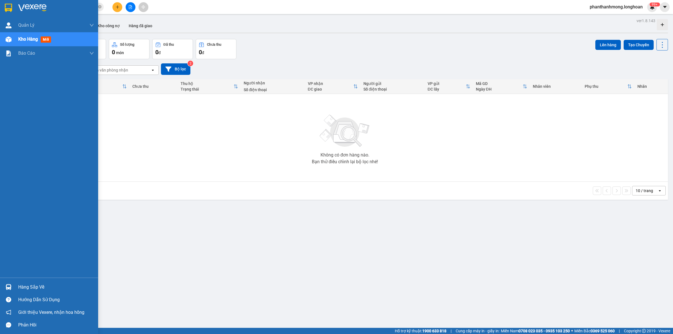
click at [8, 288] on img at bounding box center [9, 287] width 6 height 6
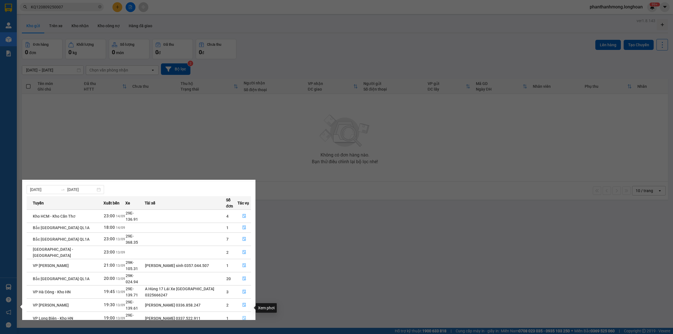
scroll to position [10, 0]
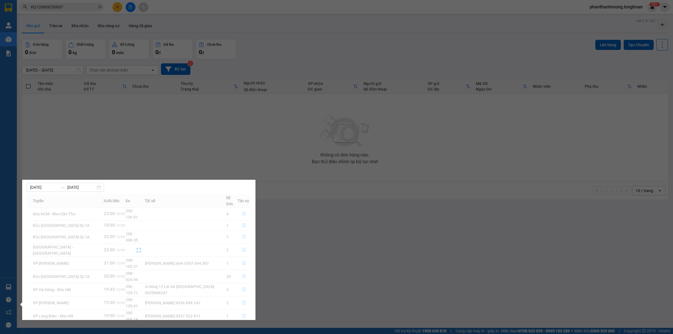
scroll to position [0, 0]
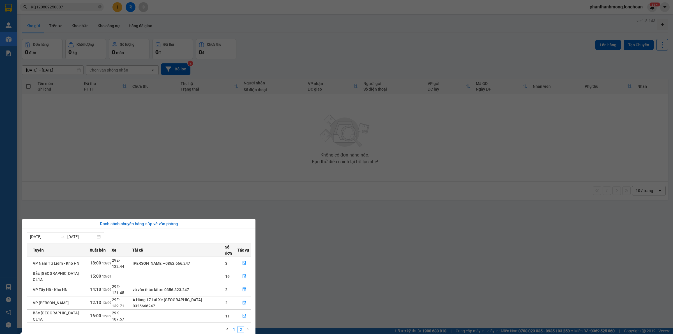
click at [234, 326] on link "1" at bounding box center [234, 329] width 6 height 6
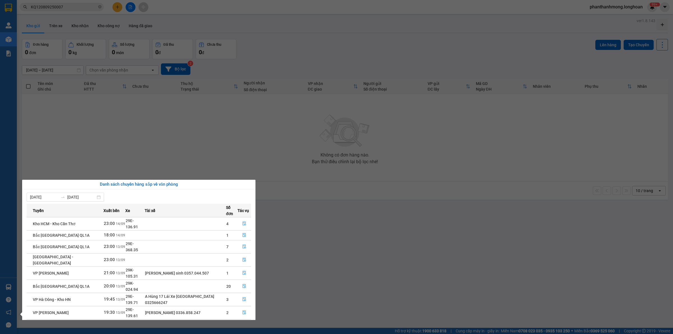
scroll to position [10, 0]
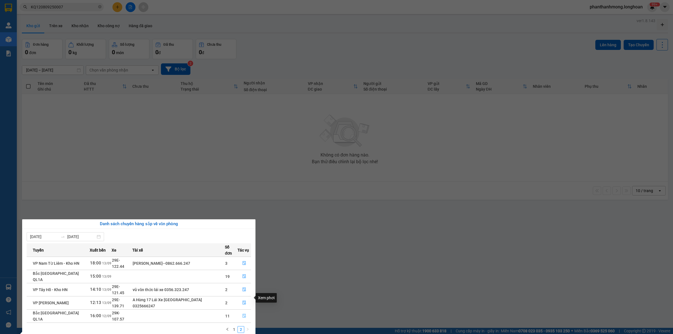
click at [243, 314] on icon "file-done" at bounding box center [243, 316] width 3 height 4
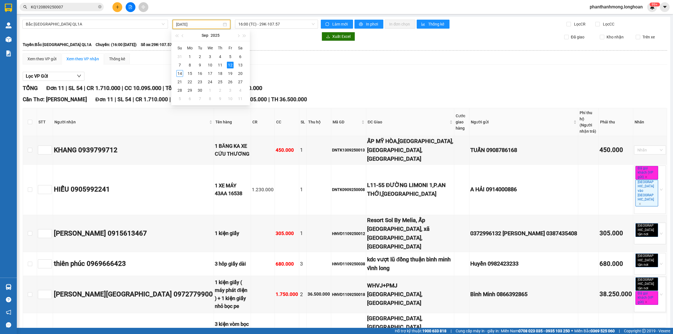
click at [212, 26] on input "[DATE]" at bounding box center [199, 24] width 46 height 6
click at [241, 65] on div "13" at bounding box center [240, 65] width 7 height 7
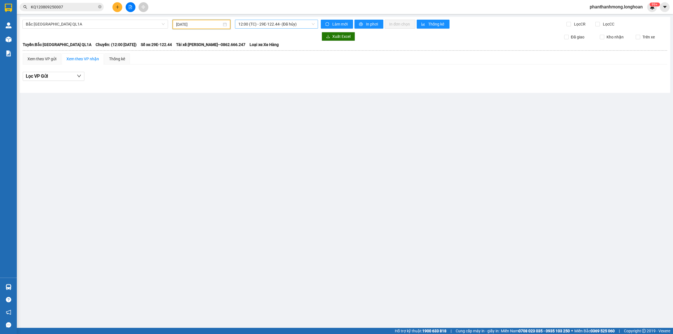
click at [267, 24] on span "12:00 (TC) - 29E-122.44 - (Đã hủy)" at bounding box center [276, 24] width 76 height 8
click at [259, 54] on div "15:00 (TC)" at bounding box center [268, 53] width 60 height 6
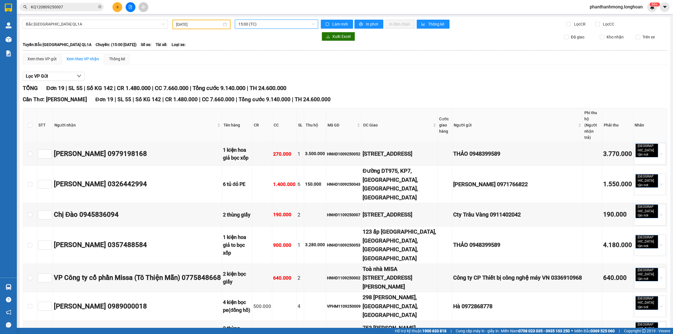
click at [274, 25] on span "15:00 (TC)" at bounding box center [276, 24] width 76 height 8
click at [266, 63] on div "20:00 (TC) - 29K-024.94" at bounding box center [266, 62] width 58 height 6
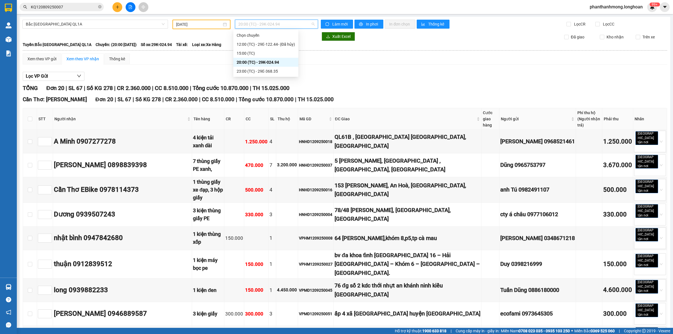
click at [277, 22] on span "20:00 (TC) - 29K-024.94" at bounding box center [276, 24] width 76 height 8
click at [263, 69] on div "23:00 (TC) - 29E-368.35" at bounding box center [266, 71] width 58 height 6
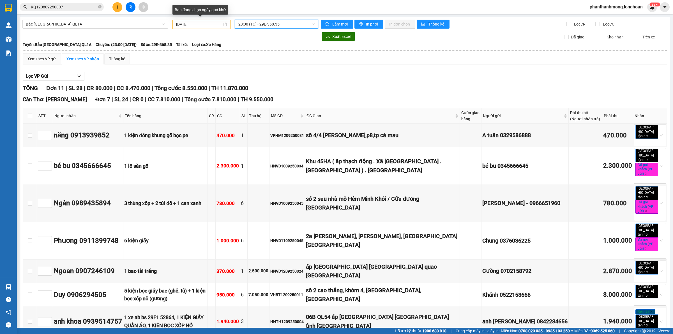
click at [213, 25] on input "13/09/2025" at bounding box center [199, 24] width 46 height 6
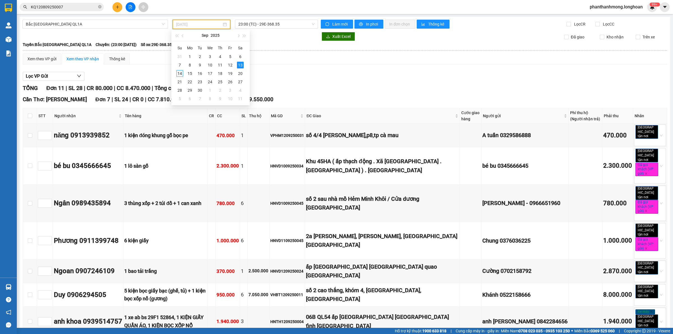
click at [178, 72] on div "14" at bounding box center [179, 73] width 7 height 7
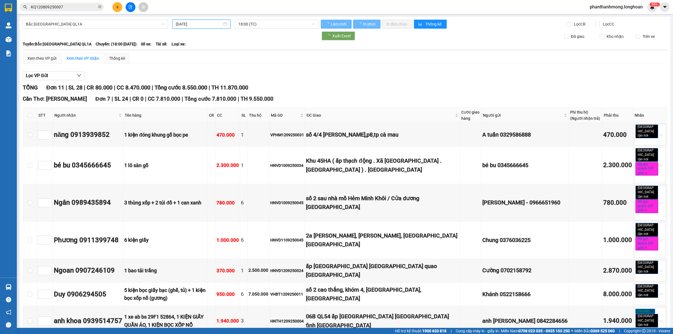
type input "[DATE]"
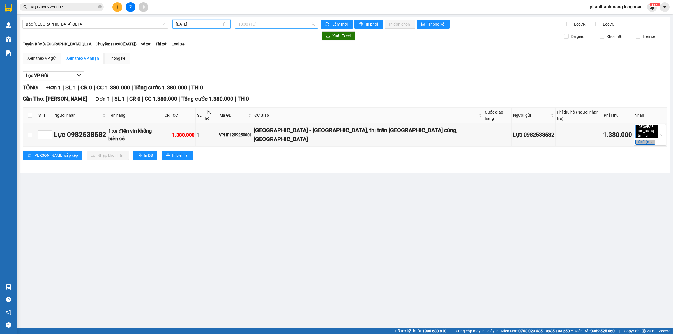
click at [263, 24] on span "18:00 (TC)" at bounding box center [276, 24] width 76 height 8
click at [253, 45] on div "18:00 (TC)" at bounding box center [260, 44] width 44 height 6
click at [269, 21] on span "18:00 (TC)" at bounding box center [276, 24] width 76 height 8
click at [254, 51] on div "20:00 (TC)" at bounding box center [260, 53] width 44 height 6
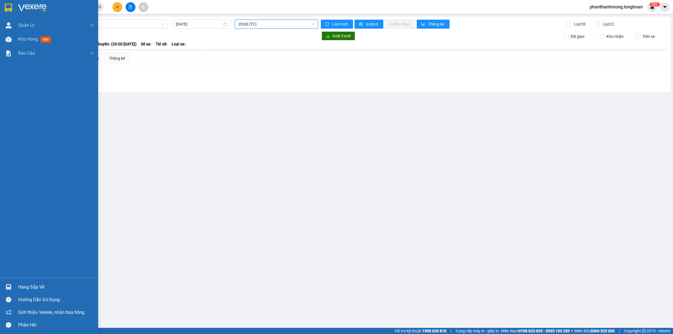
drag, startPoint x: 11, startPoint y: 7, endPoint x: 37, endPoint y: 195, distance: 189.8
click at [11, 6] on img at bounding box center [8, 8] width 7 height 8
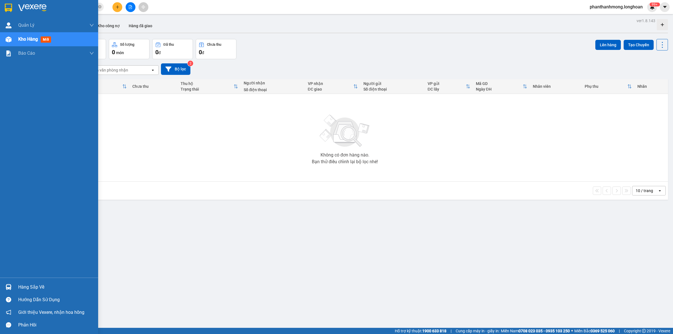
click at [16, 289] on div "Hàng sắp về" at bounding box center [49, 287] width 98 height 13
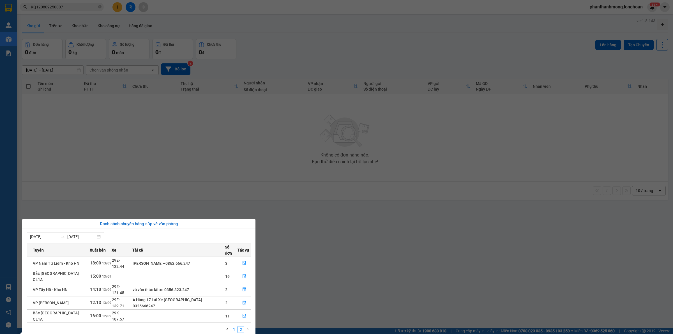
click at [233, 326] on link "1" at bounding box center [234, 329] width 6 height 6
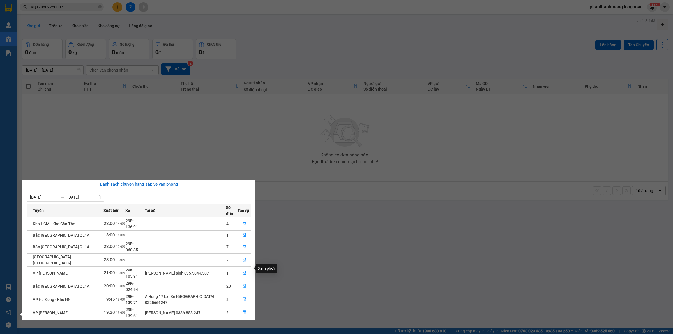
click at [242, 284] on icon "file-done" at bounding box center [244, 286] width 4 height 4
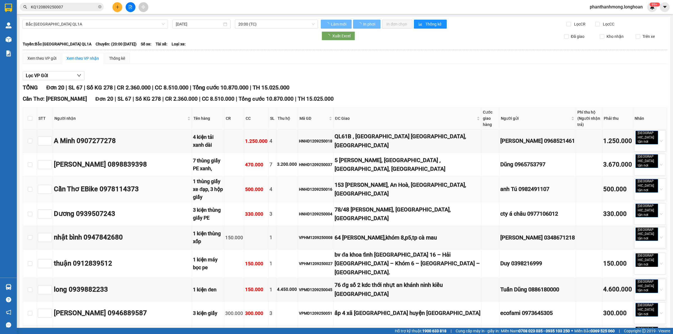
type input "13/09/2025"
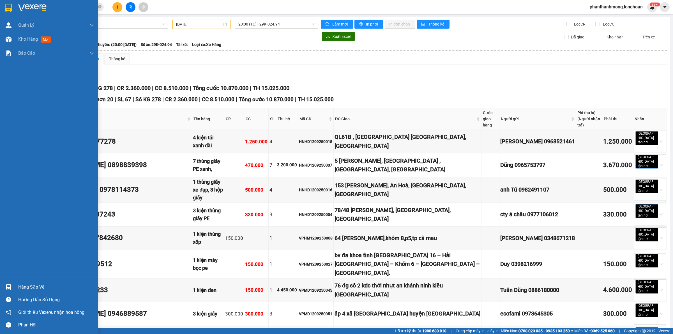
click at [12, 8] on div at bounding box center [49, 9] width 98 height 18
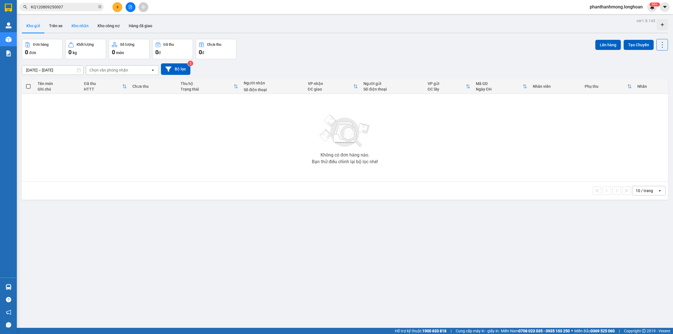
click at [76, 28] on button "Kho nhận" at bounding box center [80, 25] width 26 height 13
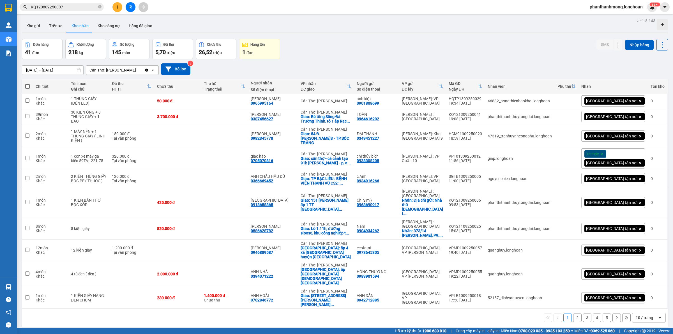
click at [642, 315] on div "10 / trang" at bounding box center [643, 318] width 17 height 6
click at [642, 275] on span "100 / trang" at bounding box center [641, 275] width 20 height 6
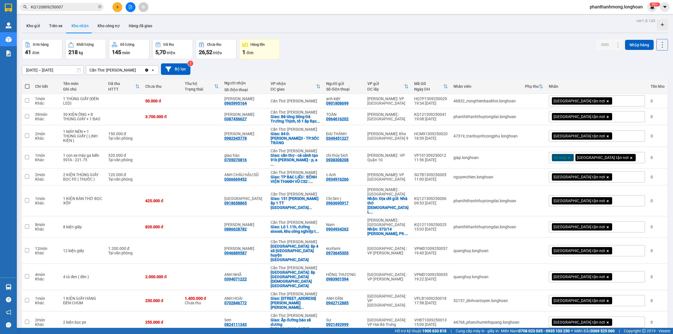
click at [117, 6] on icon "plus" at bounding box center [117, 7] width 4 height 4
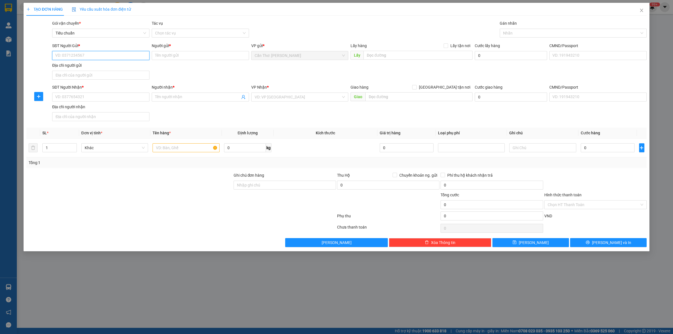
click at [113, 58] on input "SĐT Người Gửi *" at bounding box center [100, 55] width 97 height 9
paste input "0379956787"
type input "0379956787"
click at [162, 57] on input "Người gửi *" at bounding box center [200, 55] width 97 height 9
type input "anh hiếu"
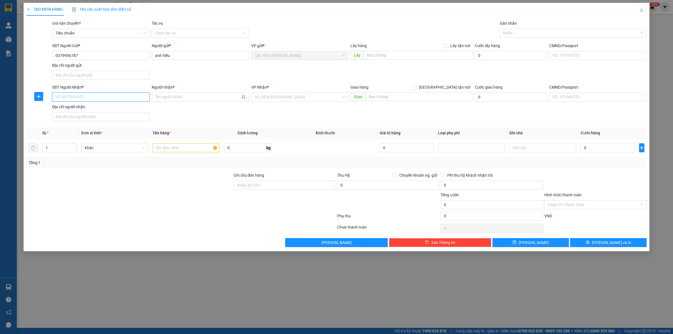
click at [105, 96] on input "SĐT Người Nhận *" at bounding box center [100, 96] width 97 height 9
click at [114, 99] on input "SĐT Người Nhận *" at bounding box center [100, 96] width 97 height 9
paste input "0888321996"
type input "0888321996"
click at [167, 97] on input "Người nhận *" at bounding box center [197, 97] width 85 height 6
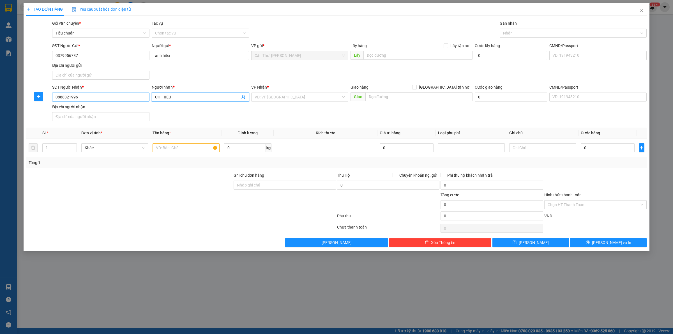
type input "CHÍ HIẾU"
click at [59, 97] on input "0888321996" at bounding box center [100, 96] width 97 height 9
type input "0888321996"
click at [68, 56] on input "0379956787" at bounding box center [100, 55] width 97 height 9
type input "0379956787"
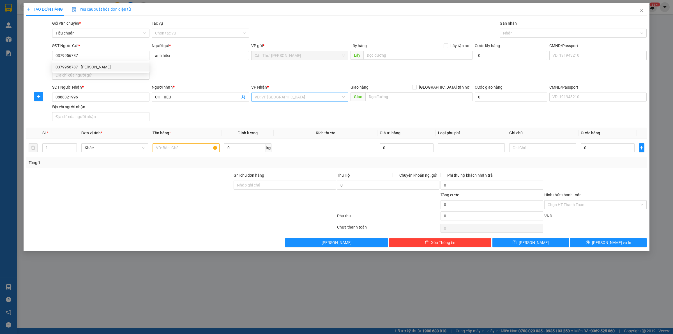
drag, startPoint x: 274, startPoint y: 93, endPoint x: 262, endPoint y: 98, distance: 12.7
click at [274, 93] on input "search" at bounding box center [297, 97] width 87 height 8
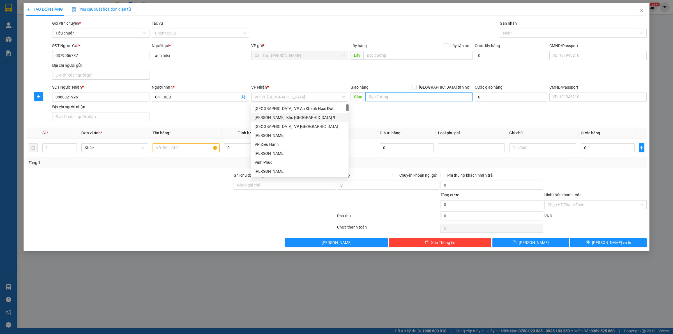
click at [394, 96] on input "text" at bounding box center [418, 96] width 107 height 9
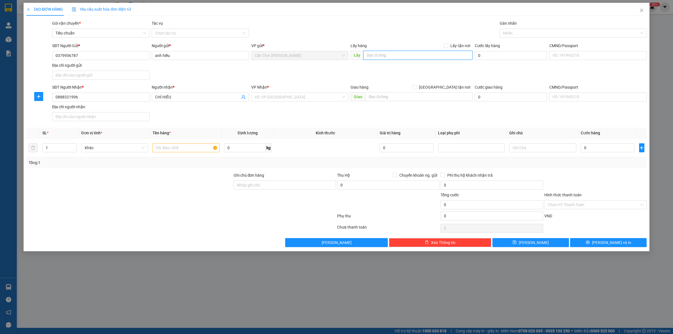
click at [452, 52] on input "text" at bounding box center [417, 55] width 109 height 9
paste input "Hủ Tiếu Tân Tiến, 7MP4+C47, tt. Lai Vung, Lai Vung, Đồng Tháp"
type input "Hủ Tiếu Tân Tiến, 7MP4+C47, tt. Lai Vung, Lai Vung, Đồng Tháp"
click at [448, 47] on span at bounding box center [445, 45] width 4 height 4
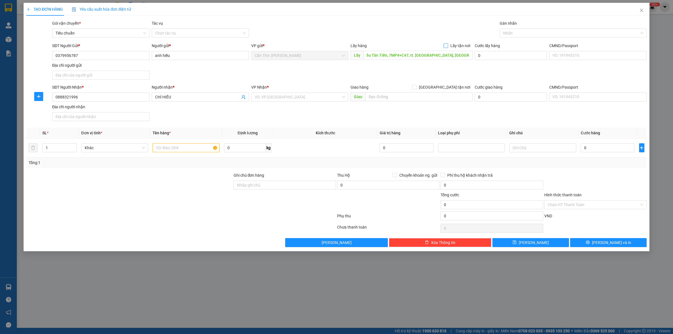
click at [447, 47] on input "Lấy tận nơi" at bounding box center [445, 45] width 4 height 4
checkbox input "true"
click at [310, 95] on input "search" at bounding box center [297, 97] width 87 height 8
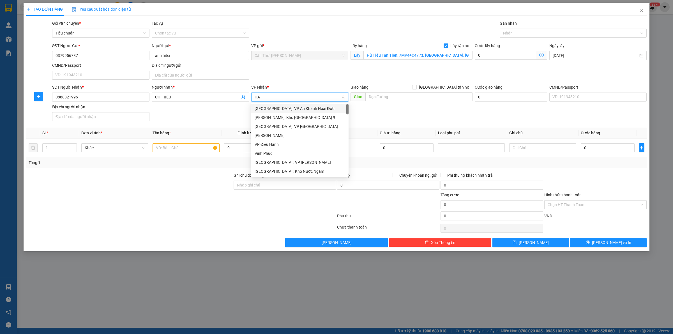
type input "HAI"
click at [304, 126] on div "[GEOGRAPHIC_DATA]: VP Hai Bà Trưng" at bounding box center [309, 126] width 110 height 6
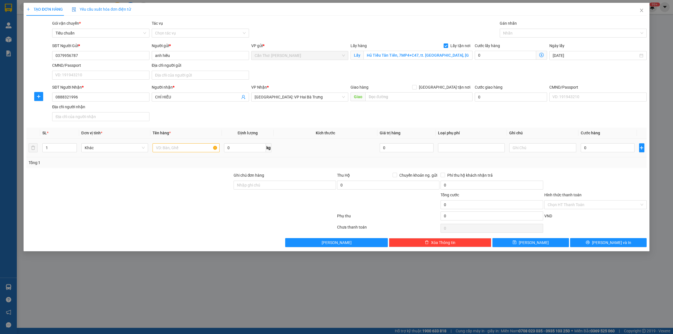
scroll to position [117, 0]
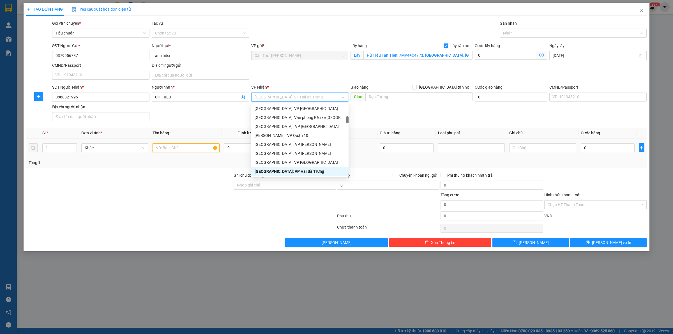
click at [202, 150] on input "text" at bounding box center [185, 147] width 67 height 9
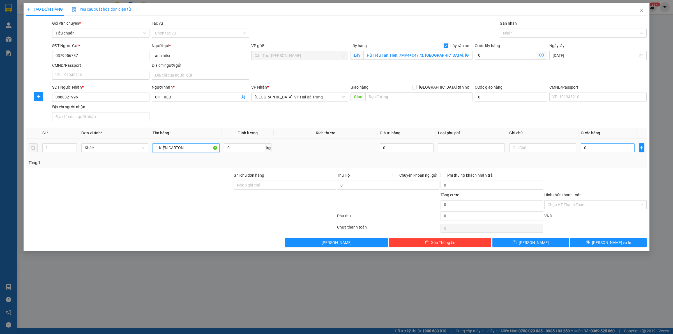
type input "1 KIỆN CARTON"
click at [588, 145] on input "0" at bounding box center [607, 147] width 54 height 9
type input "1"
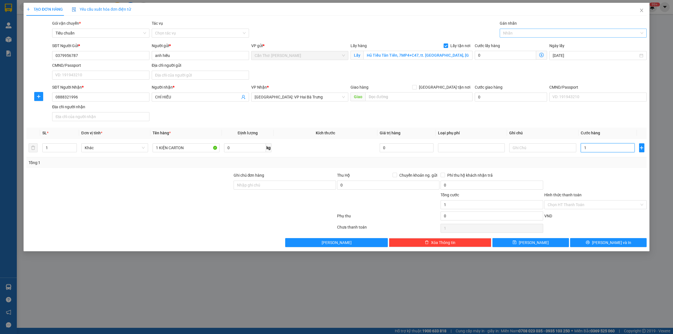
click at [511, 37] on div "Nhãn" at bounding box center [572, 33] width 147 height 9
type input "1.000"
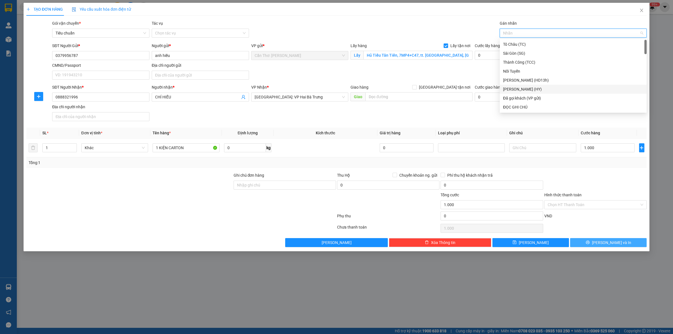
click at [608, 243] on span "[PERSON_NAME] và In" at bounding box center [611, 242] width 39 height 6
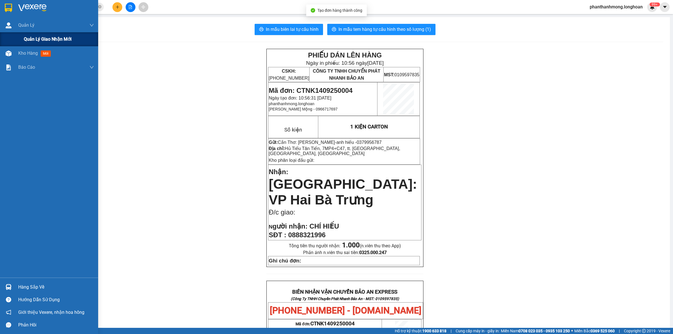
click at [30, 38] on span "Quản lý giao nhận mới" at bounding box center [48, 39] width 48 height 7
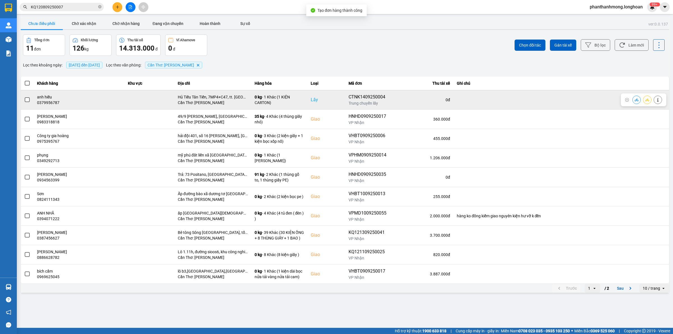
click at [29, 99] on span at bounding box center [27, 99] width 5 height 5
click at [24, 97] on input "checkbox" at bounding box center [24, 97] width 0 height 0
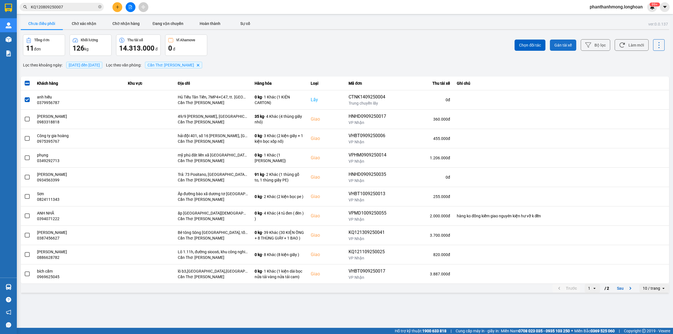
click at [563, 46] on span "Gán tài xế" at bounding box center [562, 45] width 17 height 6
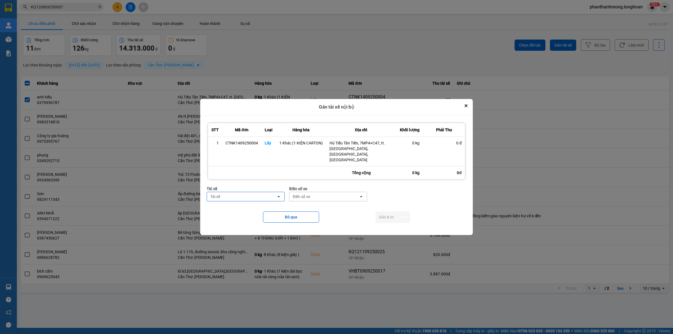
click at [245, 195] on div "Tài xế" at bounding box center [241, 196] width 69 height 9
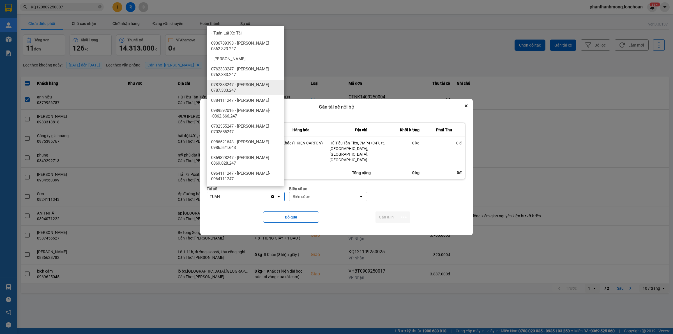
type input "TUAN"
click at [254, 71] on span "0762333247 - [PERSON_NAME] 0762.333.247" at bounding box center [246, 71] width 71 height 11
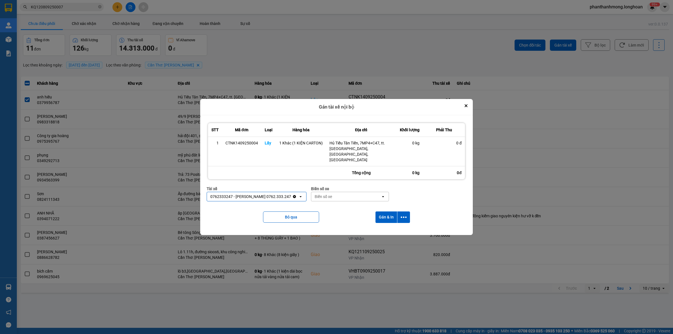
click at [343, 192] on div "Biển số xe" at bounding box center [345, 196] width 69 height 9
type input "90"
drag, startPoint x: 337, startPoint y: 199, endPoint x: 351, endPoint y: 205, distance: 14.6
click at [337, 200] on div "50H-089.90" at bounding box center [346, 203] width 78 height 10
click at [397, 211] on button "dialog" at bounding box center [403, 216] width 13 height 11
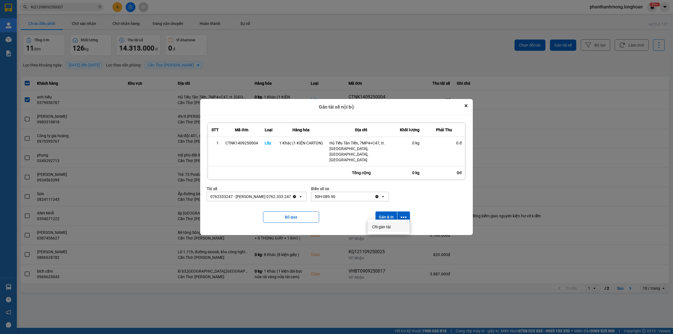
click at [387, 226] on span "Chỉ gán tài" at bounding box center [381, 227] width 18 height 6
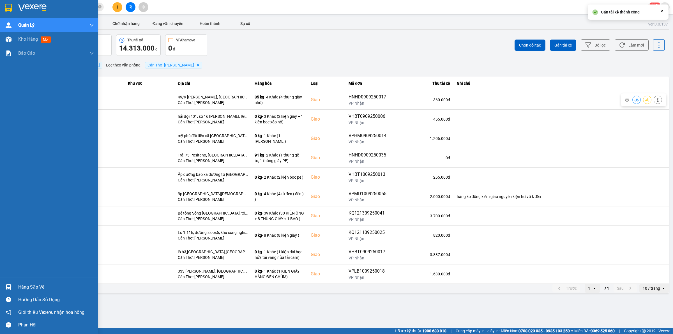
click at [6, 11] on img at bounding box center [8, 8] width 7 height 8
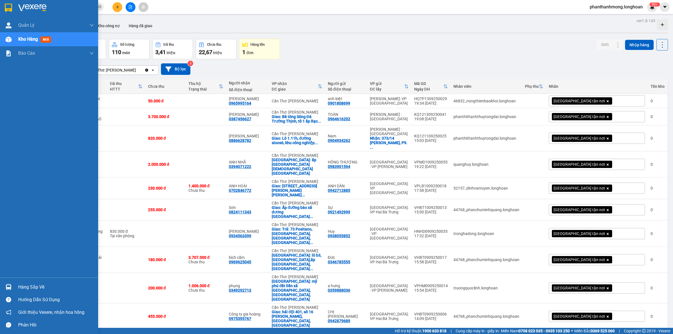
click at [3, 8] on div at bounding box center [49, 9] width 98 height 18
